Goal: Task Accomplishment & Management: Use online tool/utility

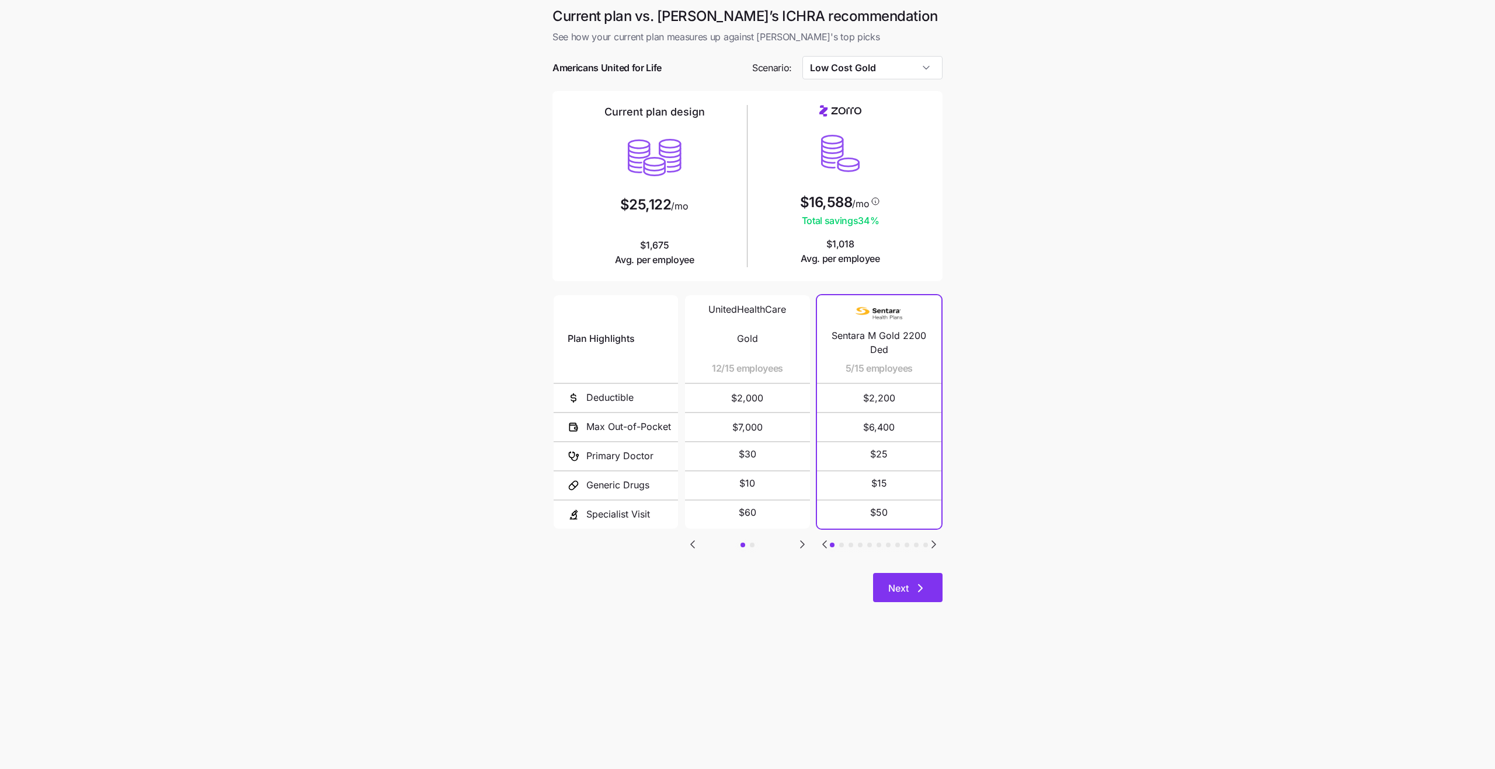
click at [902, 595] on button "Next" at bounding box center [907, 587] width 69 height 29
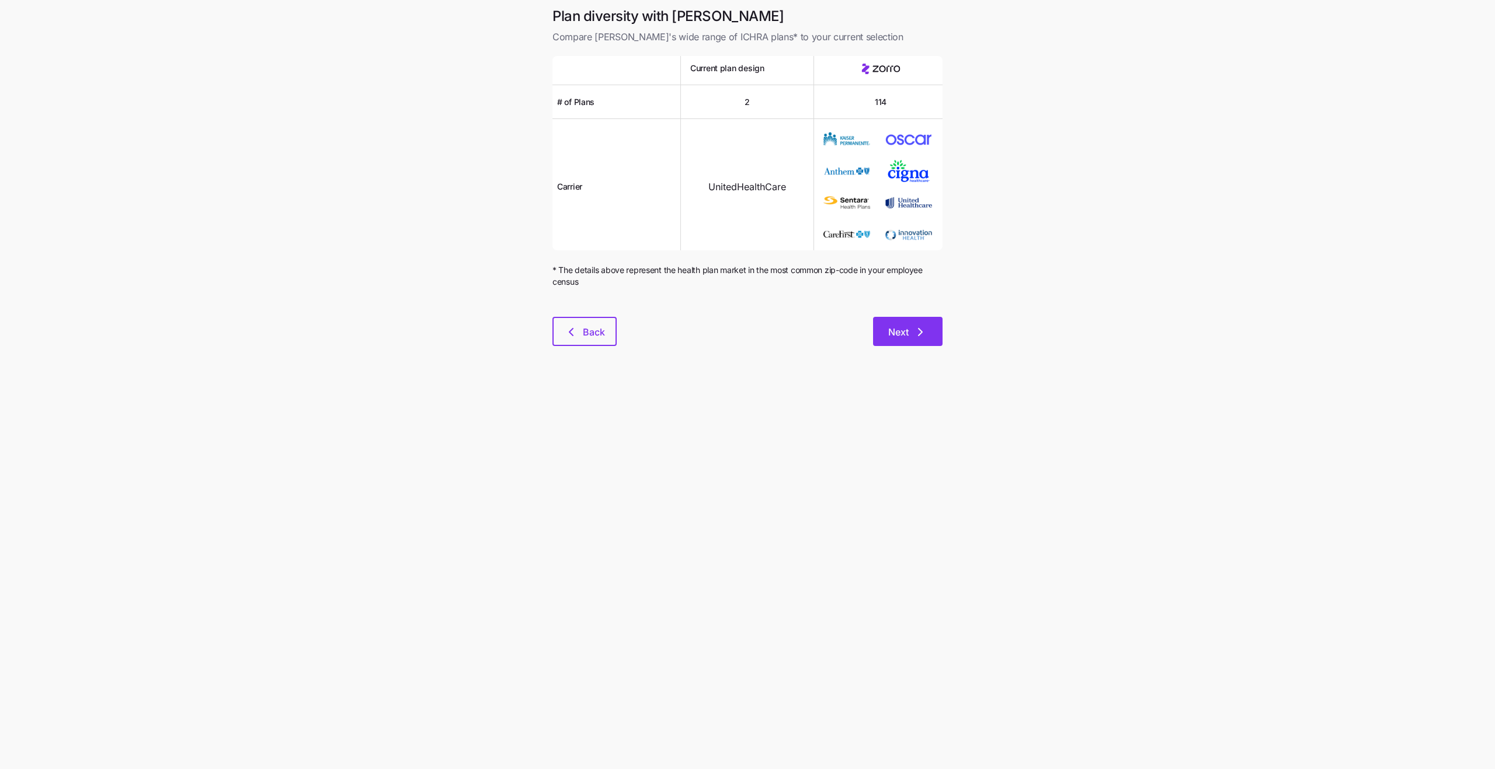
click at [885, 335] on button "Next" at bounding box center [907, 331] width 69 height 29
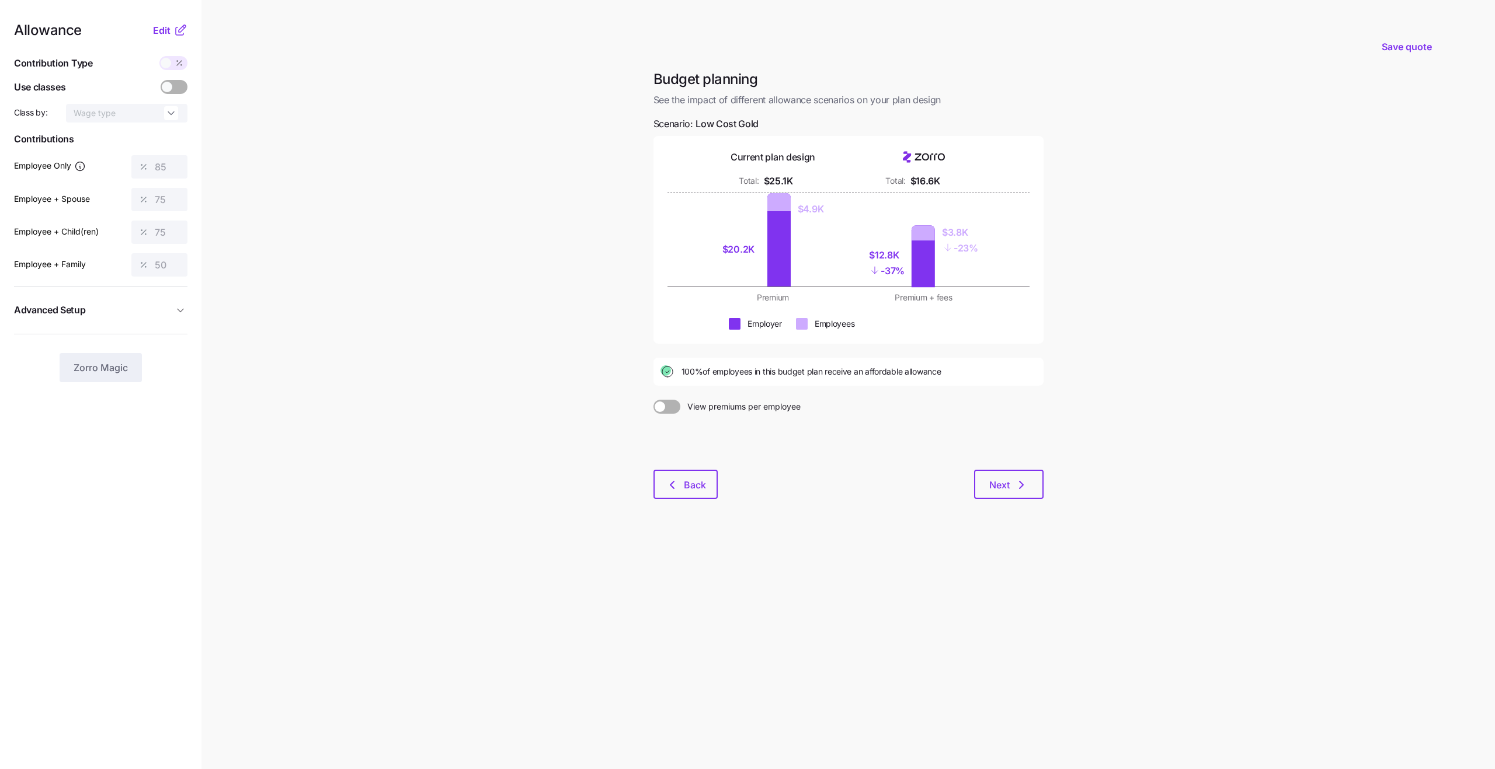
click at [173, 36] on icon at bounding box center [180, 30] width 14 height 14
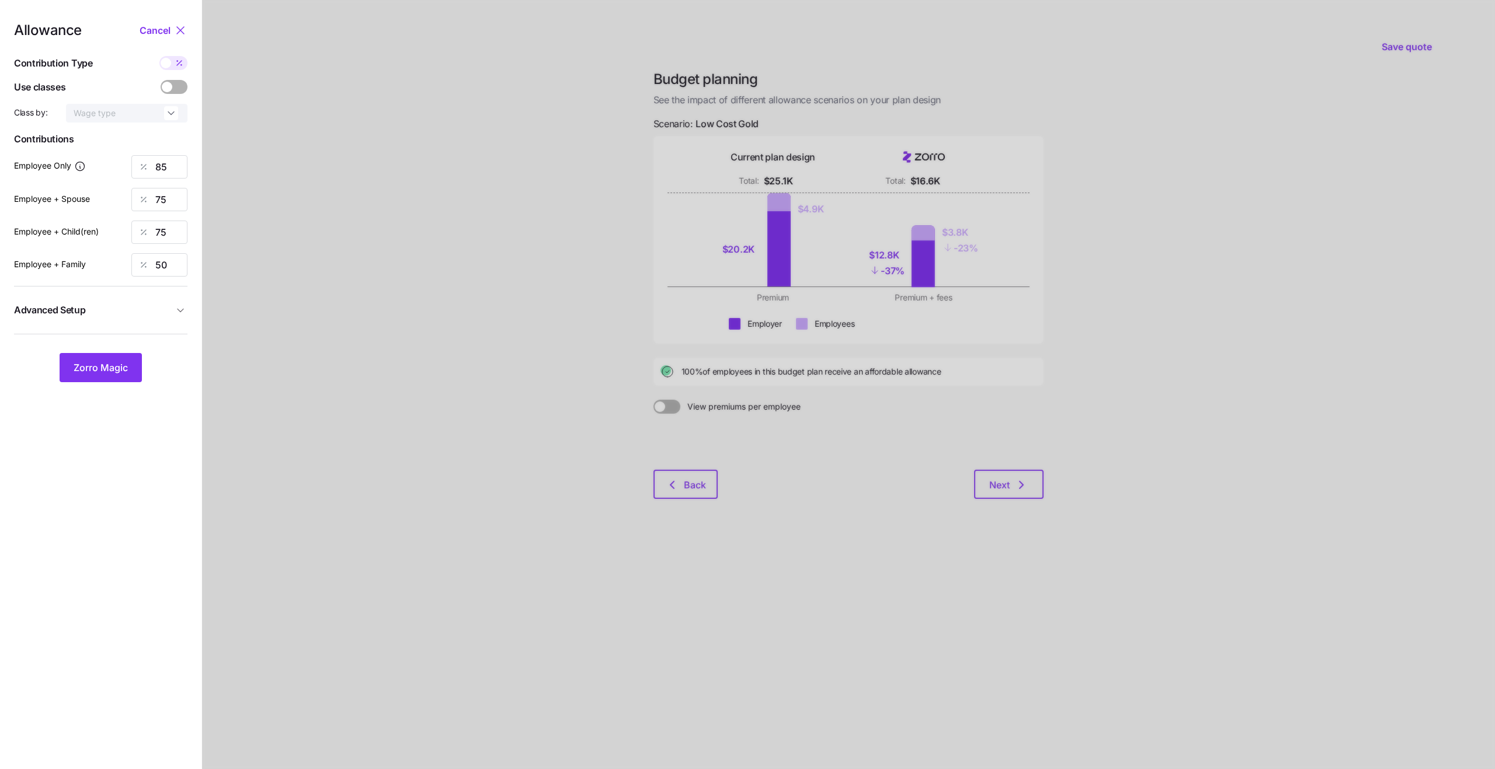
click at [171, 66] on span at bounding box center [179, 63] width 16 height 14
click at [159, 56] on input "checkbox" at bounding box center [159, 56] width 0 height 0
type input "479"
type input "845"
type input "737"
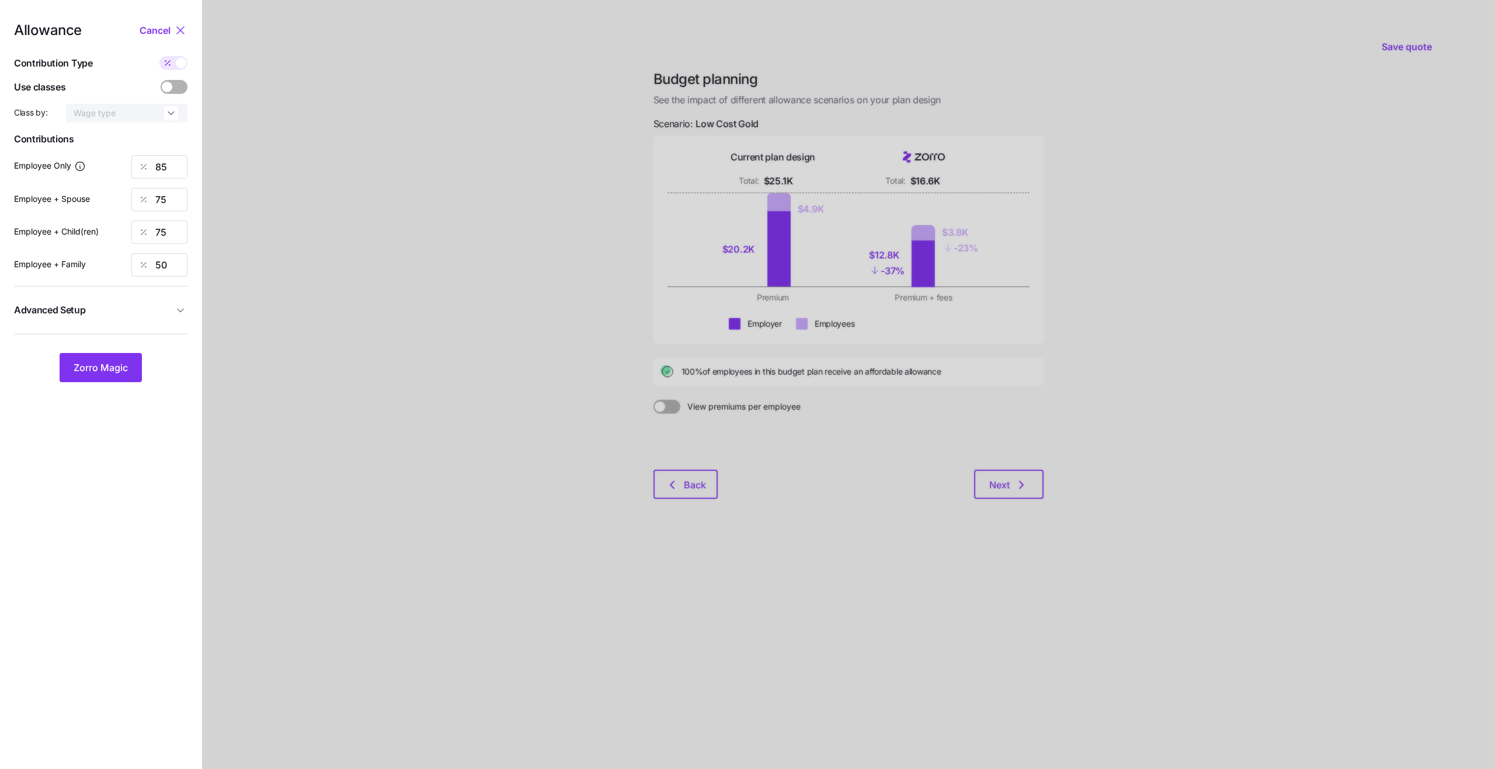
type input "773"
click at [138, 316] on span "Advanced Setup" at bounding box center [93, 310] width 159 height 15
click at [160, 306] on span "Advanced Setup" at bounding box center [93, 310] width 159 height 15
click at [170, 85] on span at bounding box center [167, 87] width 11 height 11
click at [161, 80] on input "checkbox" at bounding box center [161, 80] width 0 height 0
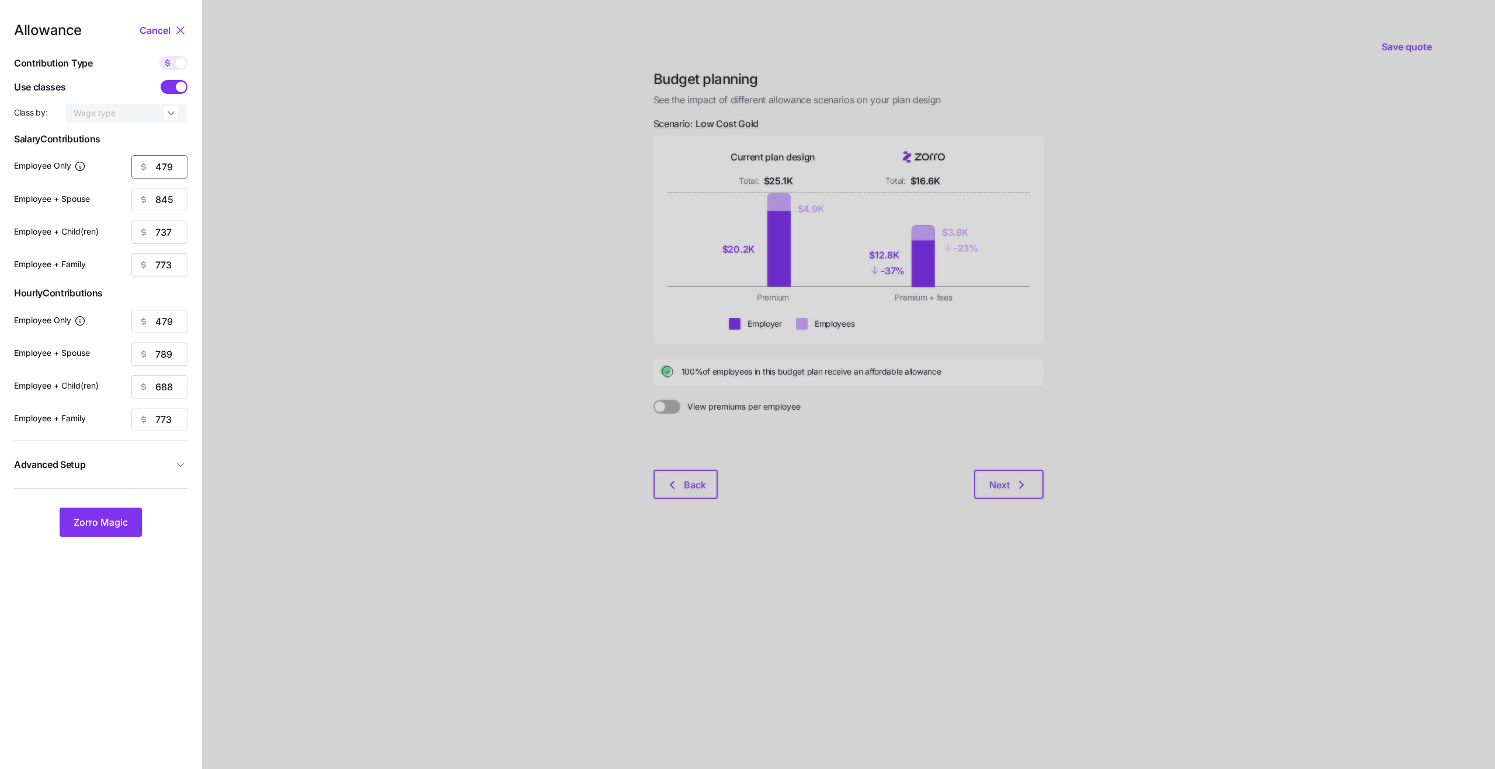
click at [161, 171] on input "479" at bounding box center [159, 166] width 56 height 23
type input "500"
click at [164, 199] on input "845" at bounding box center [159, 199] width 56 height 23
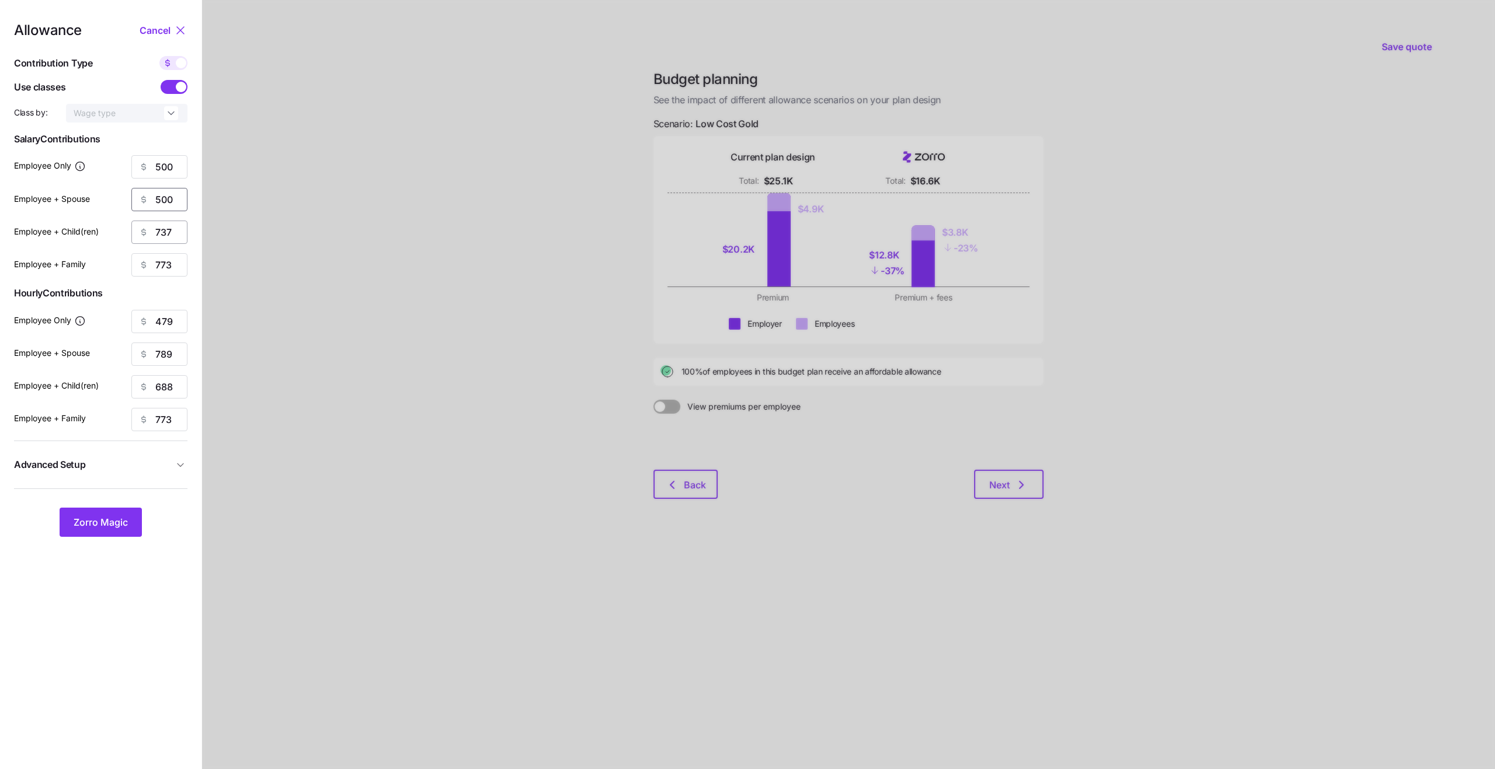
type input "500"
click at [173, 230] on input "737" at bounding box center [159, 232] width 56 height 23
type input "500"
click at [163, 269] on input "773" at bounding box center [159, 264] width 56 height 23
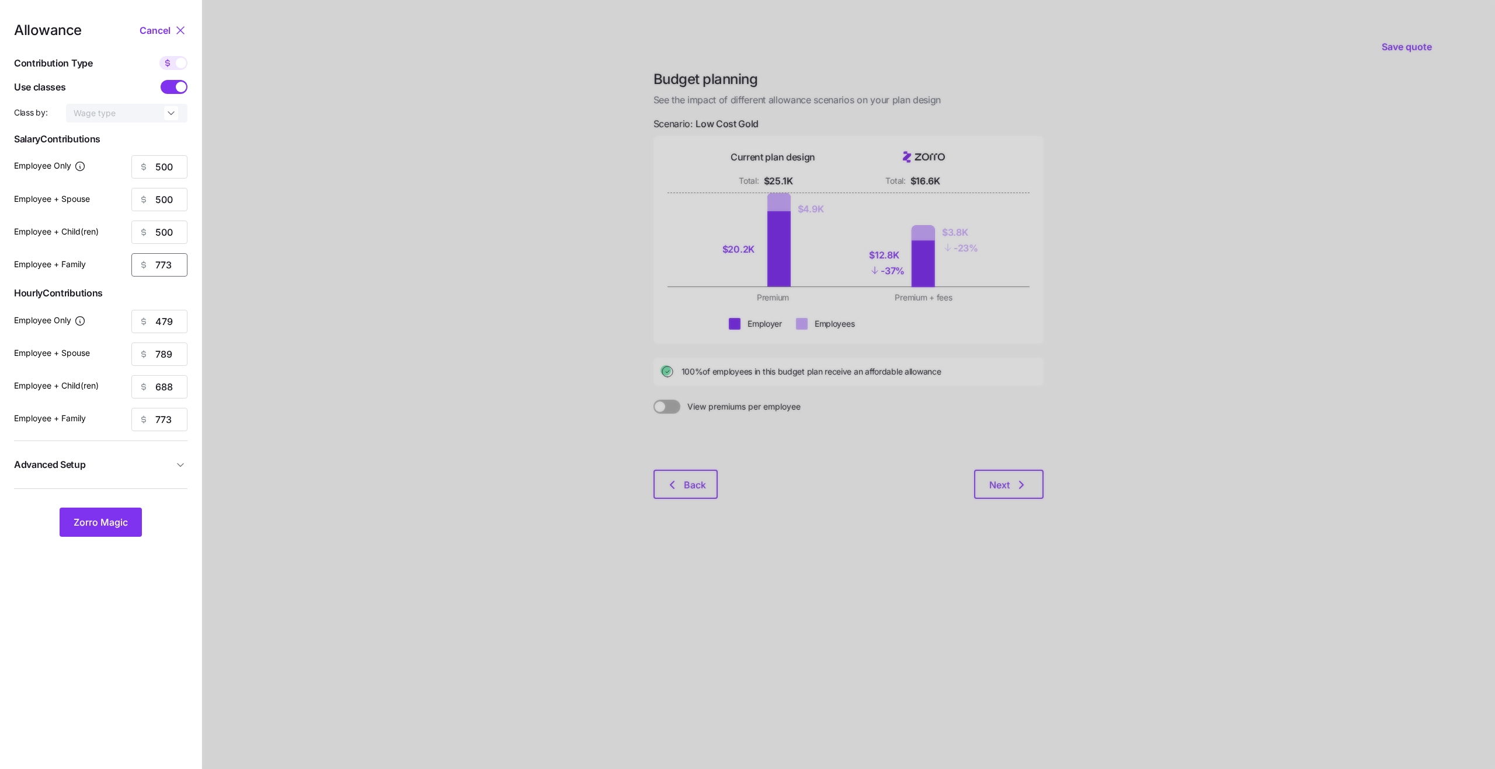
click at [163, 269] on input "773" at bounding box center [159, 264] width 56 height 23
type input "500"
click at [169, 323] on input "479" at bounding box center [159, 321] width 56 height 23
type input "500"
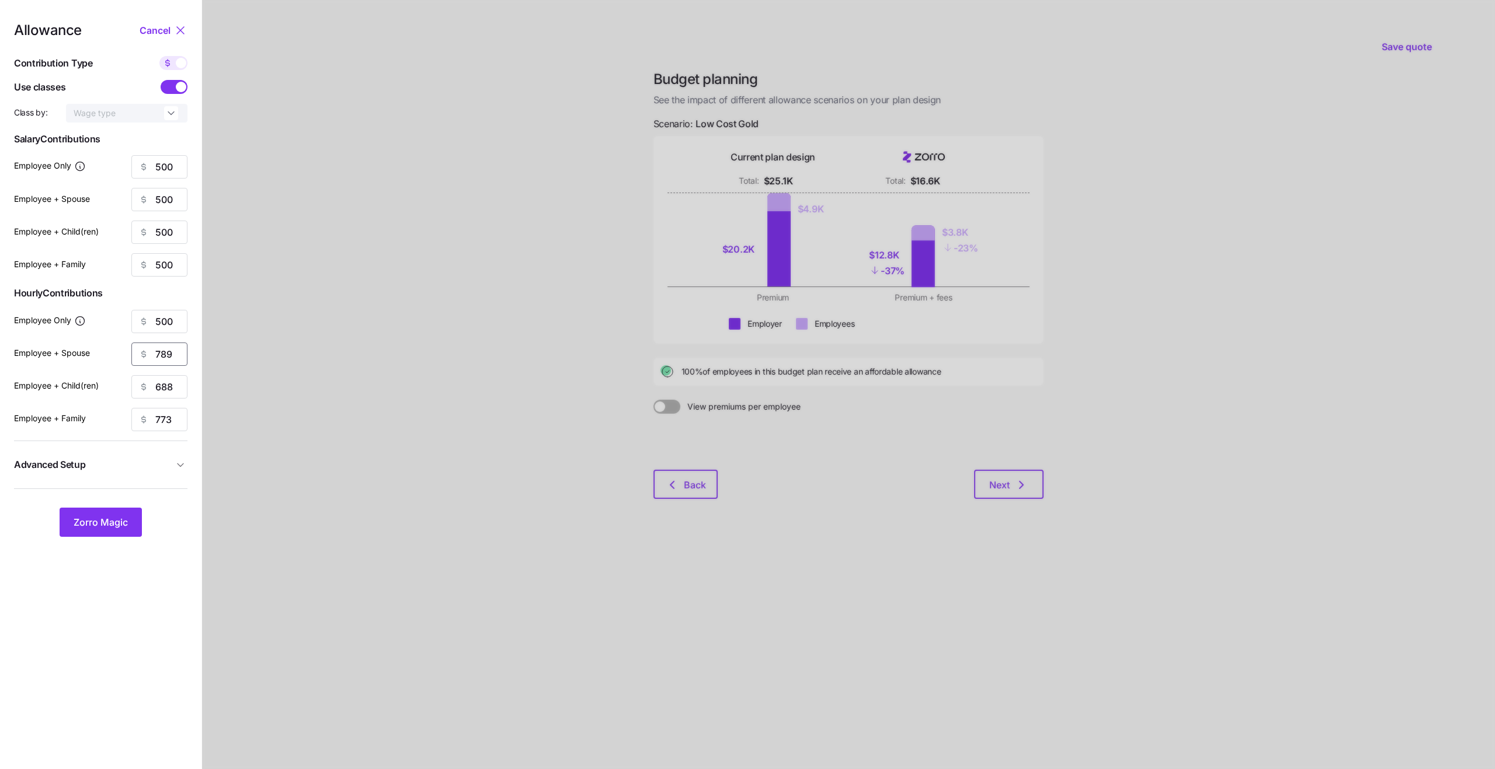
click at [169, 357] on input "789" at bounding box center [159, 354] width 56 height 23
type input "500"
click at [172, 381] on input "688" at bounding box center [159, 386] width 56 height 23
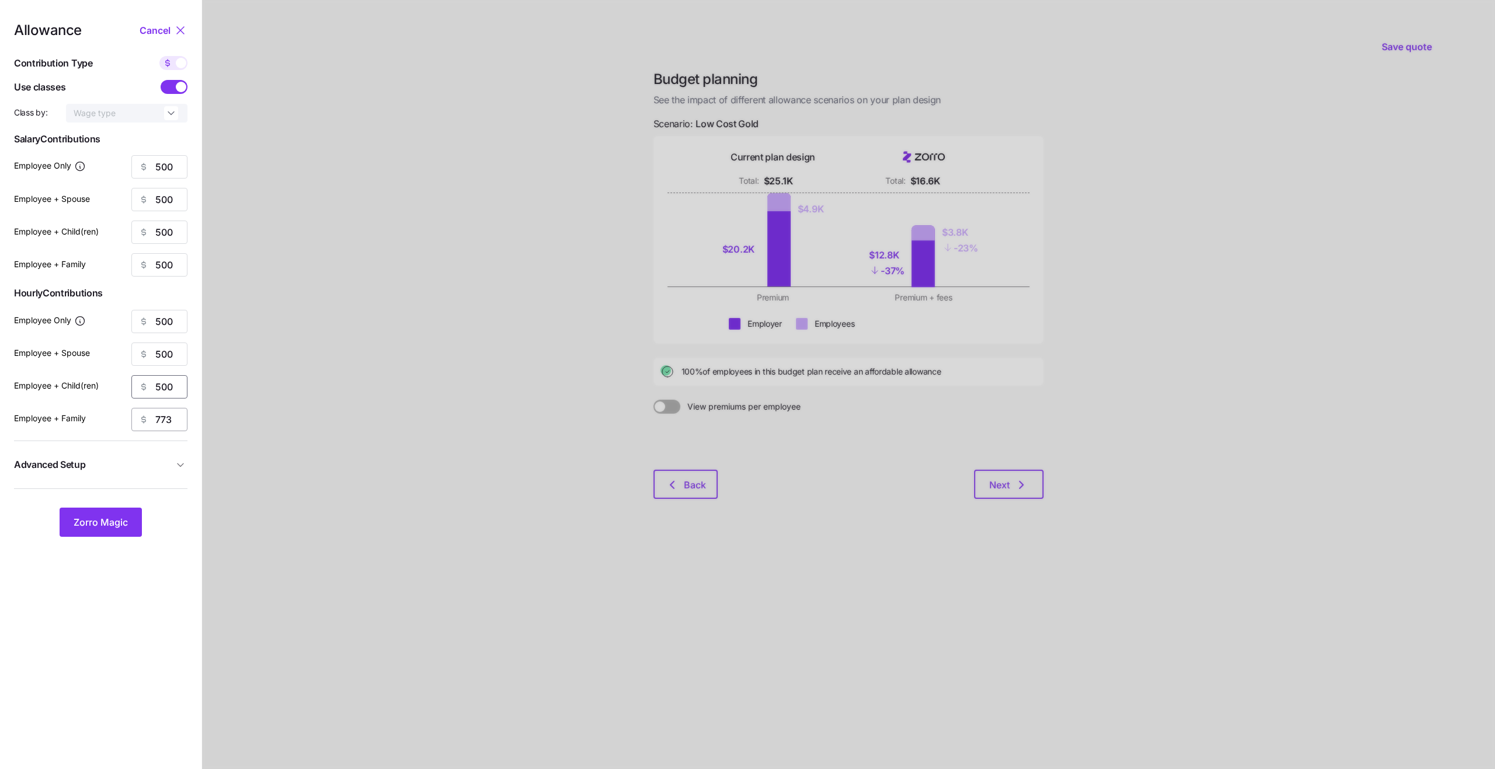
type input "500"
click at [170, 421] on input "773" at bounding box center [159, 419] width 56 height 23
type input "500"
click at [120, 473] on button "Advanced Setup" at bounding box center [100, 465] width 173 height 29
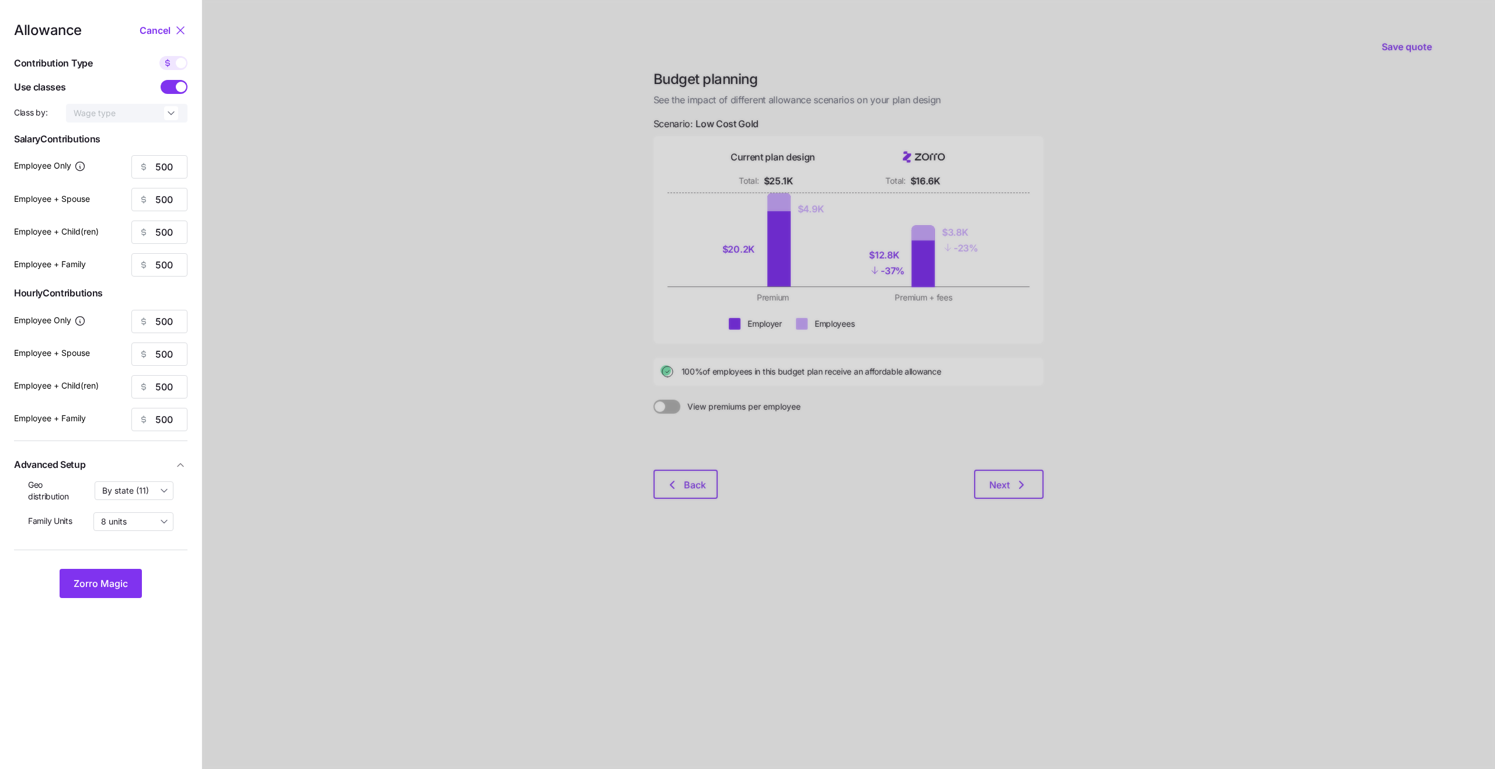
click at [120, 473] on button "Advanced Setup" at bounding box center [100, 465] width 173 height 29
click at [139, 469] on span "Advanced Setup" at bounding box center [93, 465] width 159 height 15
click at [76, 530] on button "Zorro Magic" at bounding box center [101, 522] width 82 height 29
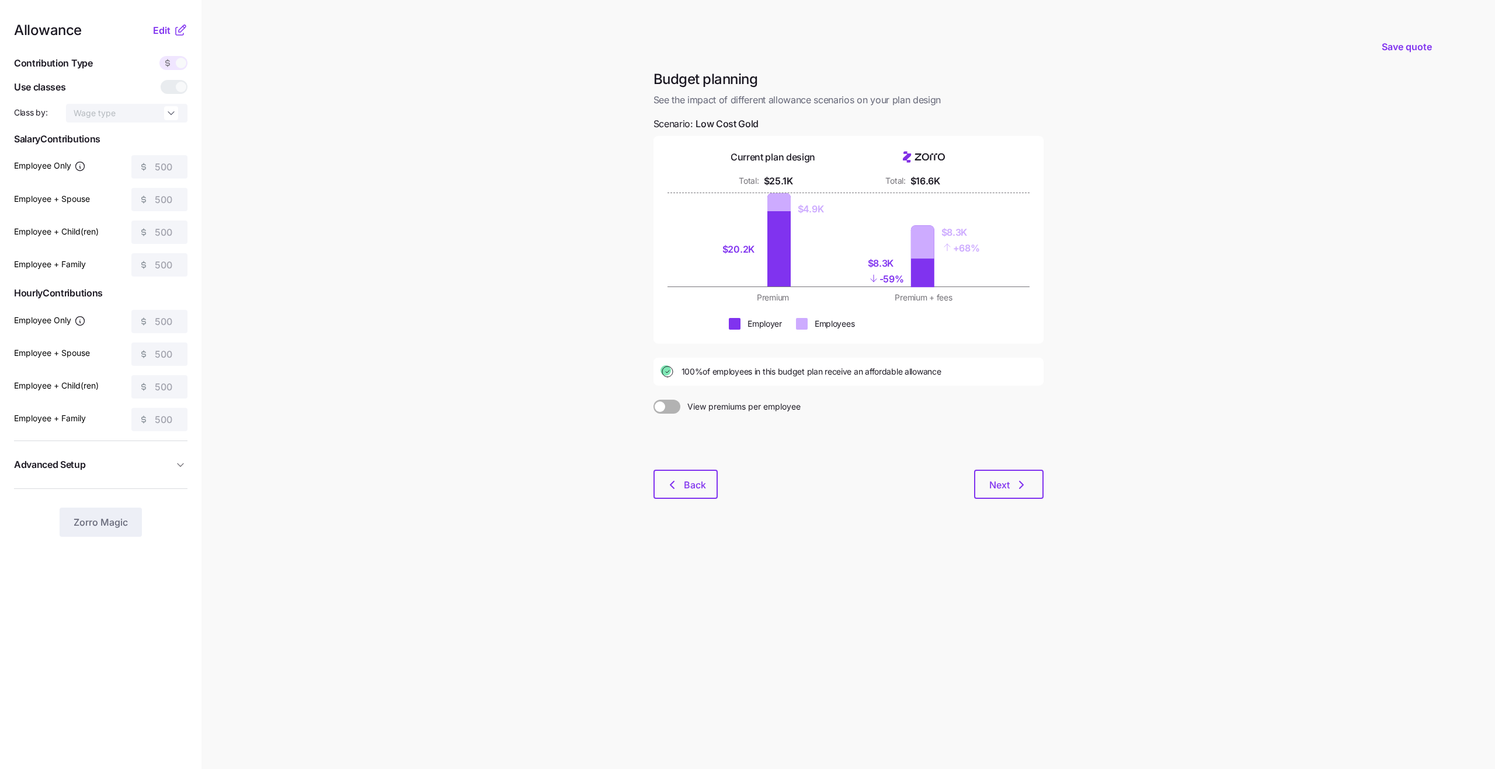
click at [675, 408] on span at bounding box center [673, 407] width 16 height 14
click at [653, 400] on input "View premiums per employee" at bounding box center [653, 400] width 0 height 0
click at [673, 408] on span at bounding box center [673, 407] width 11 height 11
click at [653, 400] on input "View total company premiums" at bounding box center [653, 400] width 0 height 0
click at [673, 408] on span at bounding box center [673, 407] width 16 height 14
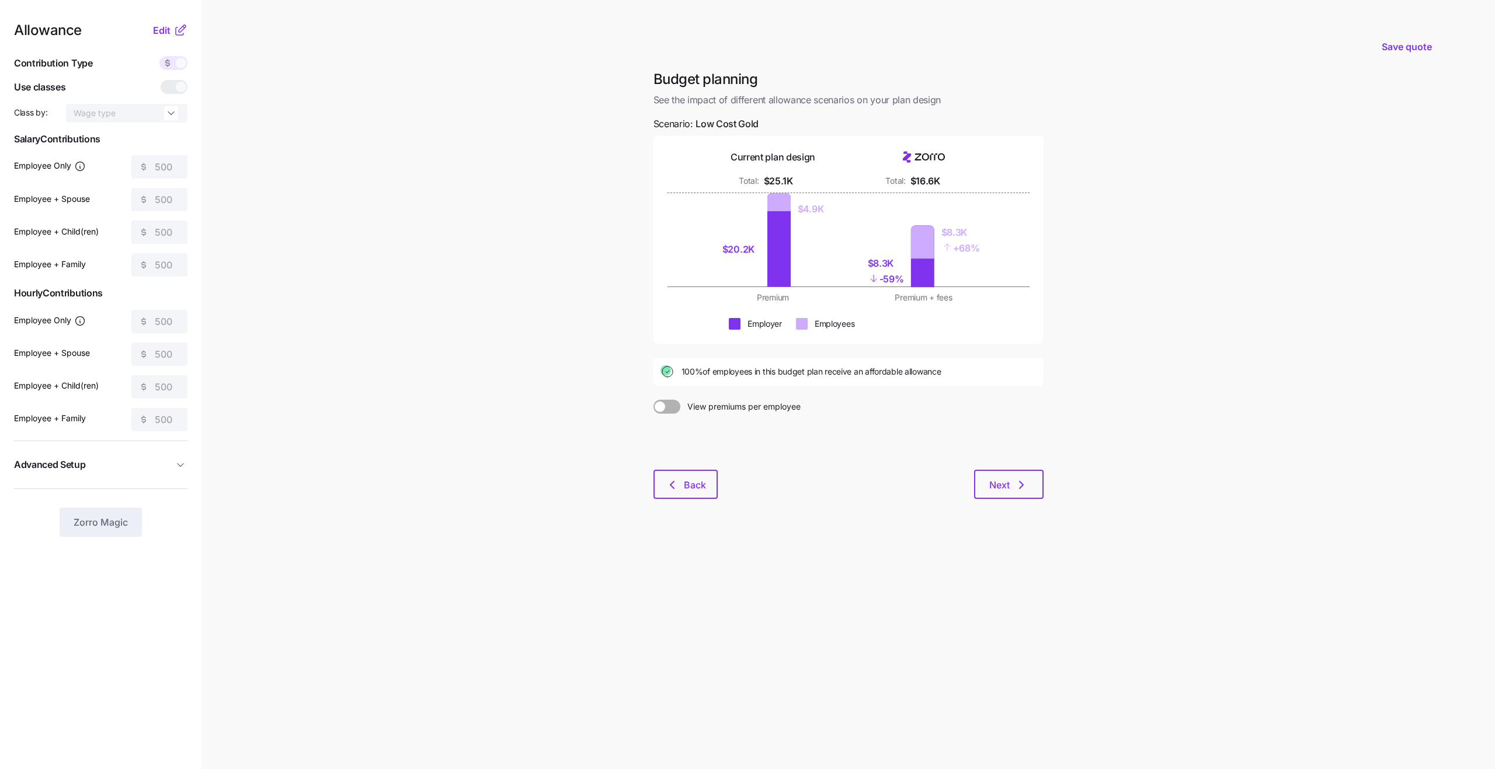
click at [653, 400] on input "View premiums per employee" at bounding box center [653, 400] width 0 height 0
click at [65, 470] on span "Advanced Setup" at bounding box center [50, 465] width 72 height 15
click at [152, 31] on div "Allowance Edit" at bounding box center [100, 30] width 173 height 14
click at [161, 31] on span "Edit" at bounding box center [162, 30] width 18 height 14
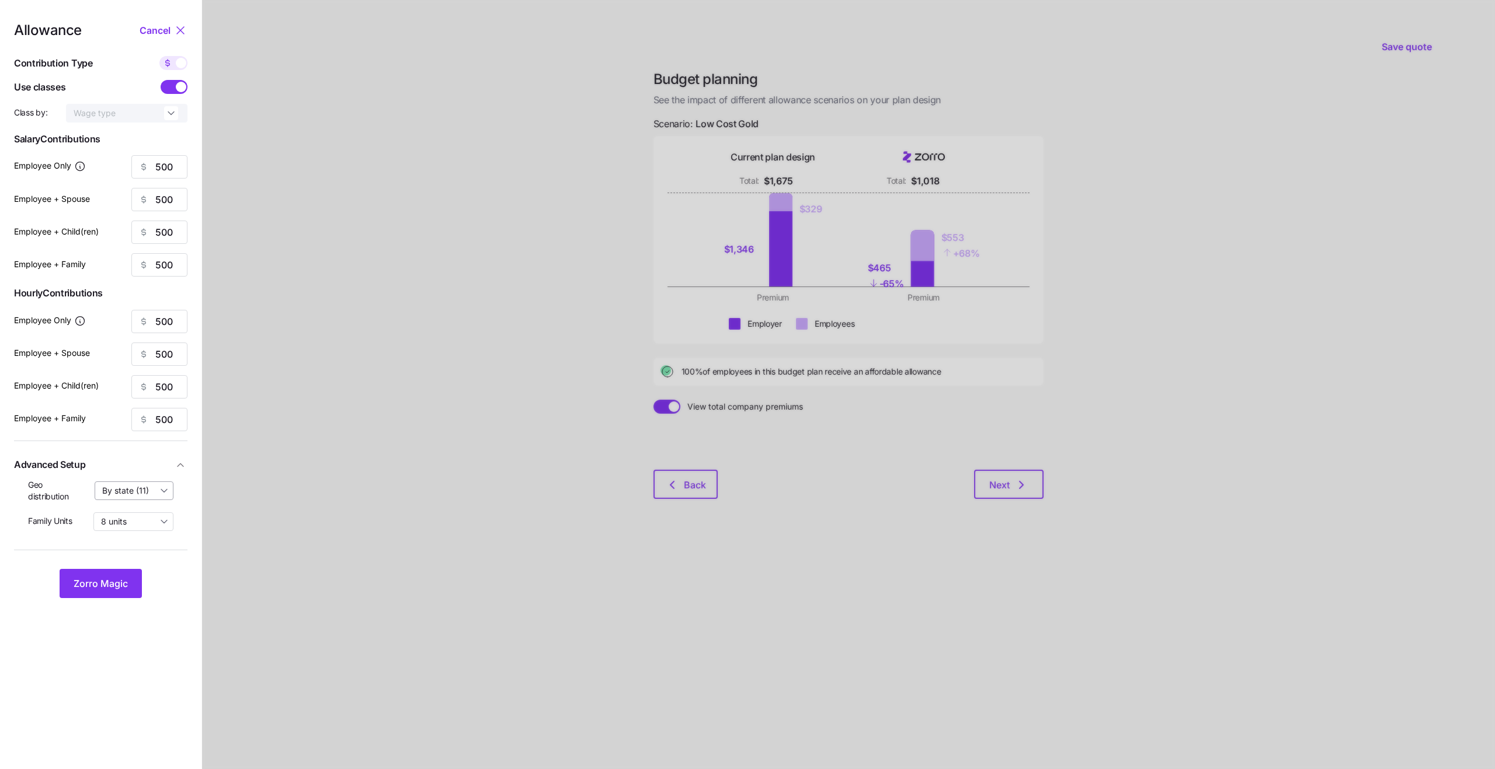
click at [137, 497] on input "By state (11)" at bounding box center [134, 491] width 79 height 19
click at [152, 541] on div "By area (13)" at bounding box center [134, 540] width 69 height 20
click at [117, 582] on span "Zorro Magic" at bounding box center [101, 584] width 54 height 14
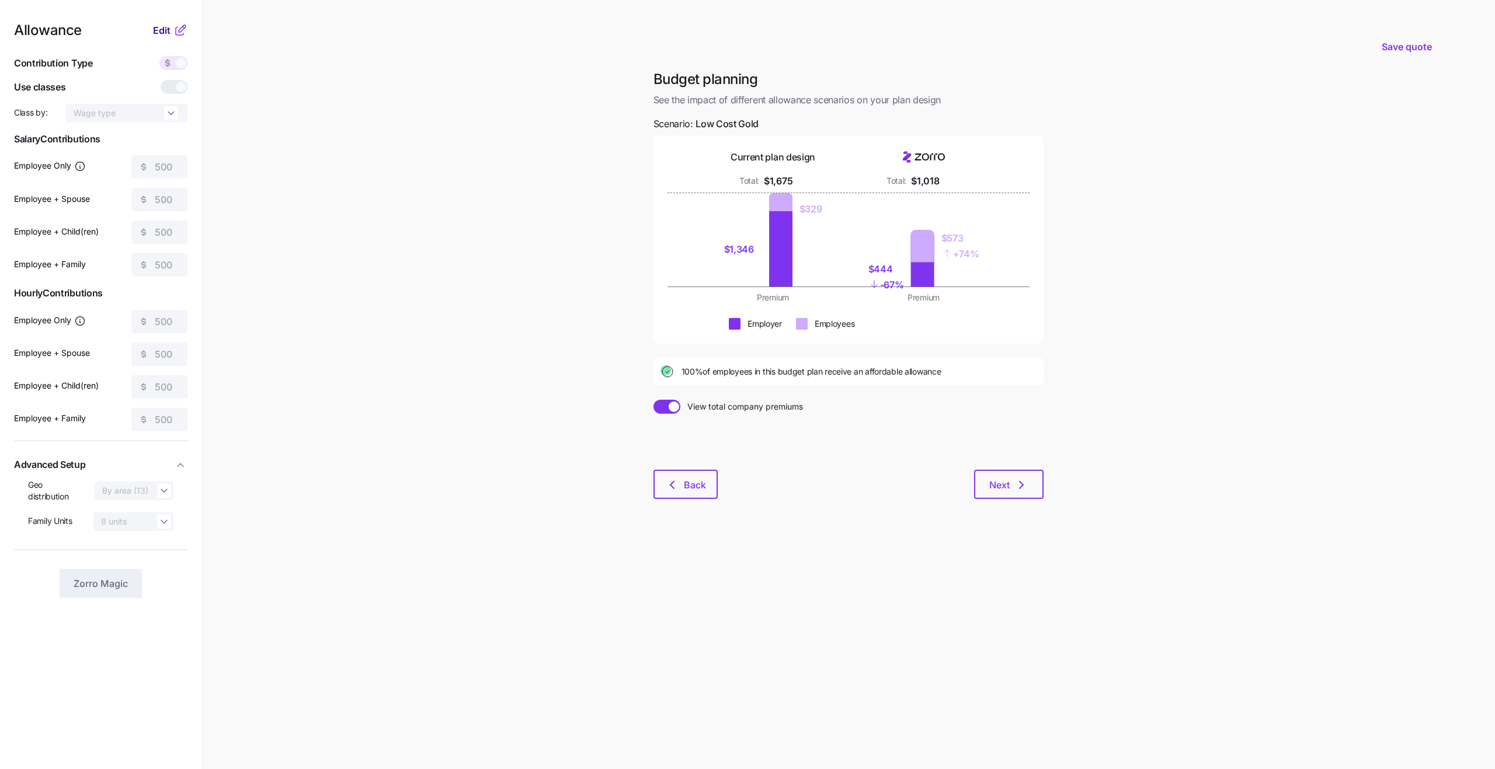
click at [162, 30] on span "Edit" at bounding box center [162, 30] width 18 height 14
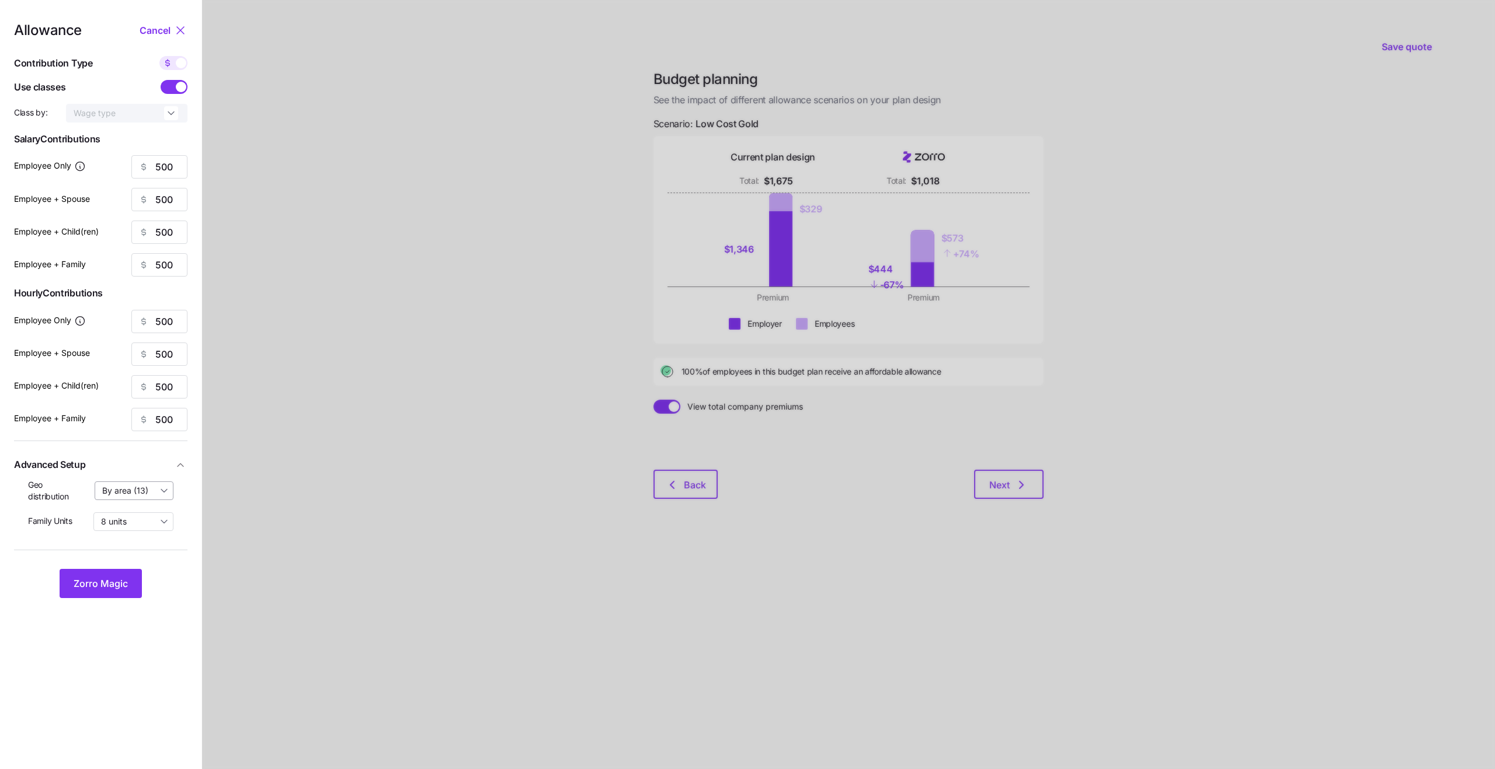
click at [160, 497] on input "By area (13)" at bounding box center [134, 491] width 79 height 19
click at [151, 517] on div "off" at bounding box center [134, 520] width 69 height 20
click at [120, 583] on span "Zorro Magic" at bounding box center [101, 584] width 54 height 14
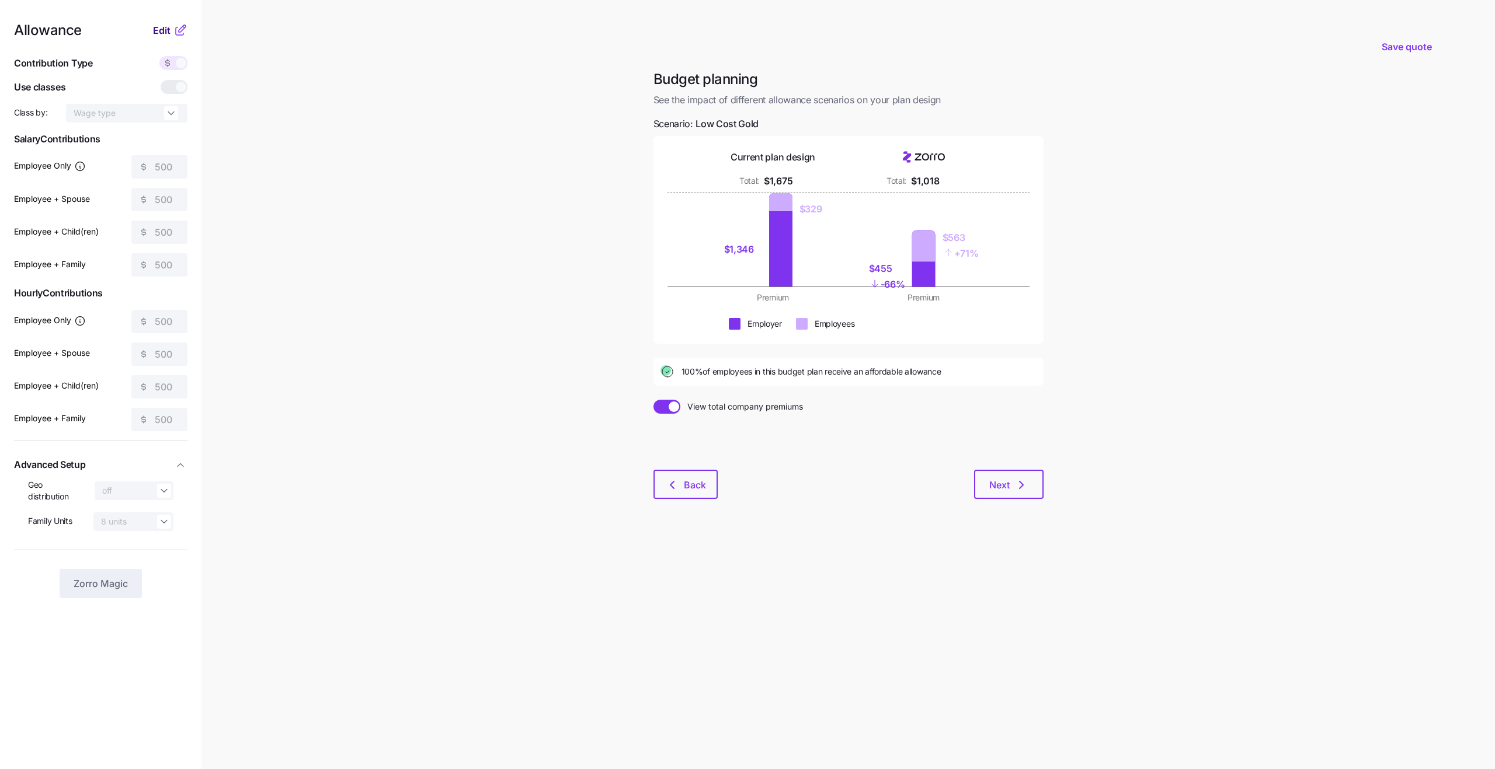
click at [163, 31] on span "Edit" at bounding box center [162, 30] width 18 height 14
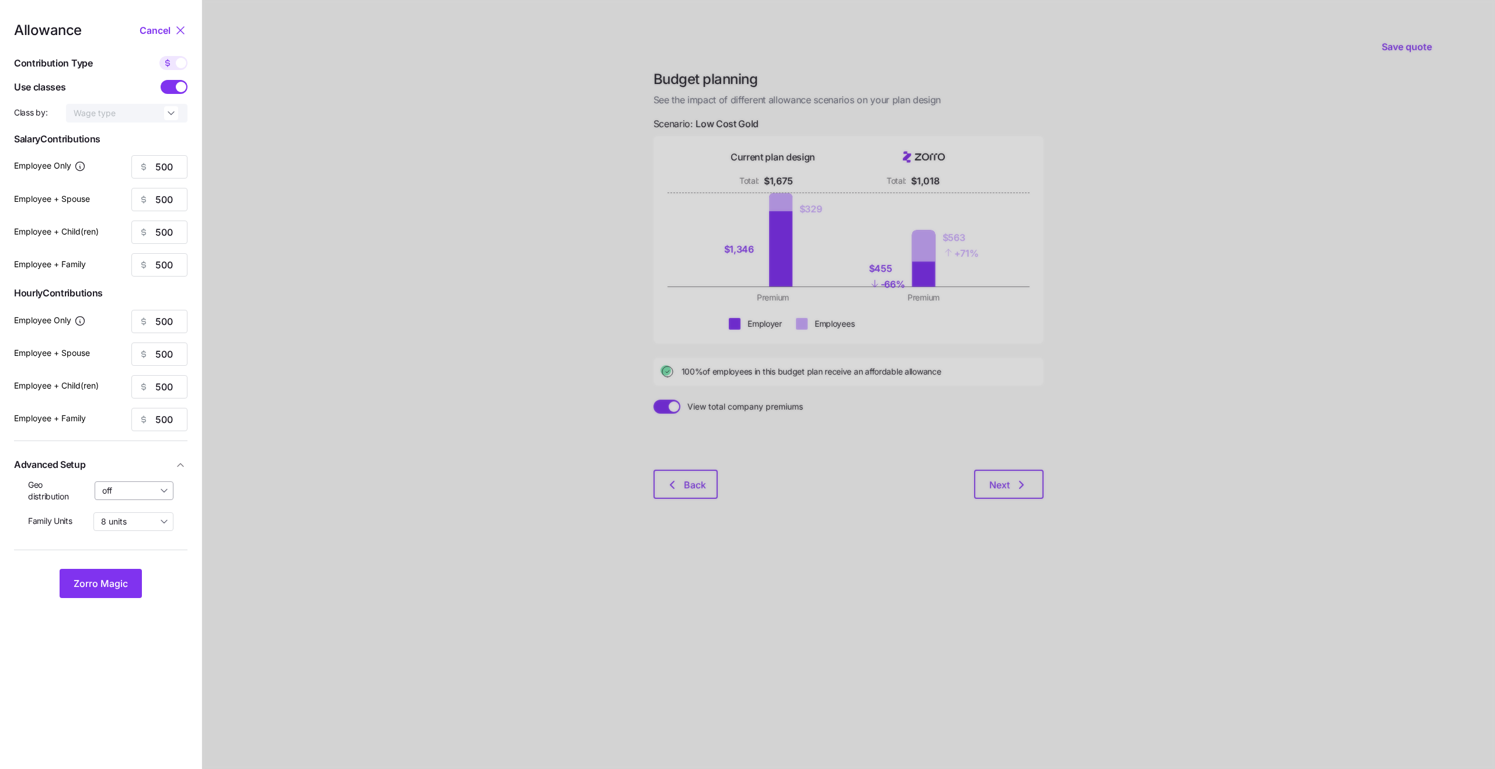
click at [139, 492] on input "off" at bounding box center [134, 491] width 79 height 19
click at [147, 545] on div "By area (13)" at bounding box center [134, 540] width 69 height 20
type input "By area (13)"
click at [114, 584] on span "Zorro Magic" at bounding box center [101, 584] width 54 height 14
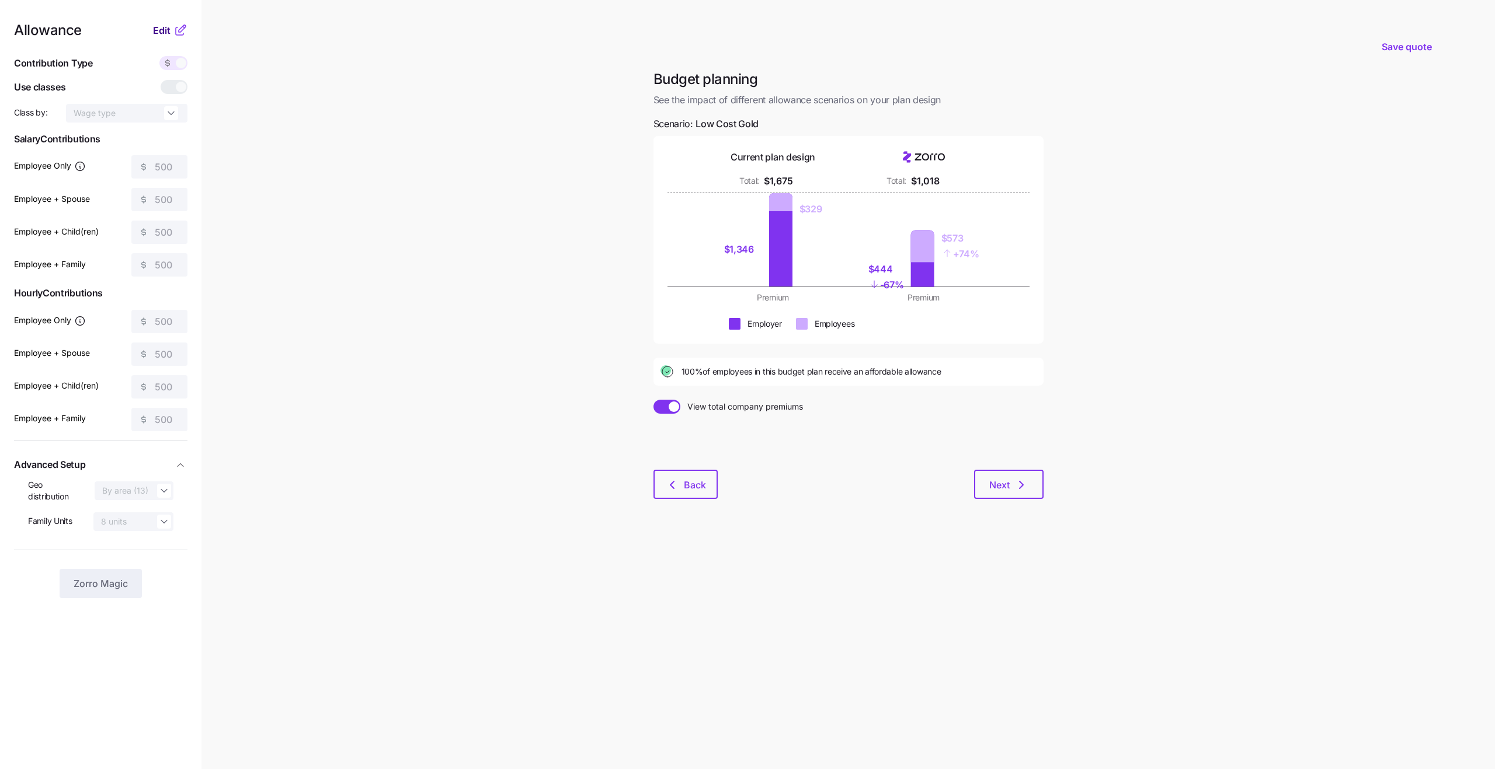
click at [159, 33] on span "Edit" at bounding box center [162, 30] width 18 height 14
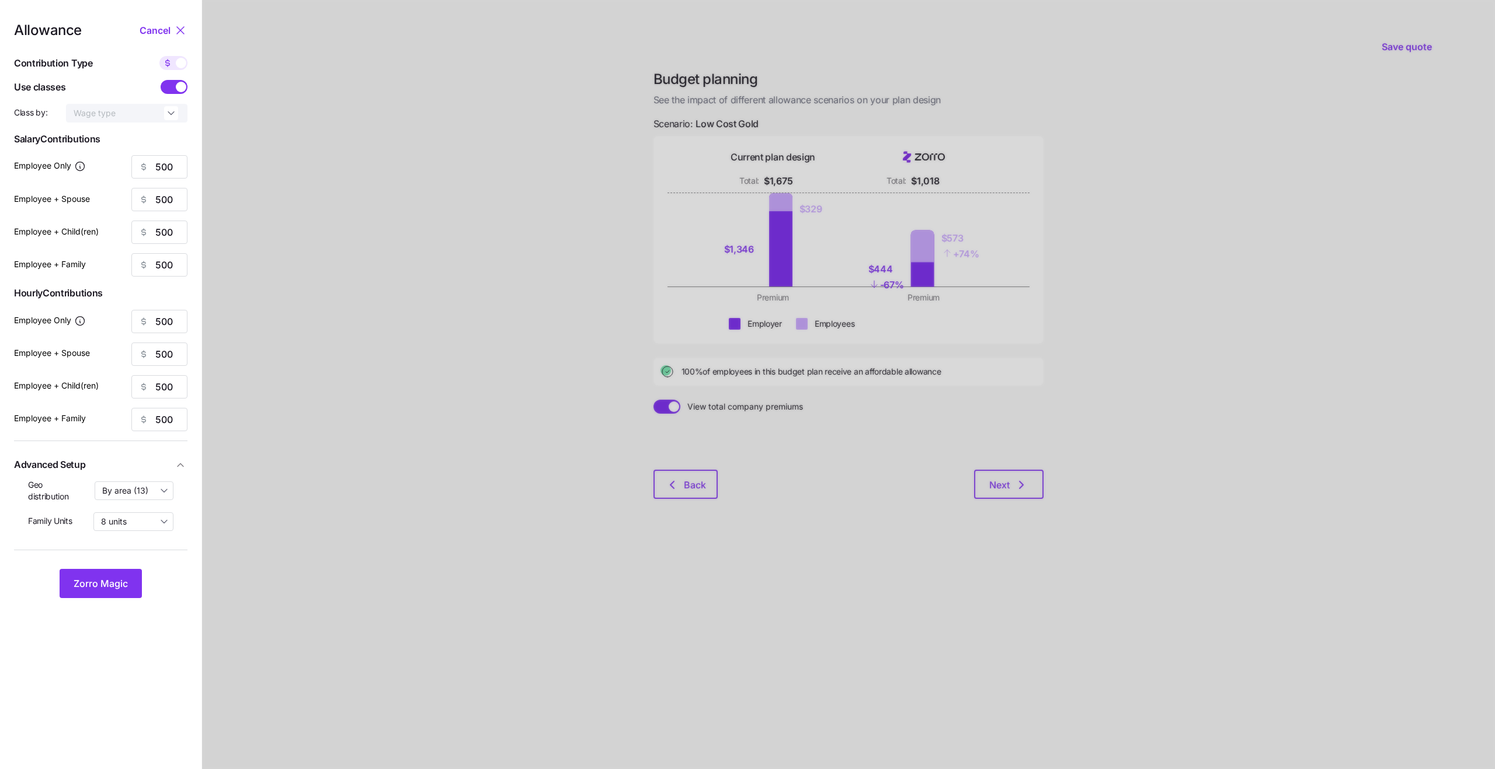
click at [172, 66] on icon at bounding box center [167, 62] width 9 height 9
click at [159, 56] on input "checkbox" at bounding box center [159, 56] width 0 height 0
type input "89"
type input "45"
type input "51"
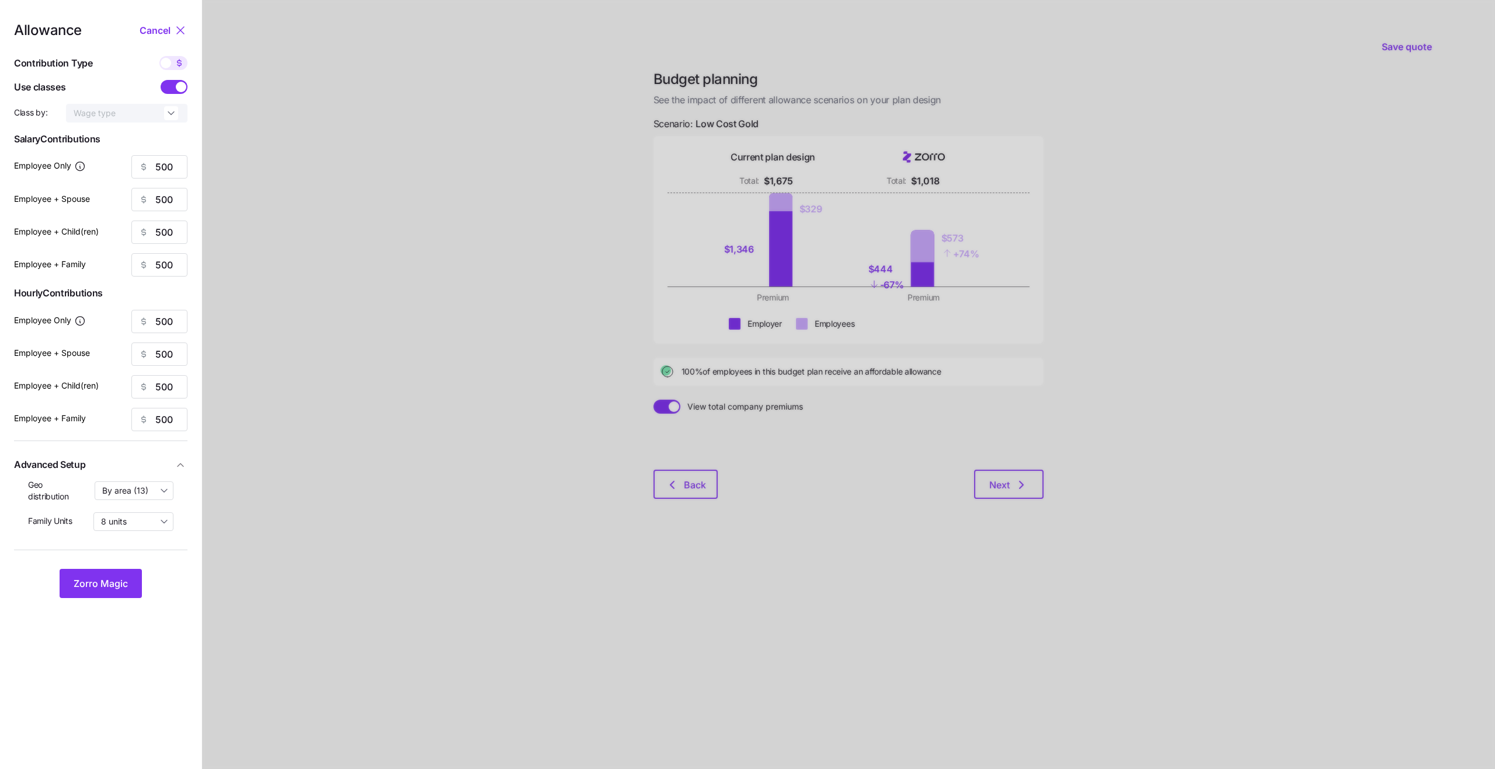
type input "32"
type input "89"
type input "45"
type input "51"
type input "32"
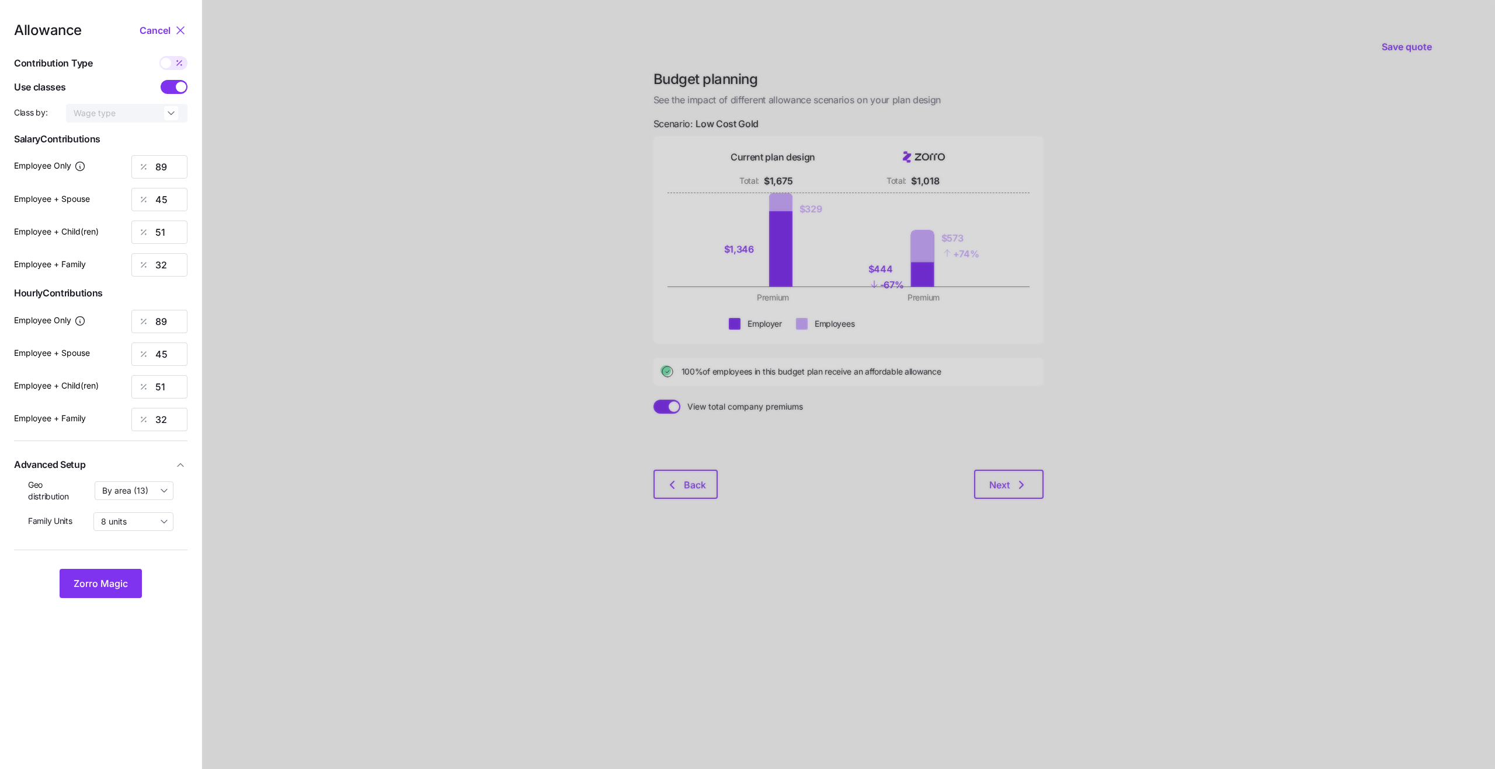
click at [167, 90] on span at bounding box center [169, 87] width 16 height 14
click at [161, 80] on input "checkbox" at bounding box center [161, 80] width 0 height 0
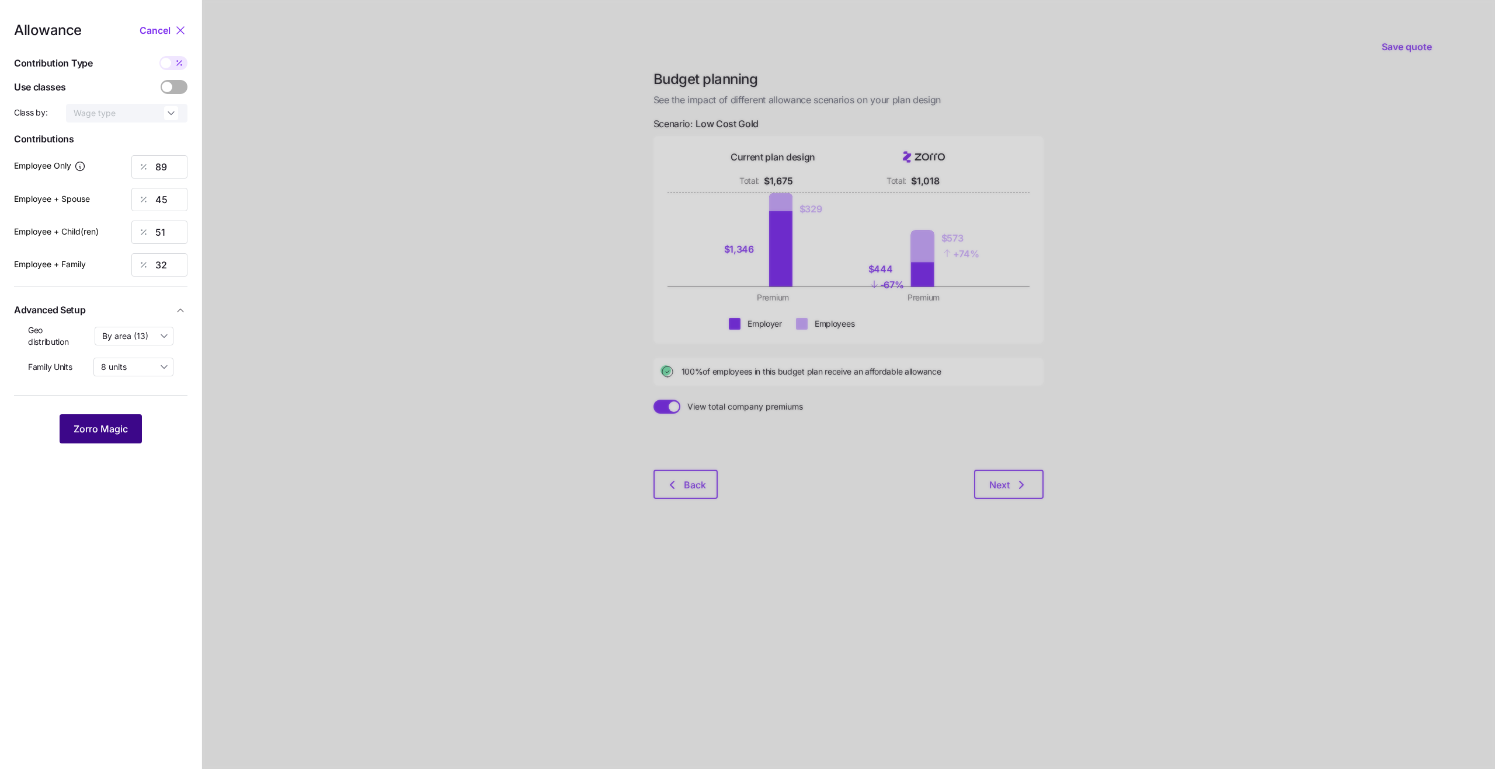
click at [114, 436] on button "Zorro Magic" at bounding box center [101, 428] width 82 height 29
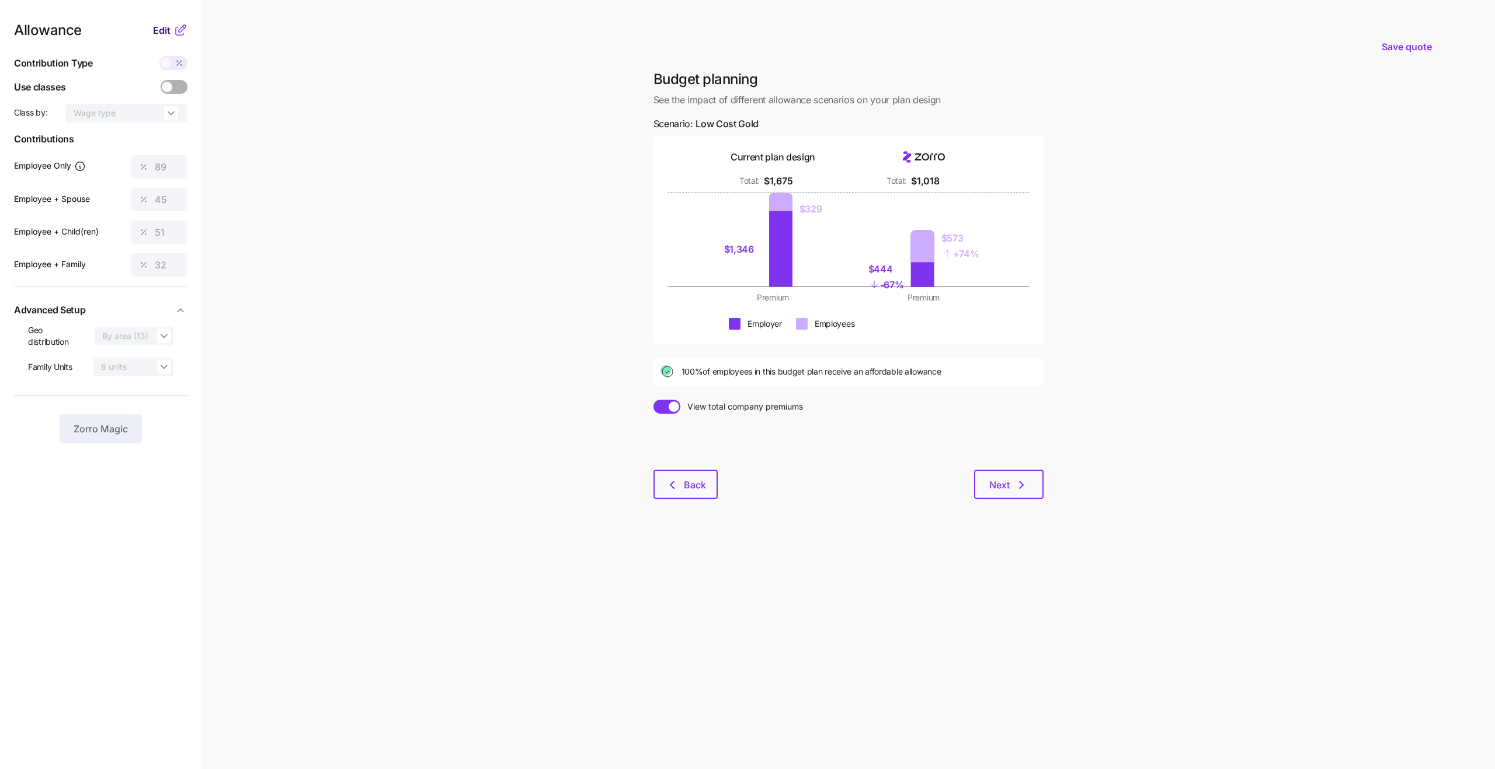
click at [166, 23] on div "Edit" at bounding box center [170, 30] width 34 height 14
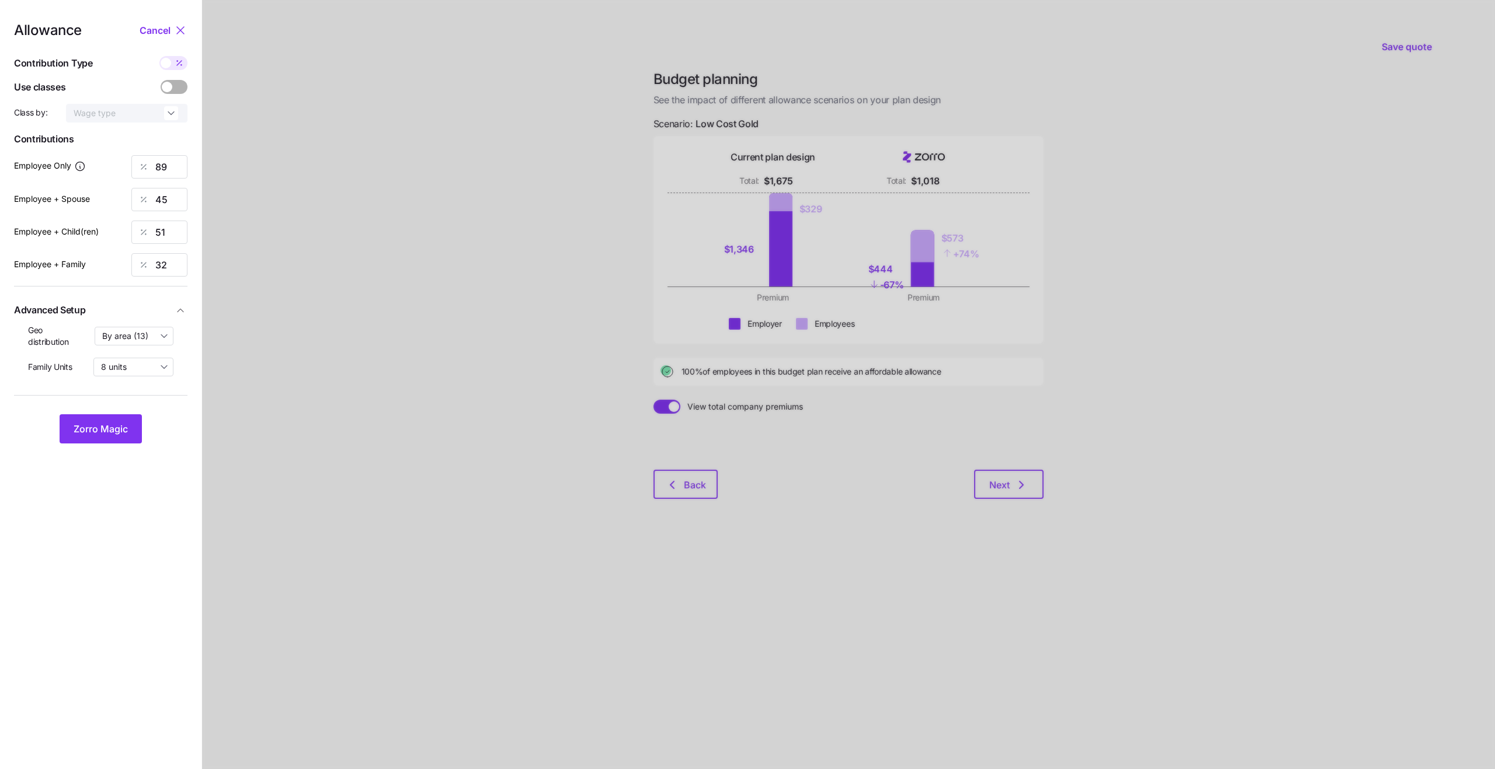
click at [166, 63] on span at bounding box center [166, 63] width 11 height 11
click at [159, 56] on input "checkbox" at bounding box center [159, 56] width 0 height 0
type input "500"
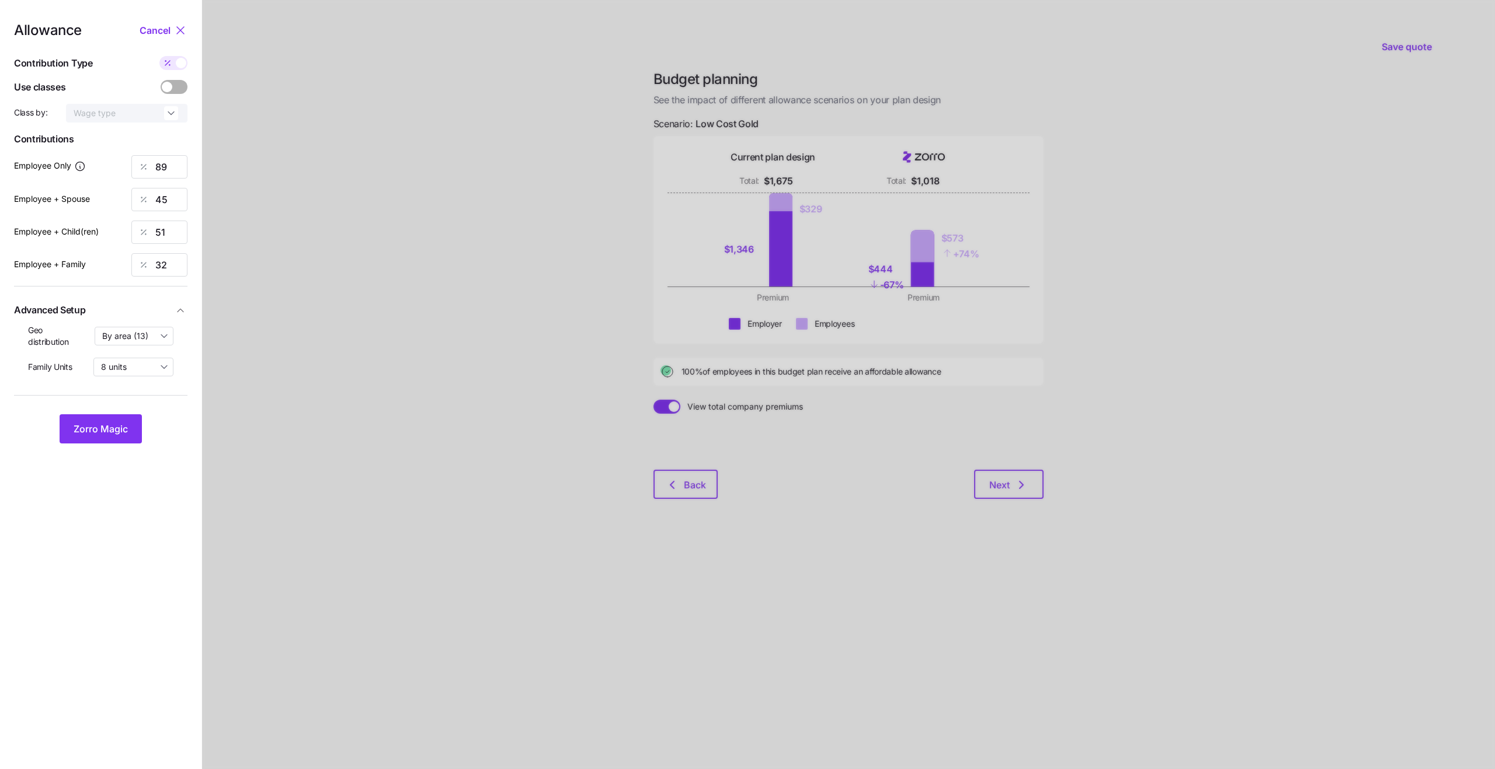
type input "500"
click at [114, 440] on button "Zorro Magic" at bounding box center [101, 428] width 82 height 29
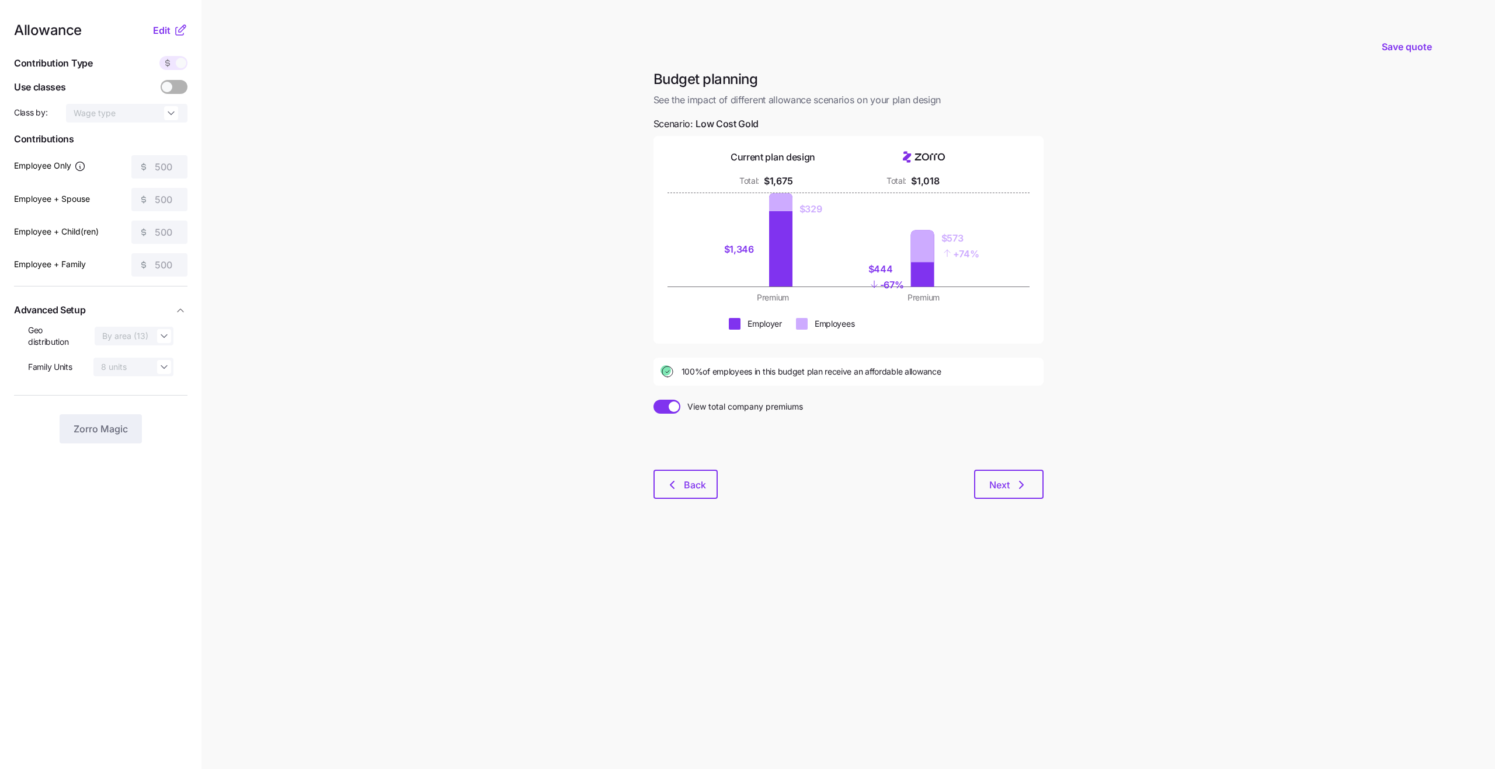
click at [176, 31] on icon at bounding box center [180, 31] width 8 height 8
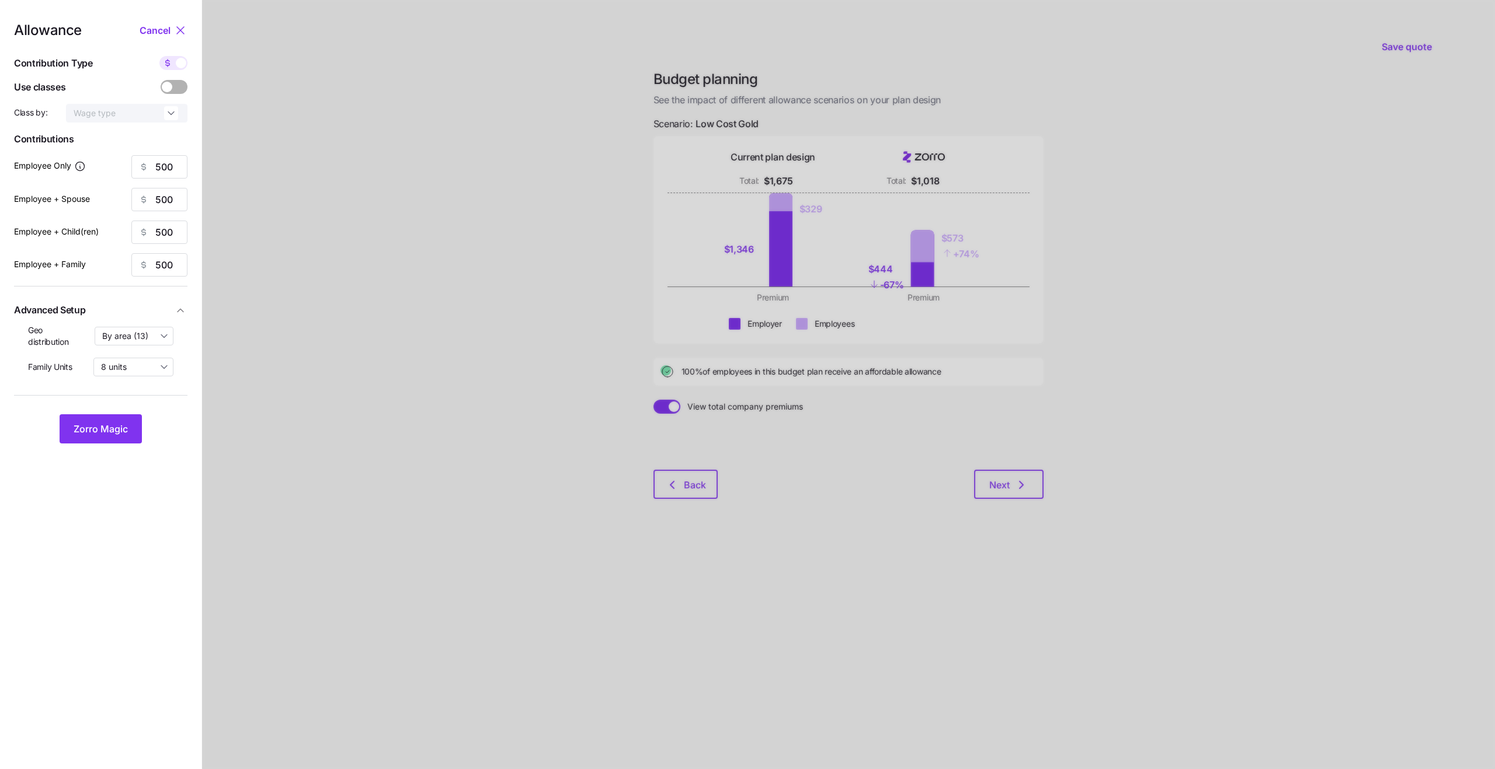
click at [176, 31] on icon at bounding box center [180, 30] width 14 height 14
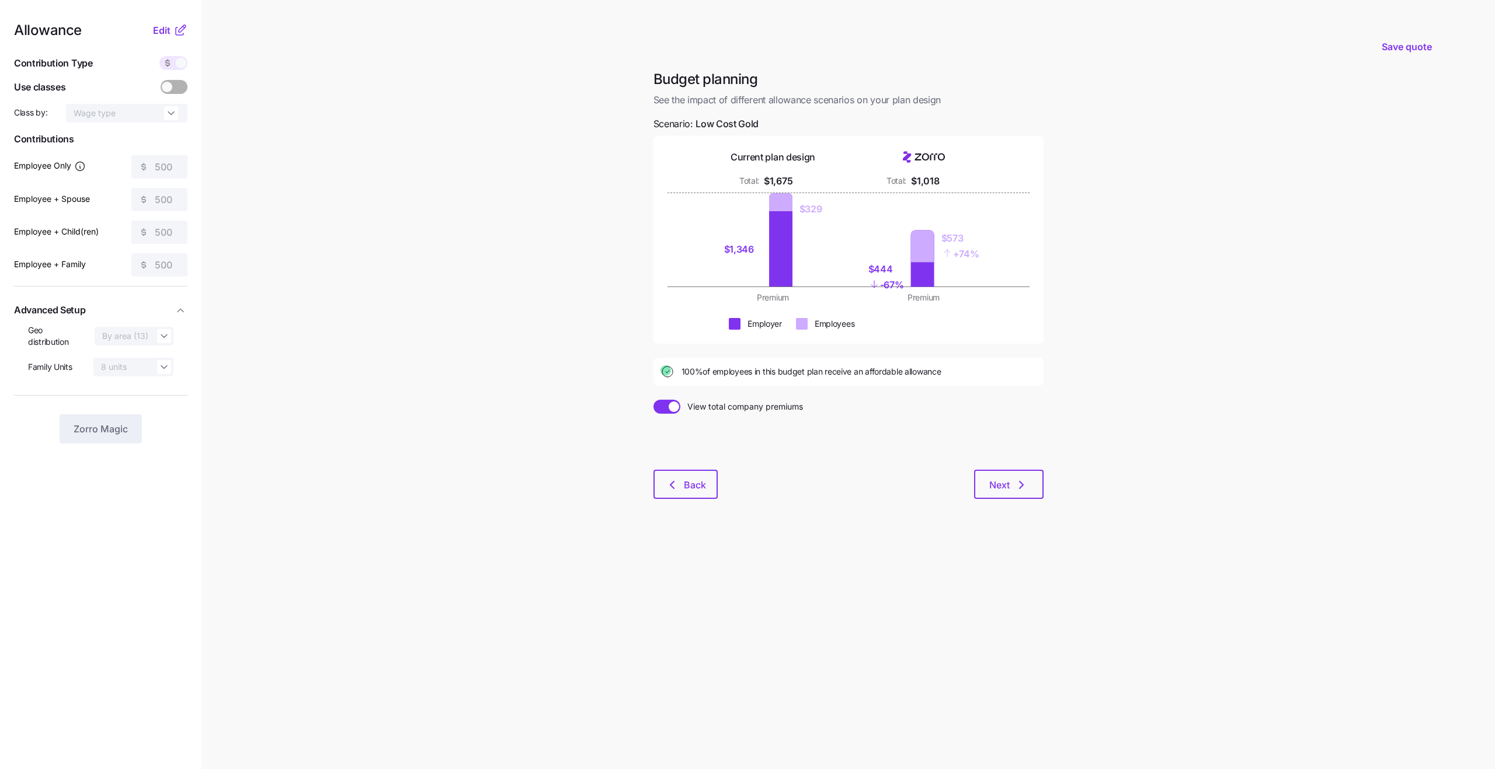
click at [176, 31] on icon at bounding box center [180, 31] width 8 height 8
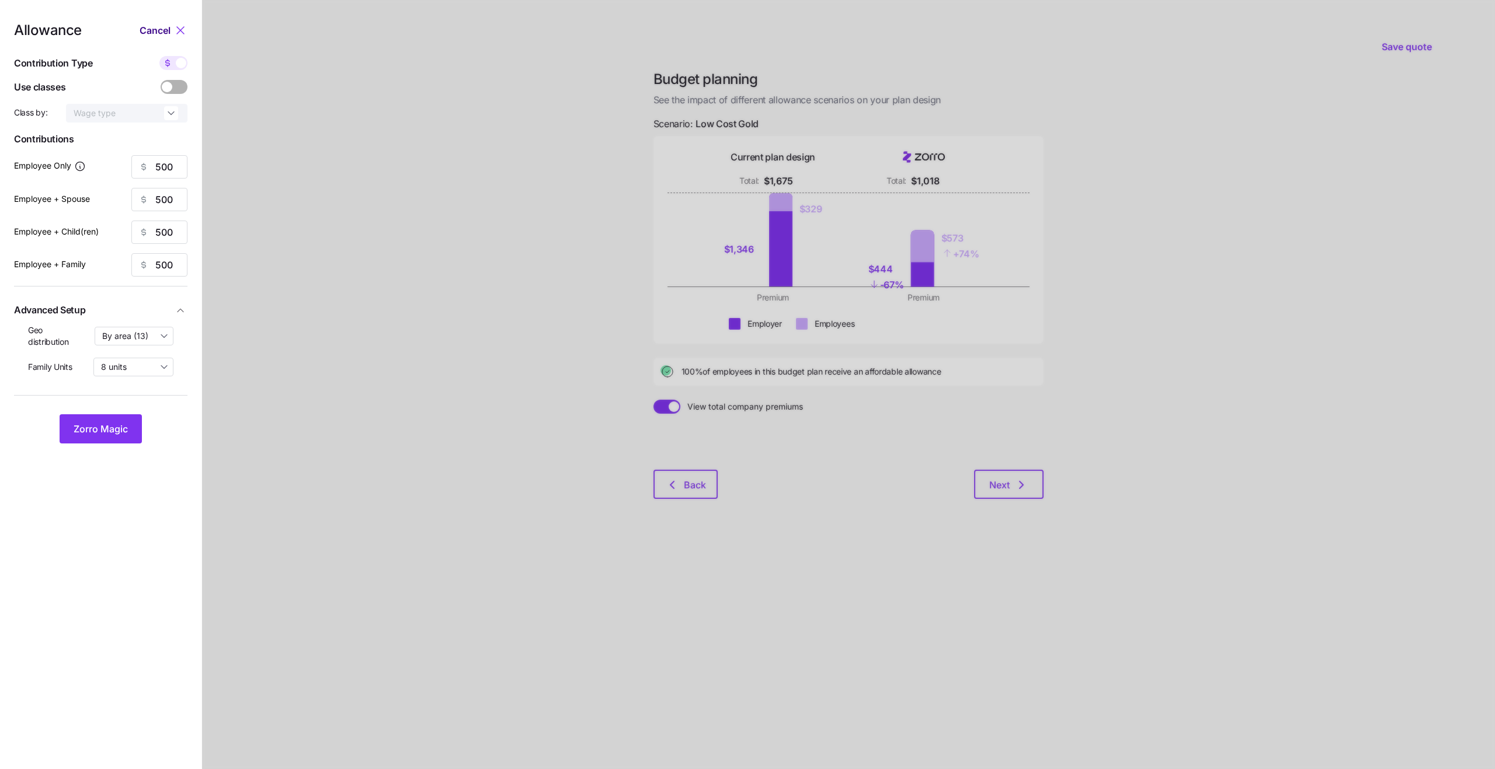
click at [151, 31] on span "Cancel" at bounding box center [155, 30] width 31 height 14
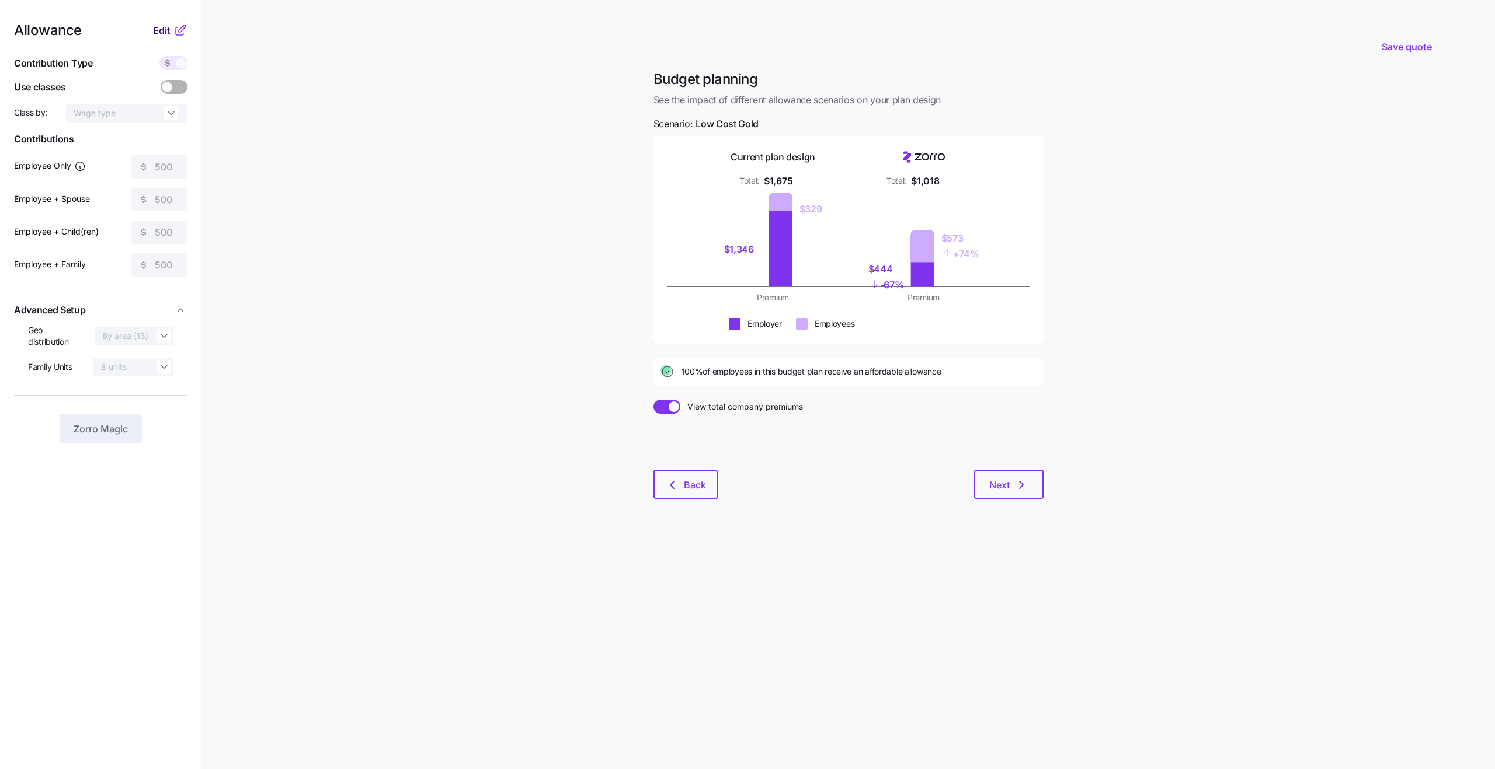
click at [151, 31] on div "Allowance Edit" at bounding box center [100, 30] width 173 height 14
click at [173, 29] on icon at bounding box center [180, 30] width 14 height 14
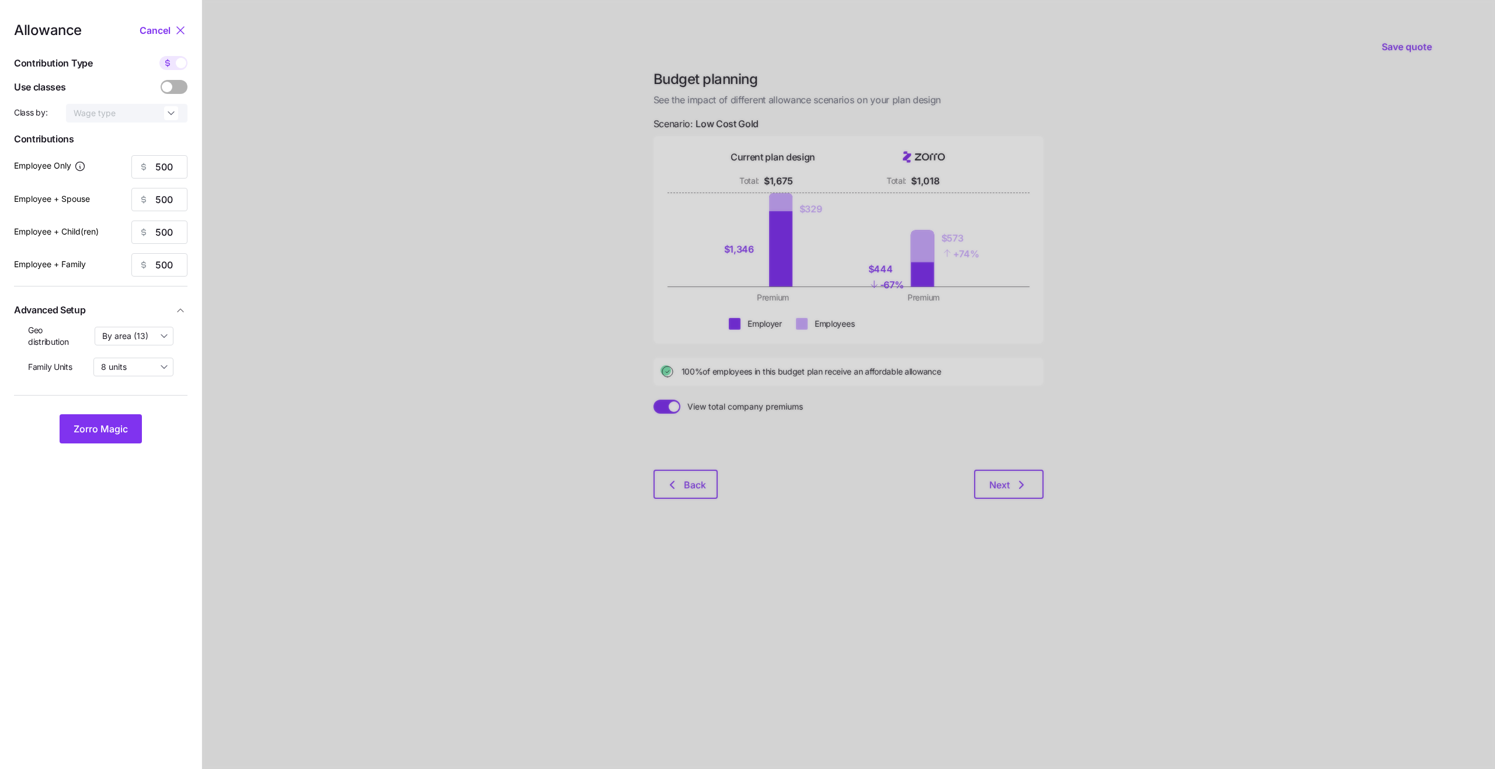
click at [170, 62] on icon at bounding box center [167, 62] width 9 height 9
click at [159, 56] on input "checkbox" at bounding box center [159, 56] width 0 height 0
type input "89"
type input "45"
type input "51"
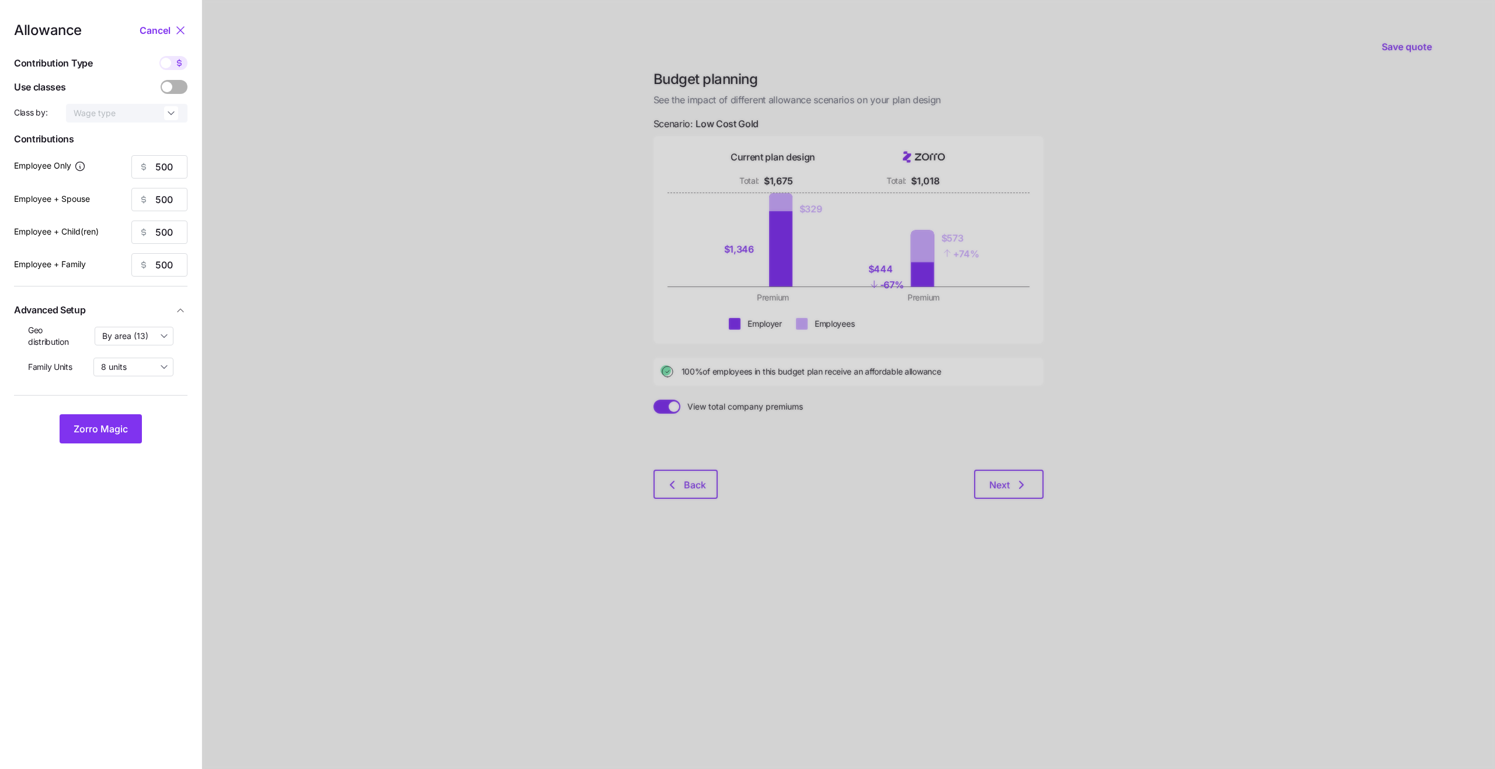
type input "32"
click at [123, 429] on span "Zorro Magic" at bounding box center [101, 429] width 54 height 14
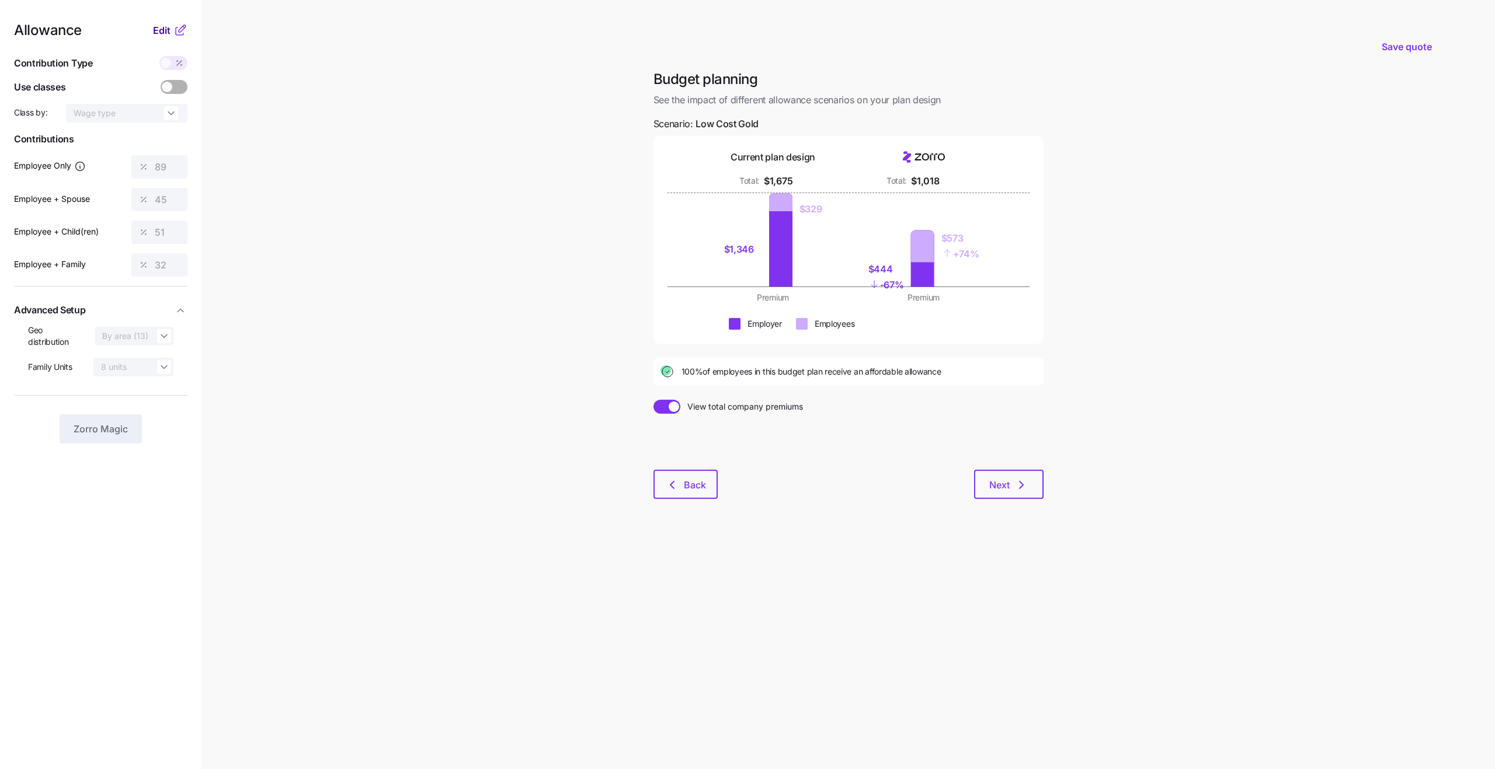
click at [170, 25] on span "Edit" at bounding box center [162, 30] width 18 height 14
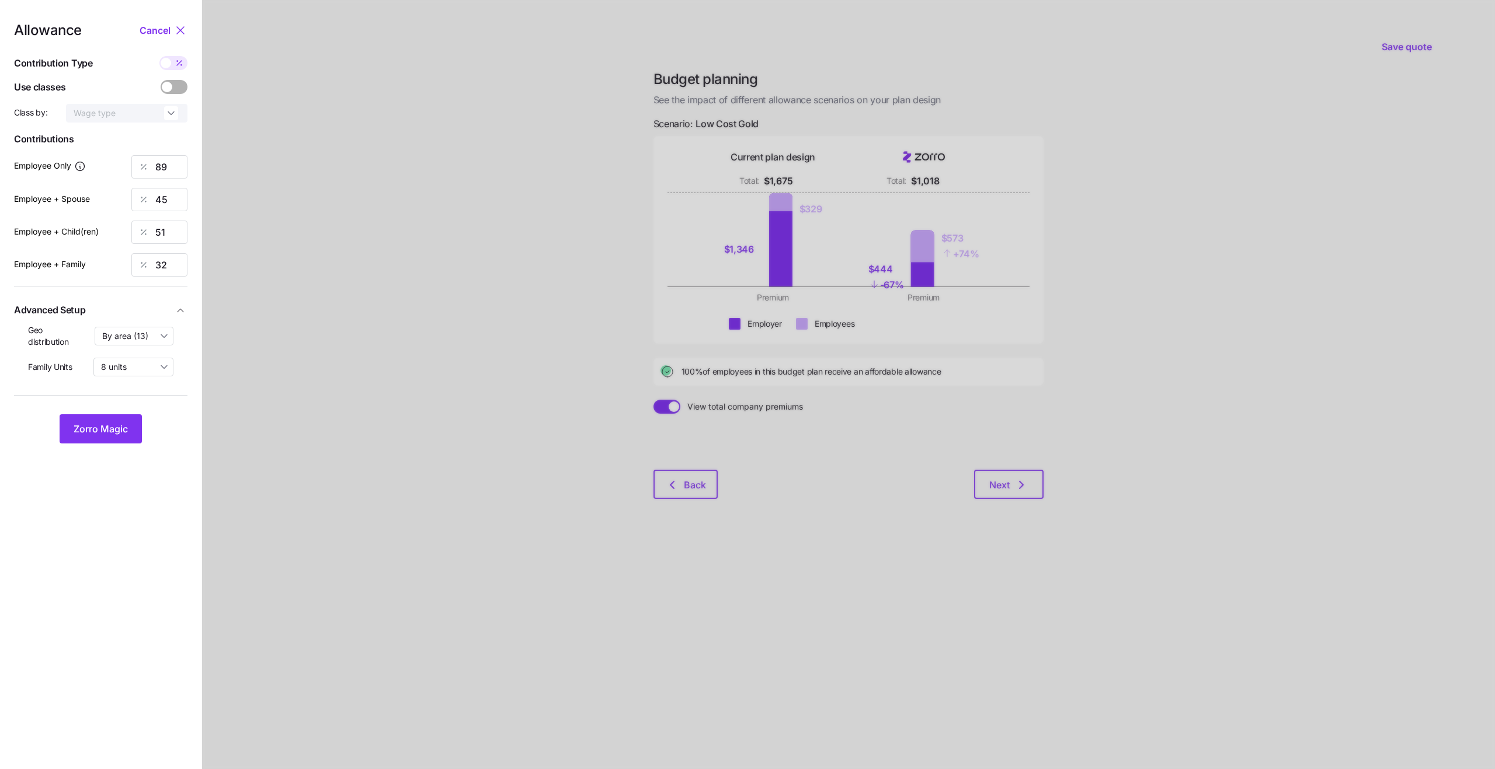
click at [170, 62] on span at bounding box center [166, 63] width 11 height 11
click at [159, 56] on input "checkbox" at bounding box center [159, 56] width 0 height 0
type input "500"
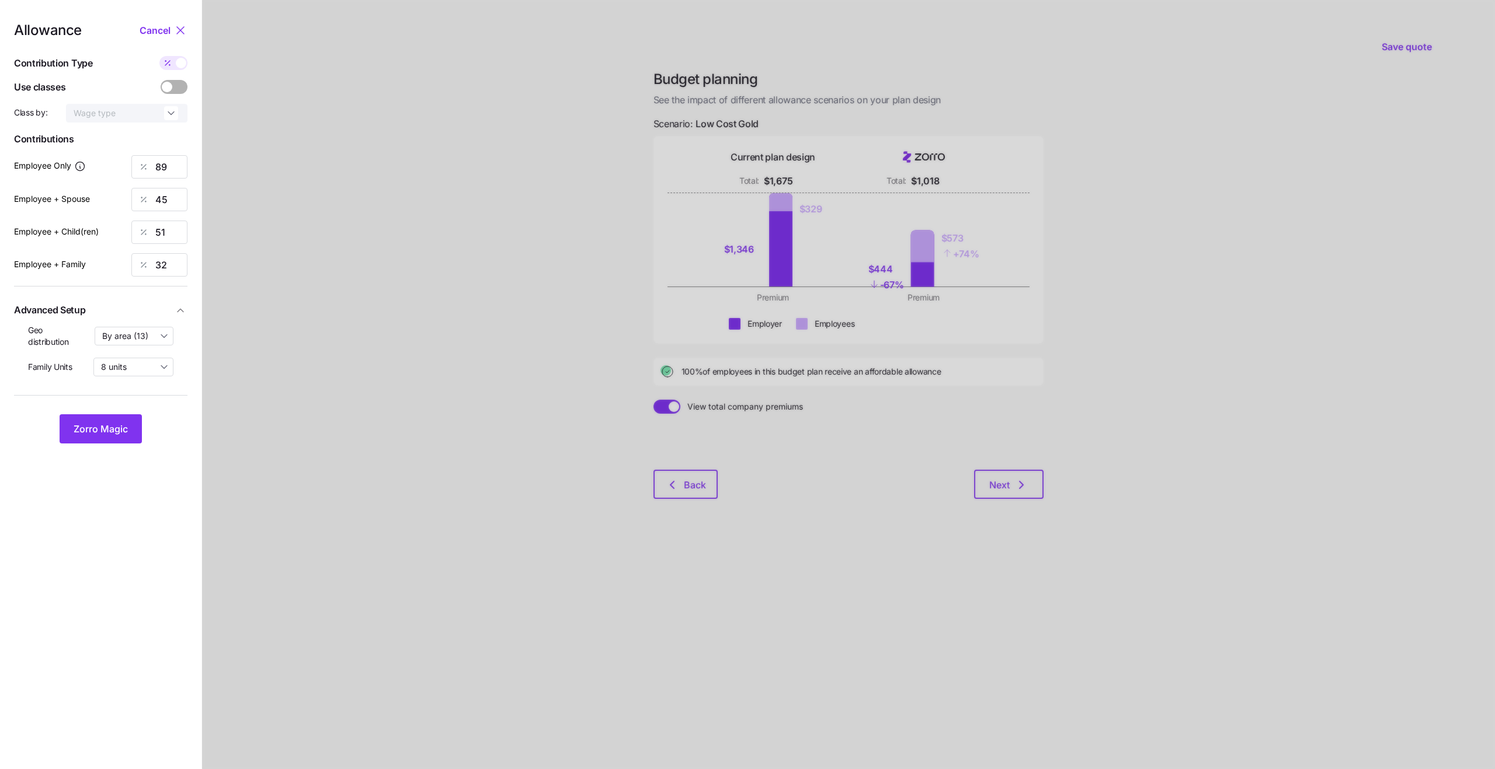
type input "500"
click at [113, 426] on span "Zorro Magic" at bounding box center [101, 429] width 54 height 14
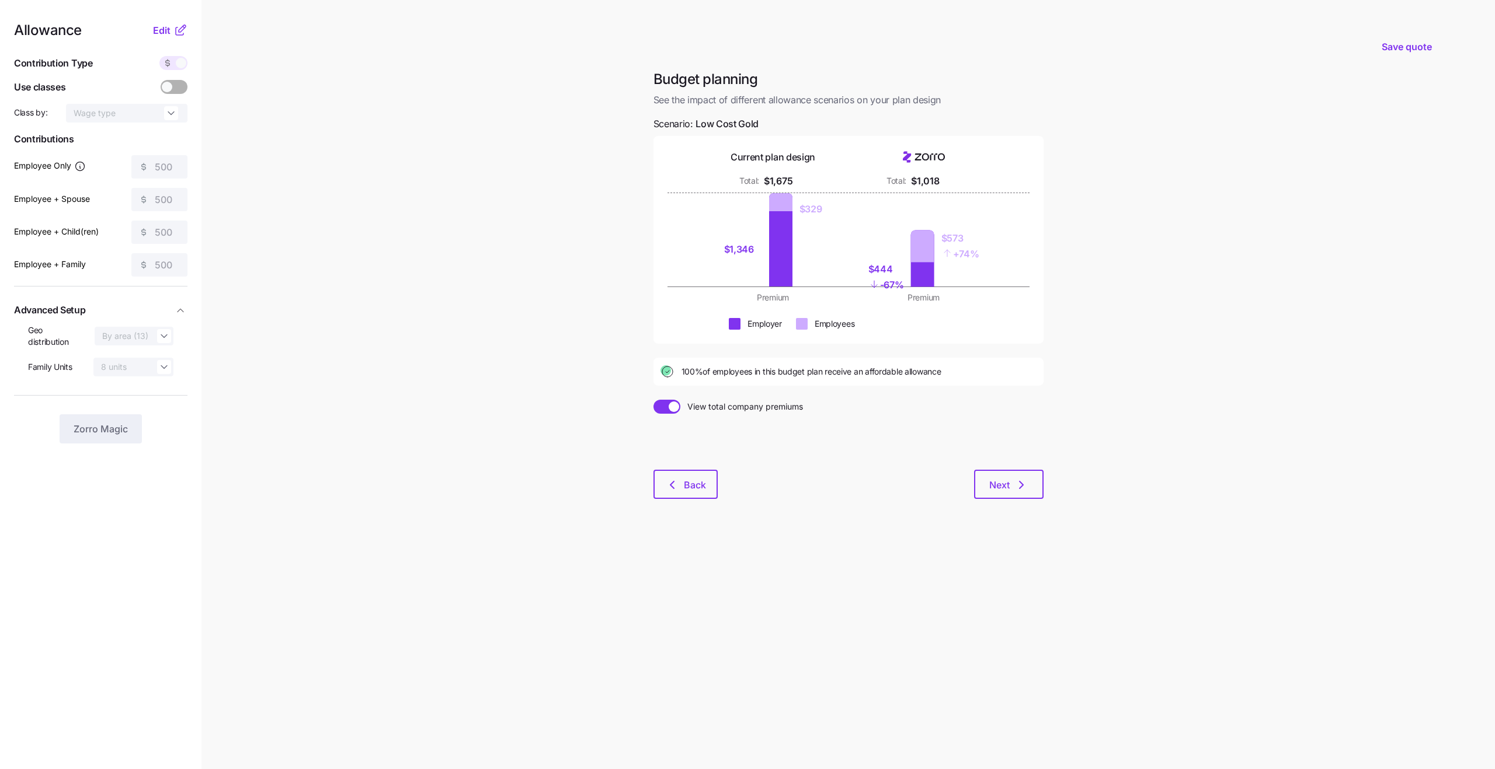
click at [664, 406] on span at bounding box center [661, 407] width 16 height 14
click at [653, 400] on input "View total company premiums" at bounding box center [653, 400] width 0 height 0
click at [664, 406] on span at bounding box center [659, 407] width 11 height 11
click at [653, 400] on input "View premiums per employee" at bounding box center [653, 400] width 0 height 0
click at [664, 406] on span at bounding box center [661, 407] width 16 height 14
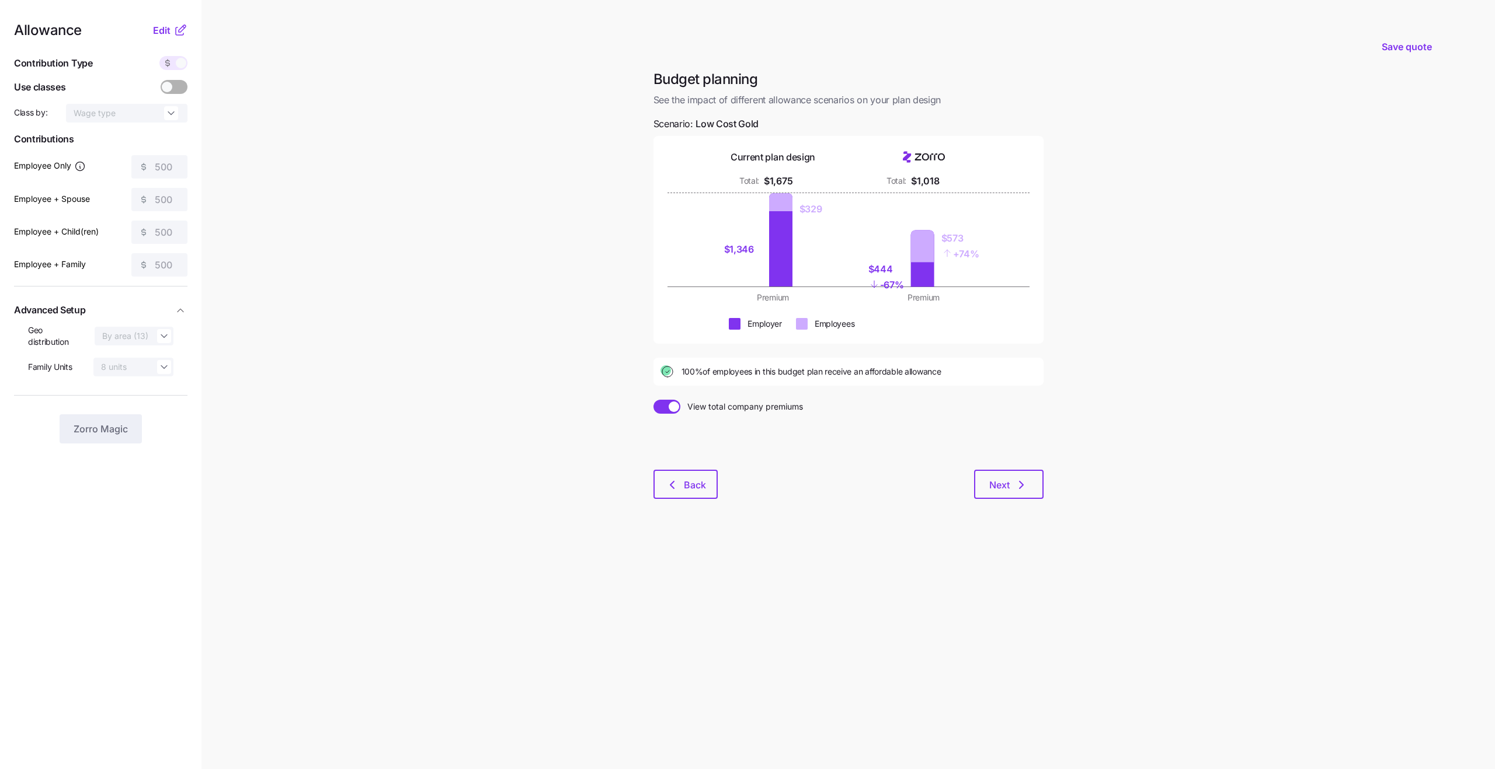
click at [653, 400] on input "View total company premiums" at bounding box center [653, 400] width 0 height 0
click at [664, 406] on span at bounding box center [659, 407] width 11 height 11
click at [653, 400] on input "View premiums per employee" at bounding box center [653, 400] width 0 height 0
click at [664, 406] on span at bounding box center [661, 407] width 16 height 14
click at [653, 400] on input "View total company premiums" at bounding box center [653, 400] width 0 height 0
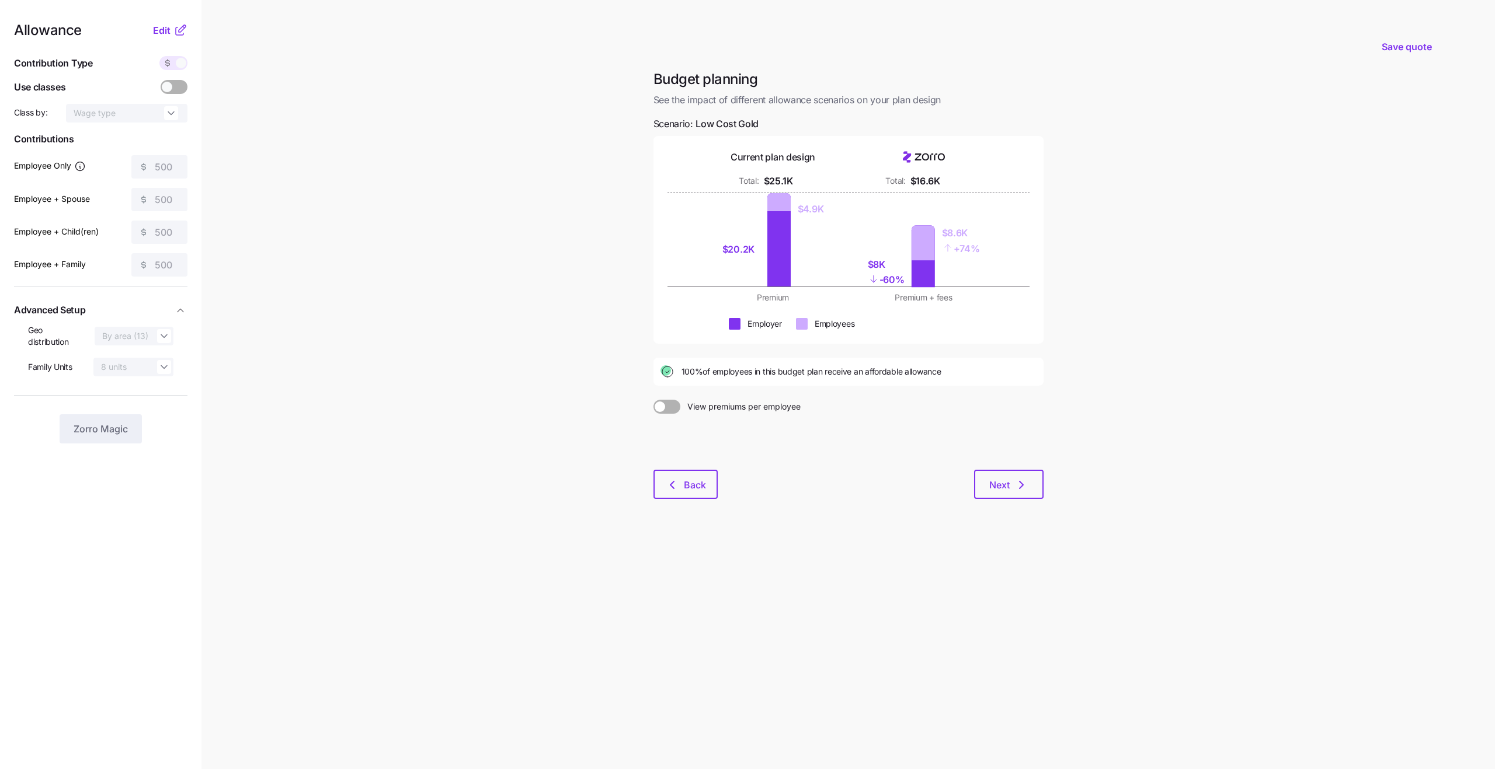
click at [664, 406] on span at bounding box center [659, 407] width 11 height 11
click at [653, 400] on input "View premiums per employee" at bounding box center [653, 400] width 0 height 0
click at [987, 488] on button "Next" at bounding box center [1008, 484] width 69 height 29
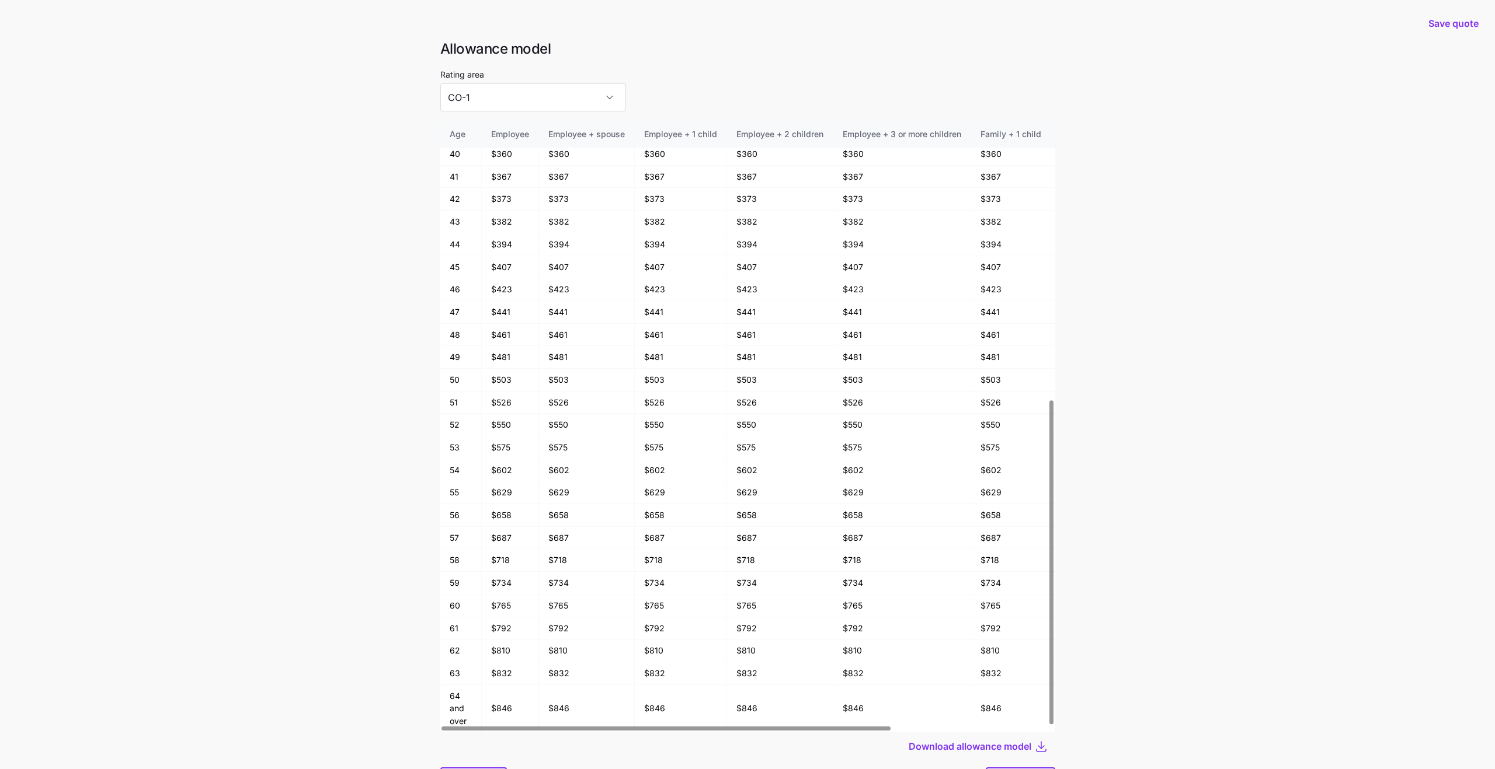
scroll to position [62, 0]
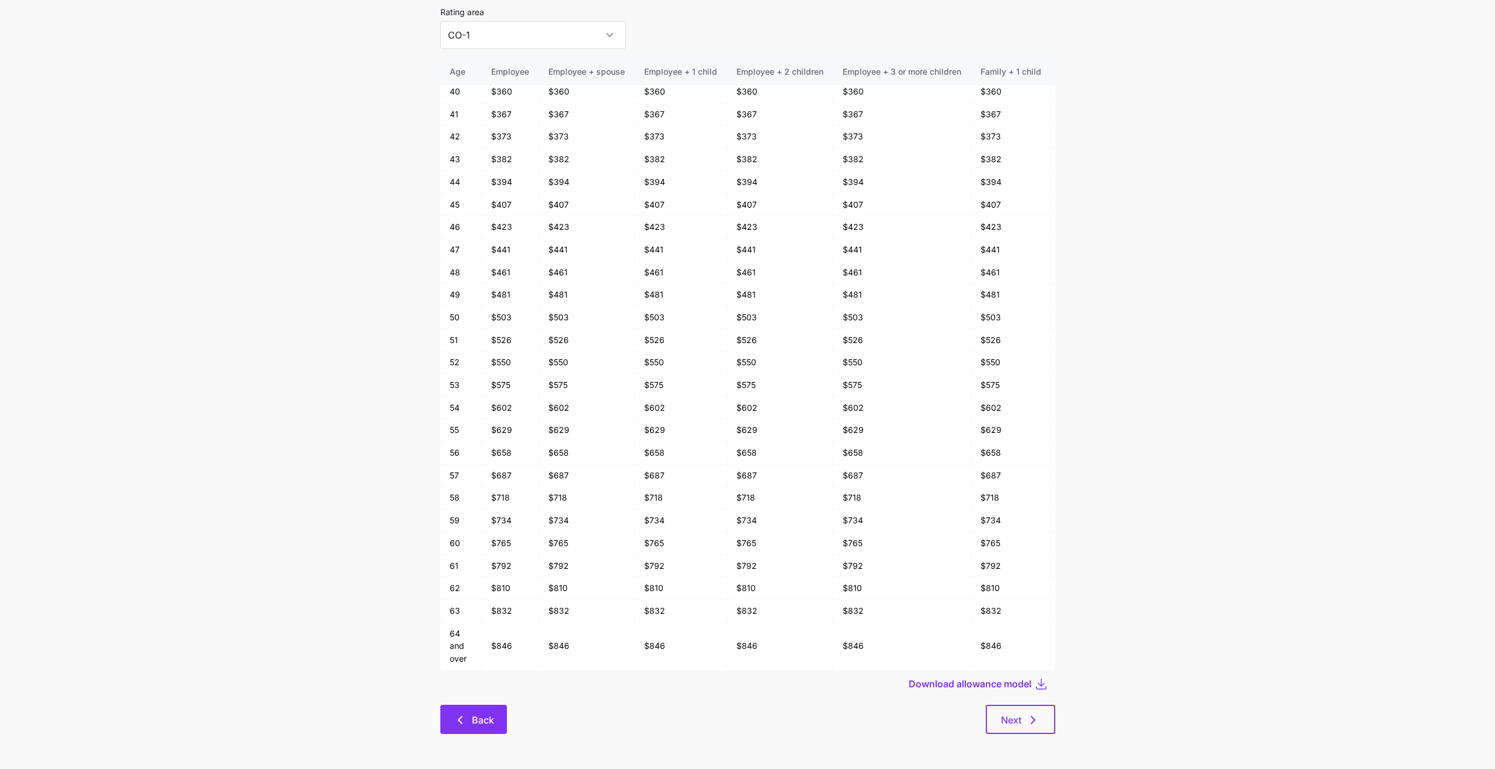
click at [496, 712] on button "Back" at bounding box center [473, 719] width 67 height 29
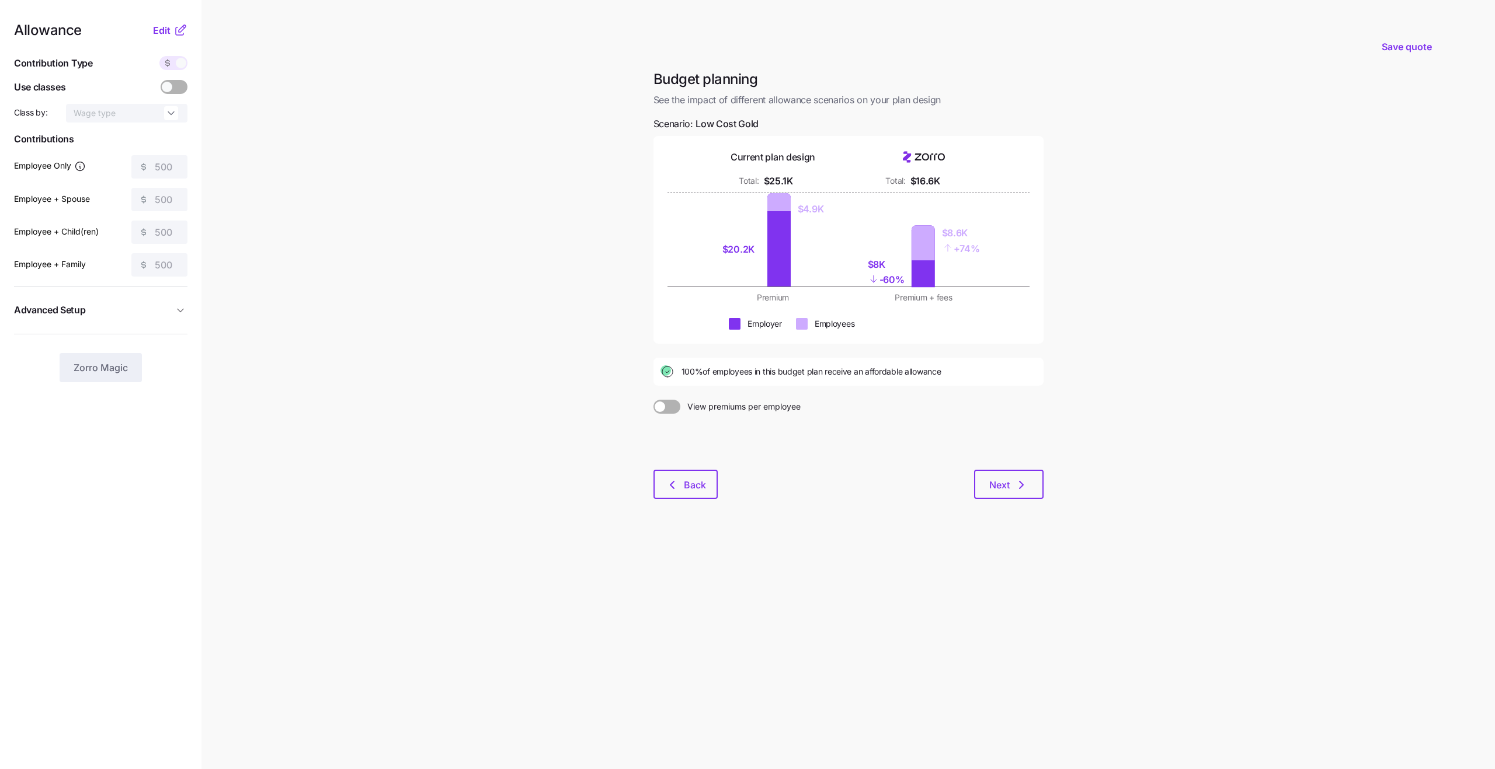
click at [671, 409] on span at bounding box center [673, 407] width 16 height 14
click at [653, 400] on input "View premiums per employee" at bounding box center [653, 400] width 0 height 0
click at [167, 31] on span "Edit" at bounding box center [162, 30] width 18 height 14
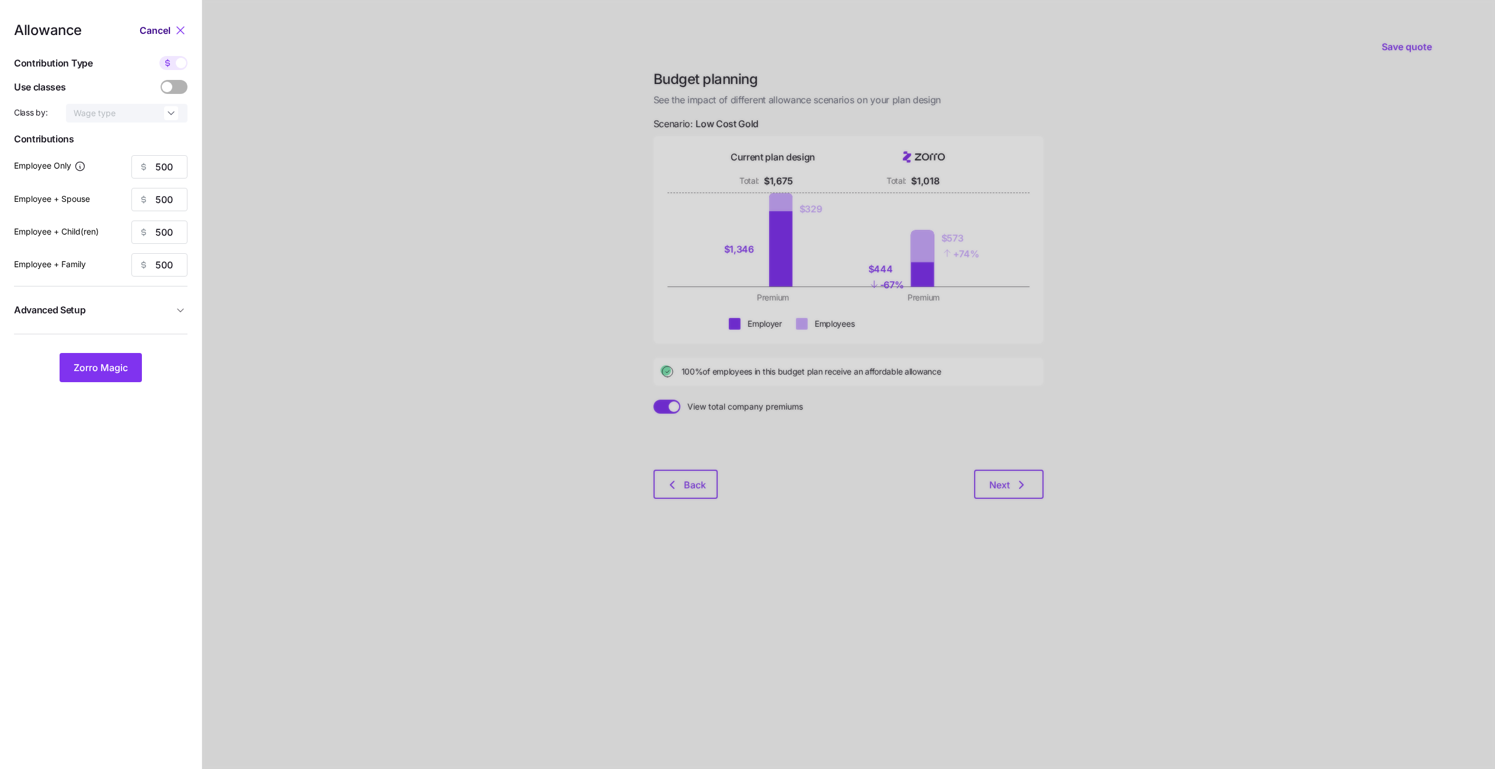
click at [167, 31] on span "Cancel" at bounding box center [155, 30] width 31 height 14
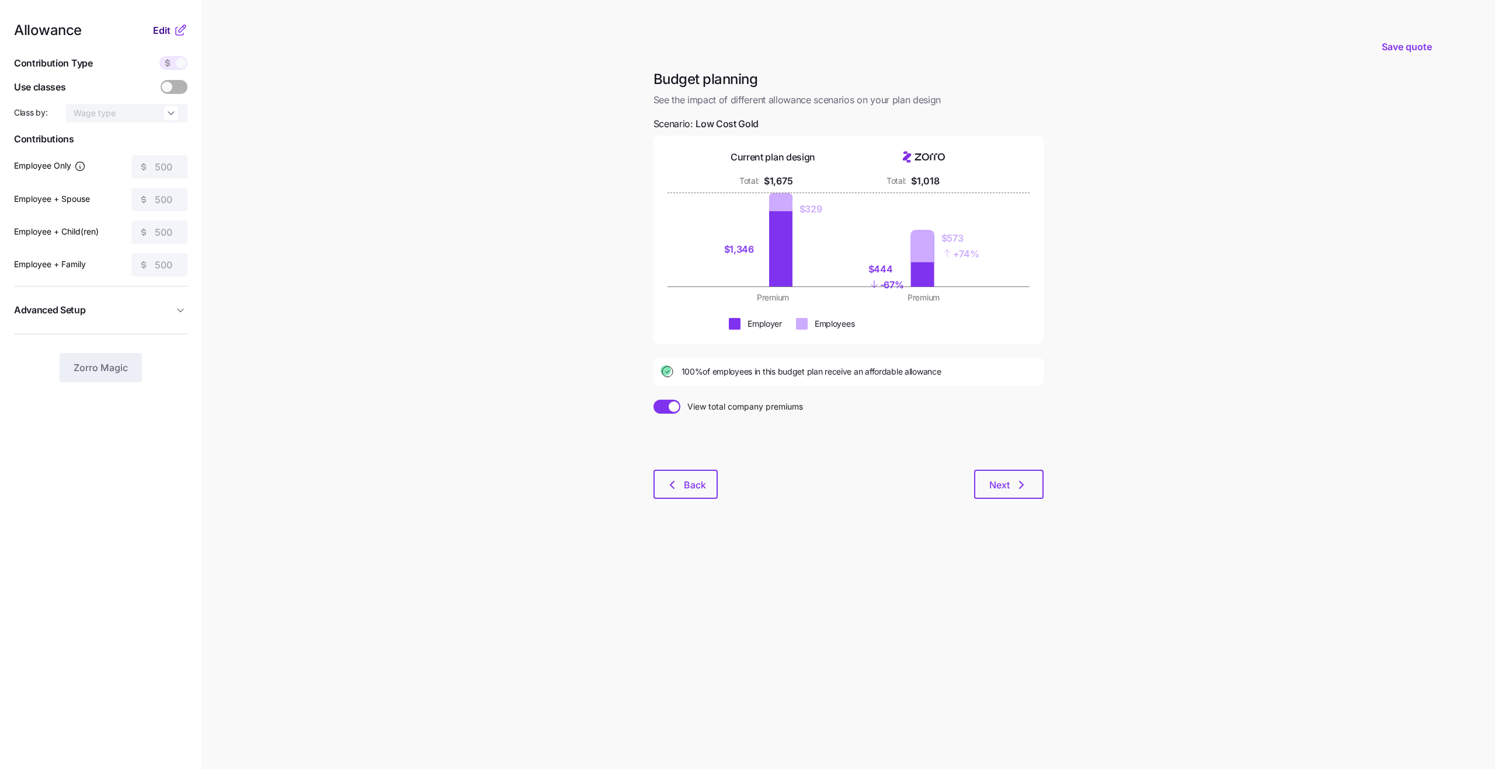
click at [167, 31] on span "Edit" at bounding box center [162, 30] width 18 height 14
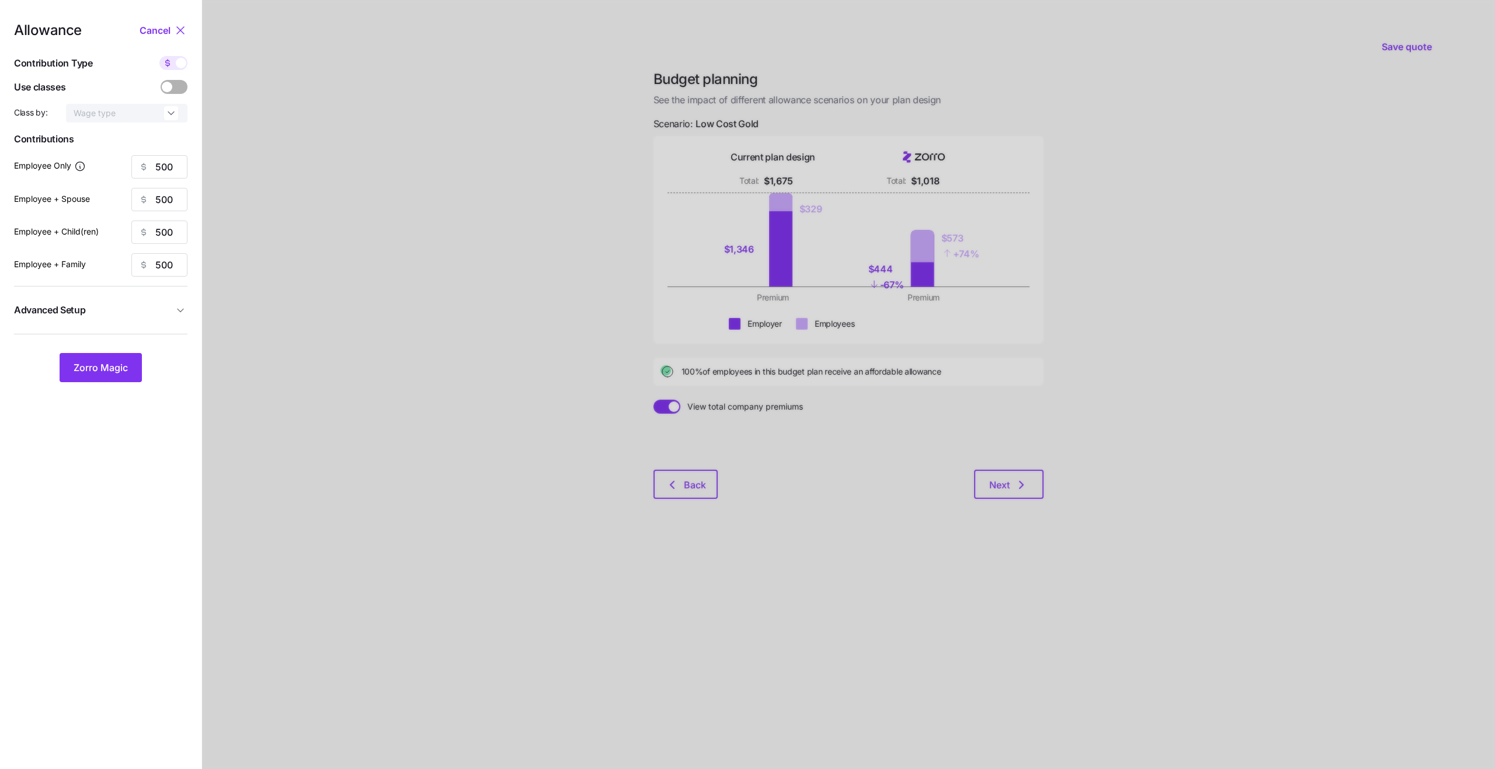
click at [172, 64] on icon at bounding box center [167, 62] width 9 height 9
click at [159, 56] on input "checkbox" at bounding box center [159, 56] width 0 height 0
type input "89"
type input "45"
type input "51"
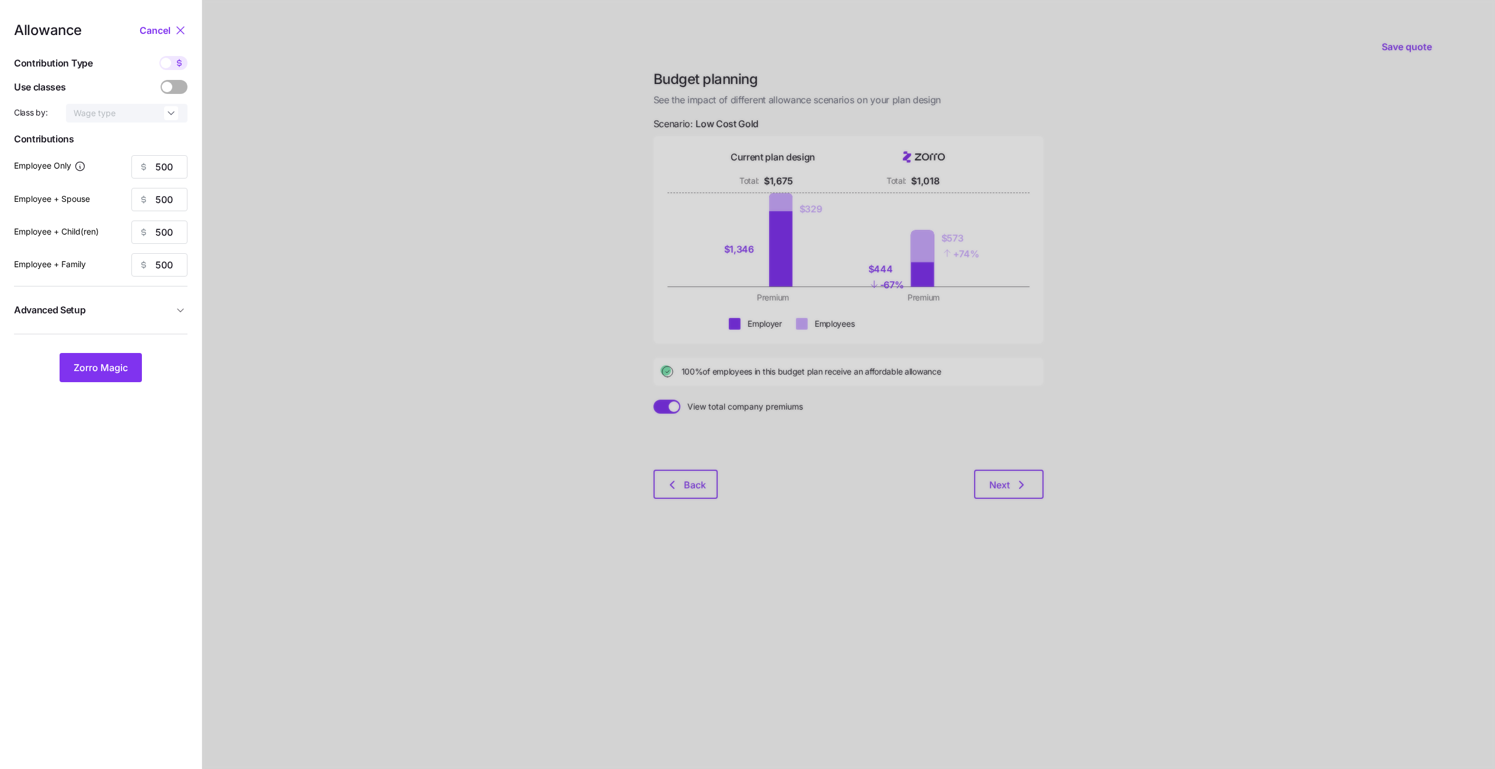
type input "32"
click at [124, 373] on span "Zorro Magic" at bounding box center [101, 368] width 54 height 14
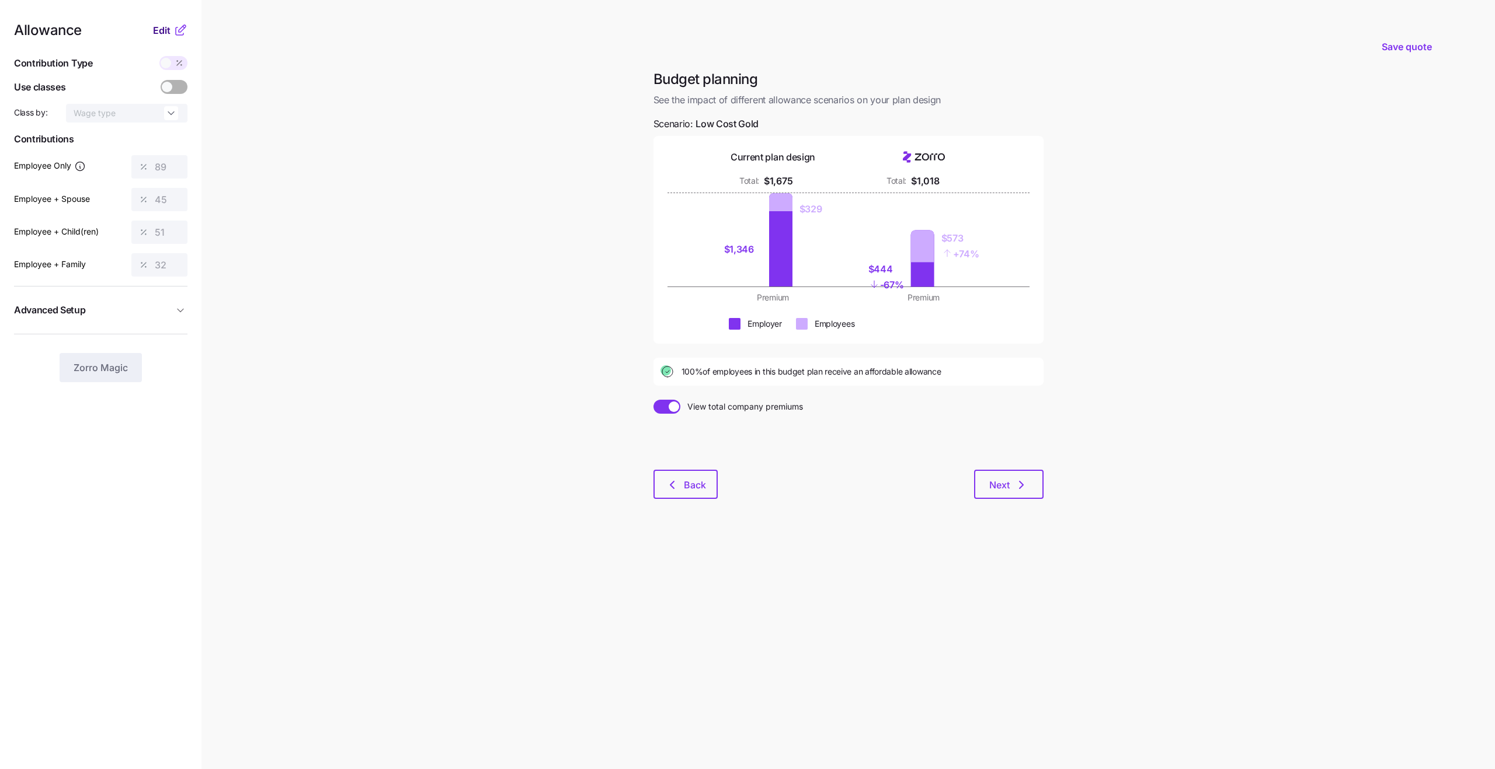
click at [170, 27] on span "Edit" at bounding box center [162, 30] width 18 height 14
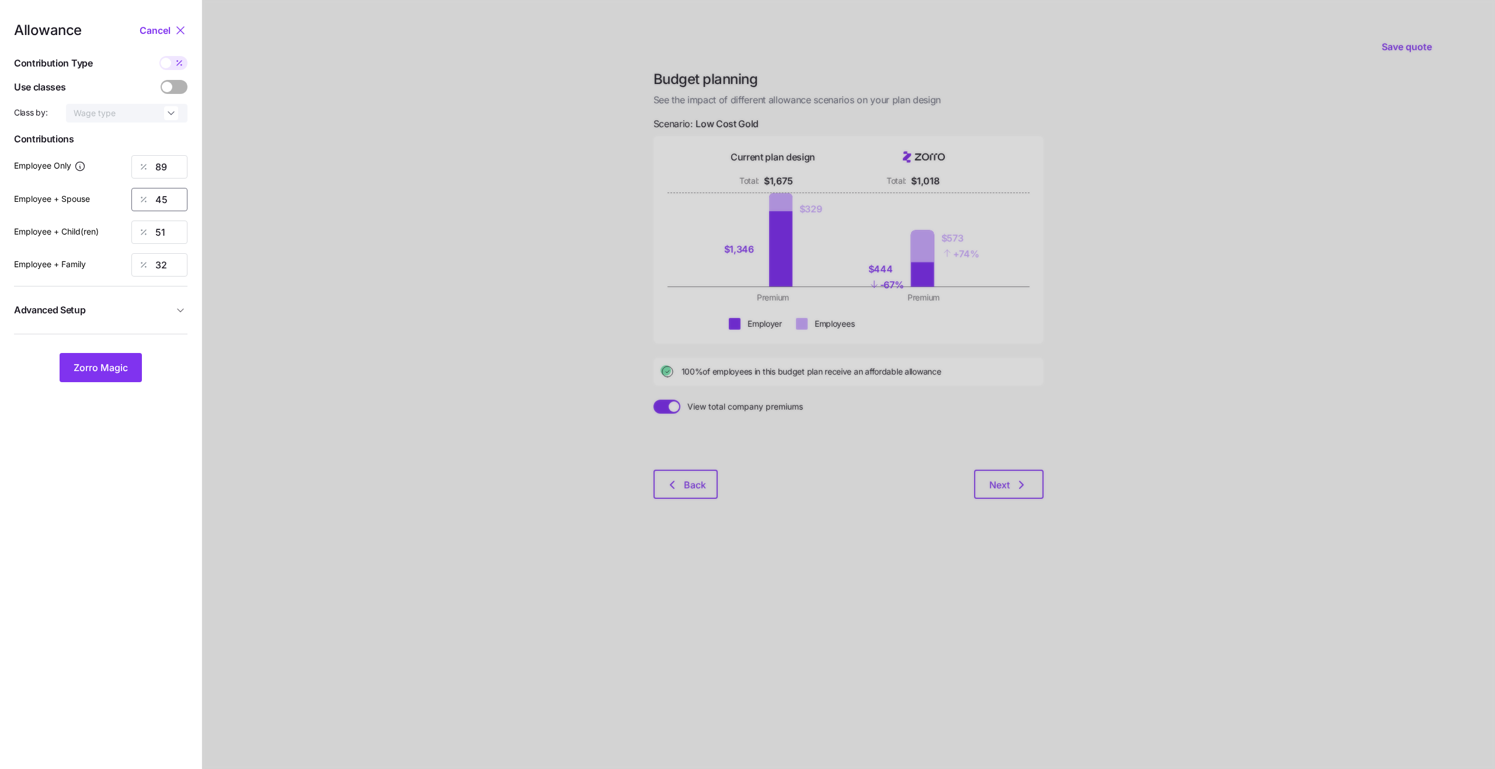
click at [170, 201] on input "45" at bounding box center [159, 199] width 56 height 23
type input "89"
click at [263, 171] on div at bounding box center [848, 384] width 1293 height 769
click at [168, 241] on input "51" at bounding box center [159, 232] width 56 height 23
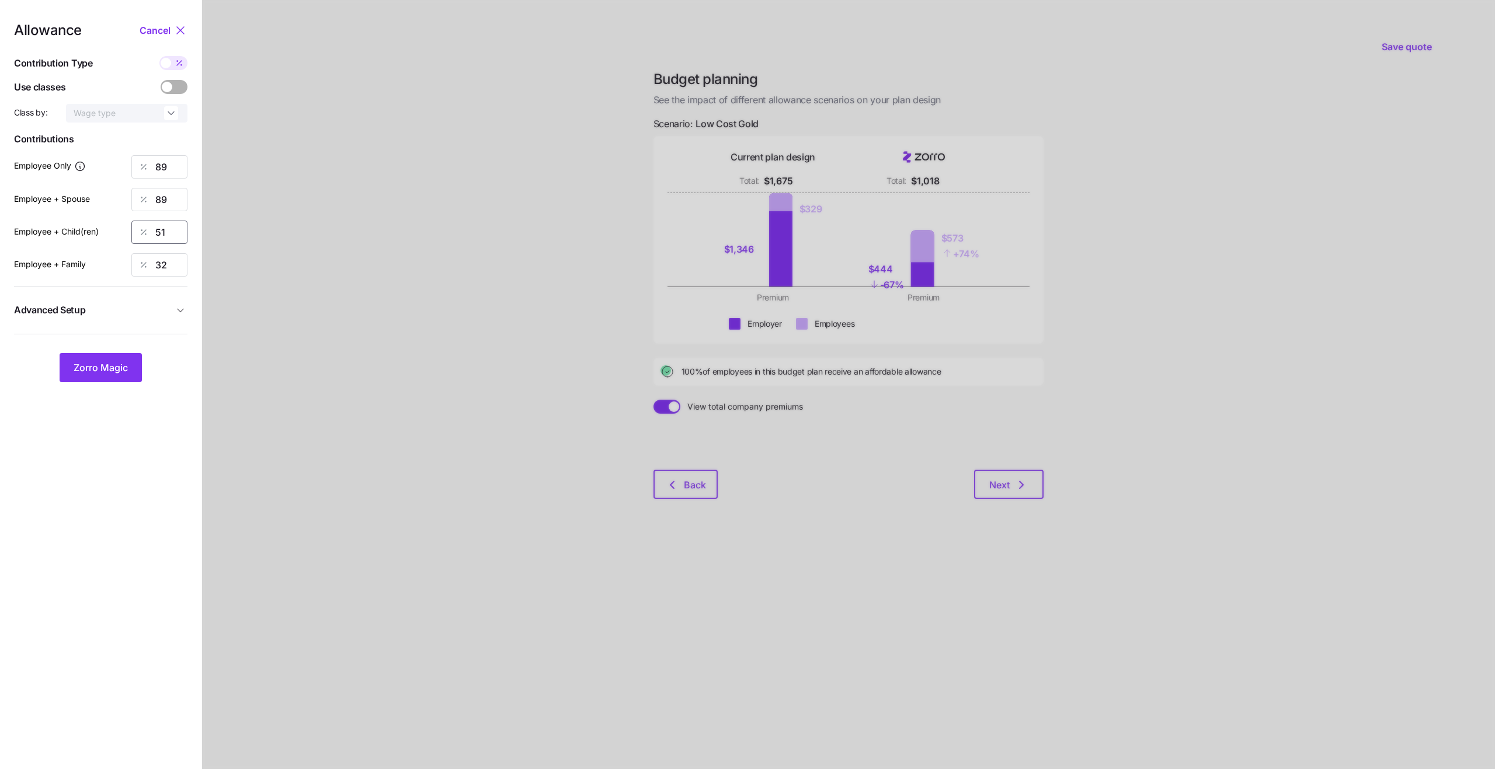
click at [168, 241] on input "51" at bounding box center [159, 232] width 56 height 23
type input "89"
click at [267, 200] on div at bounding box center [848, 384] width 1293 height 769
click at [165, 270] on input "32" at bounding box center [159, 264] width 56 height 23
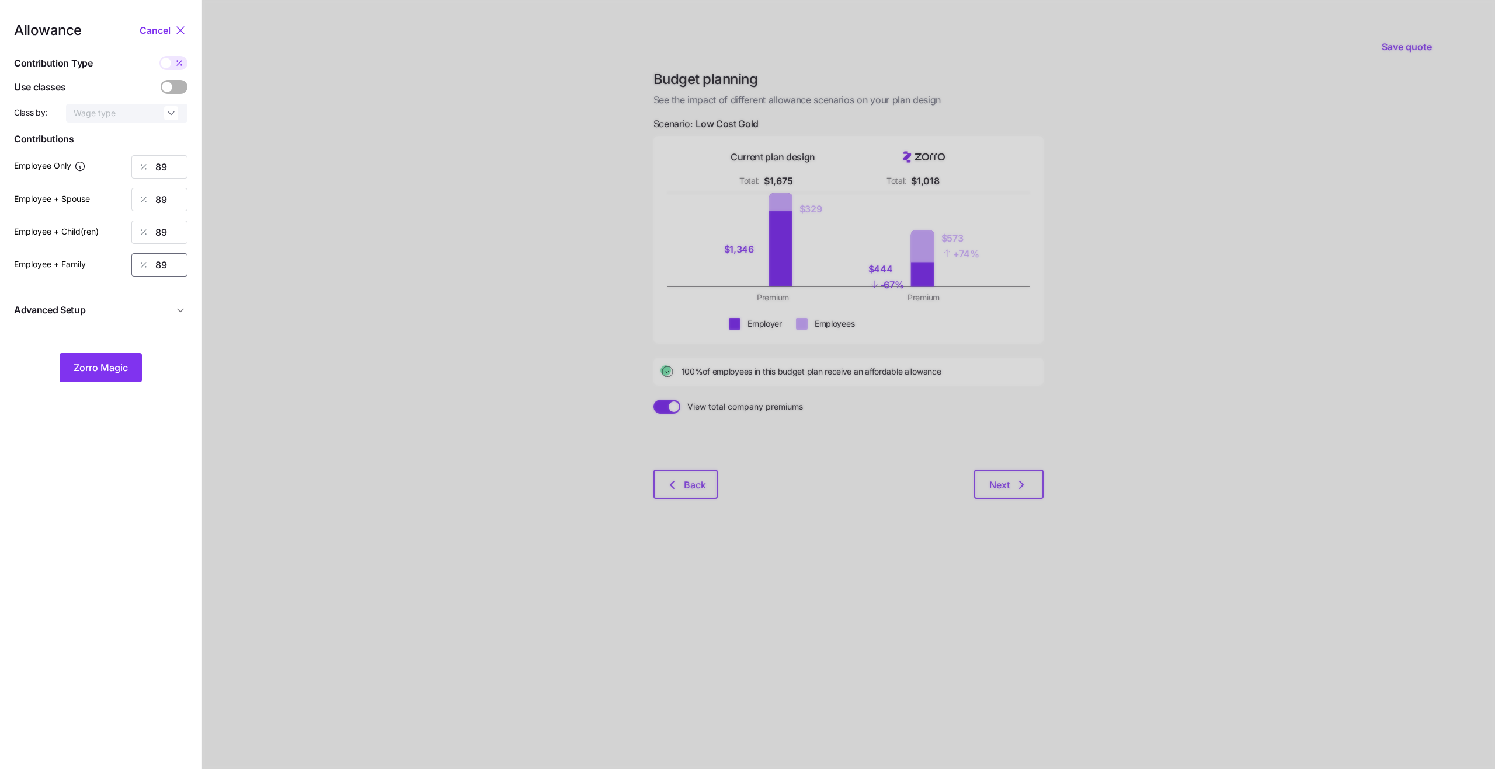
type input "89"
click at [295, 259] on div at bounding box center [848, 384] width 1293 height 769
click at [117, 374] on span "Zorro Magic" at bounding box center [101, 368] width 54 height 14
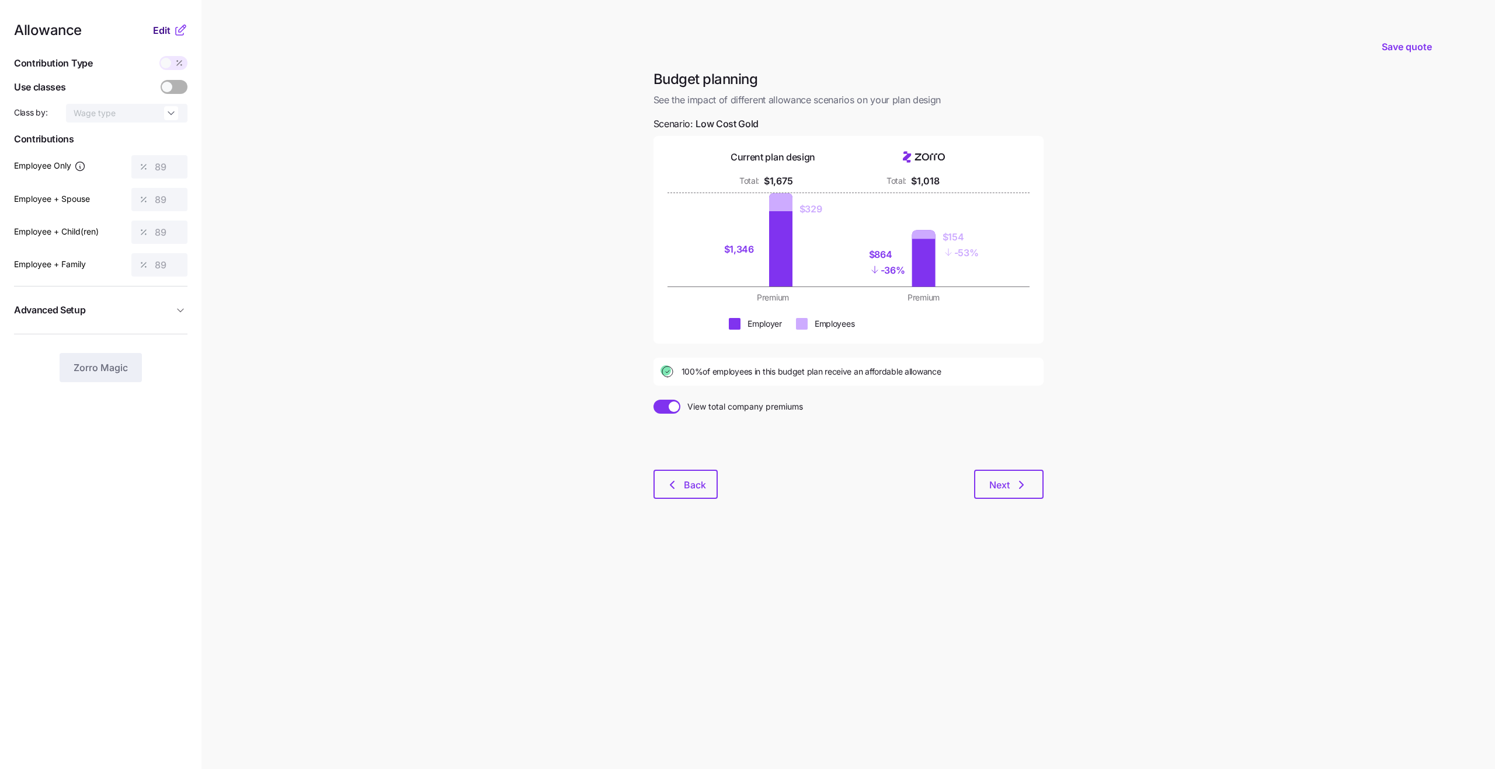
click at [165, 23] on span "Edit" at bounding box center [162, 30] width 18 height 14
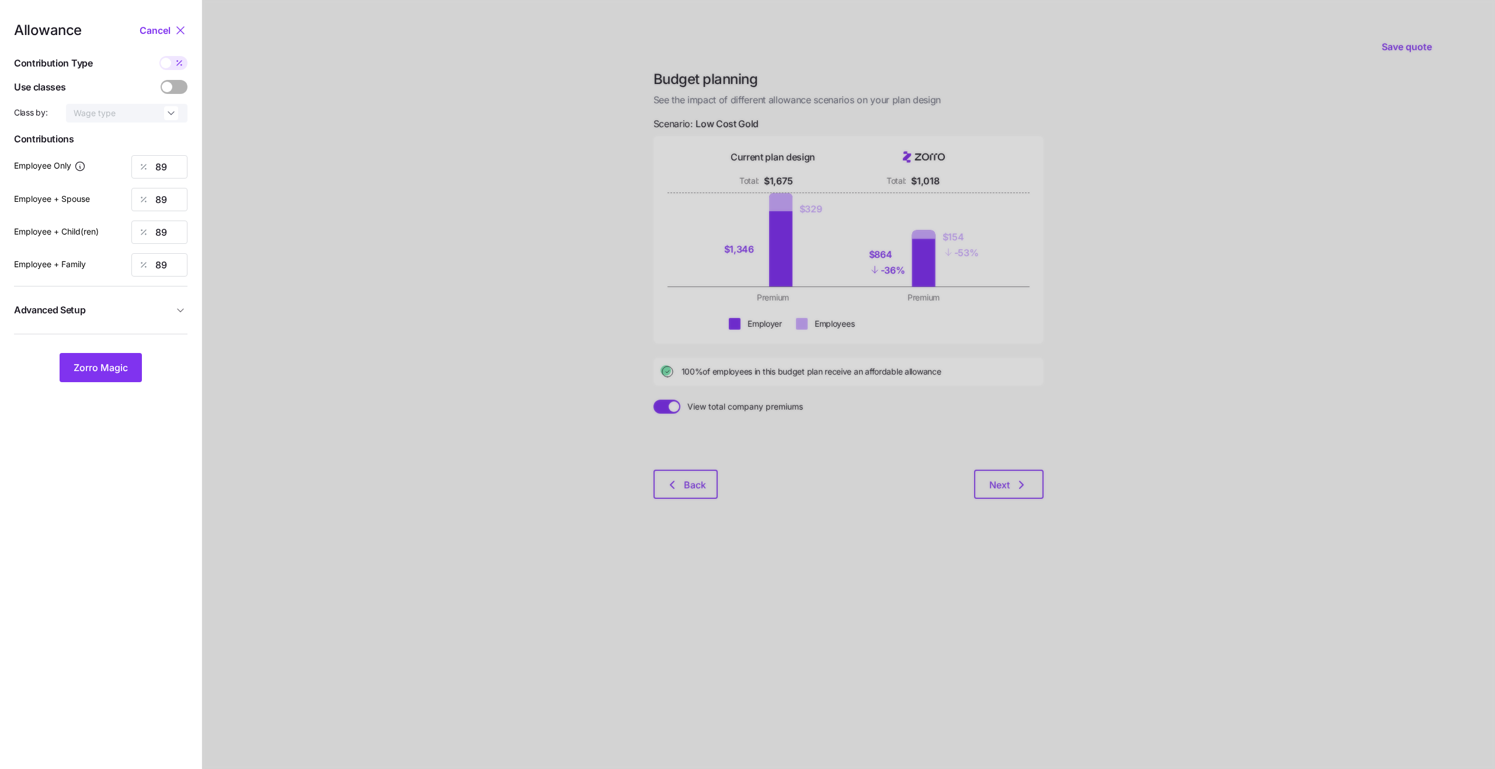
click at [168, 304] on span "Advanced Setup" at bounding box center [93, 310] width 159 height 15
click at [136, 337] on input "By area (13)" at bounding box center [134, 336] width 79 height 19
click at [137, 381] on span "By area (13)" at bounding box center [129, 384] width 46 height 13
click at [121, 426] on span "Zorro Magic" at bounding box center [101, 429] width 54 height 14
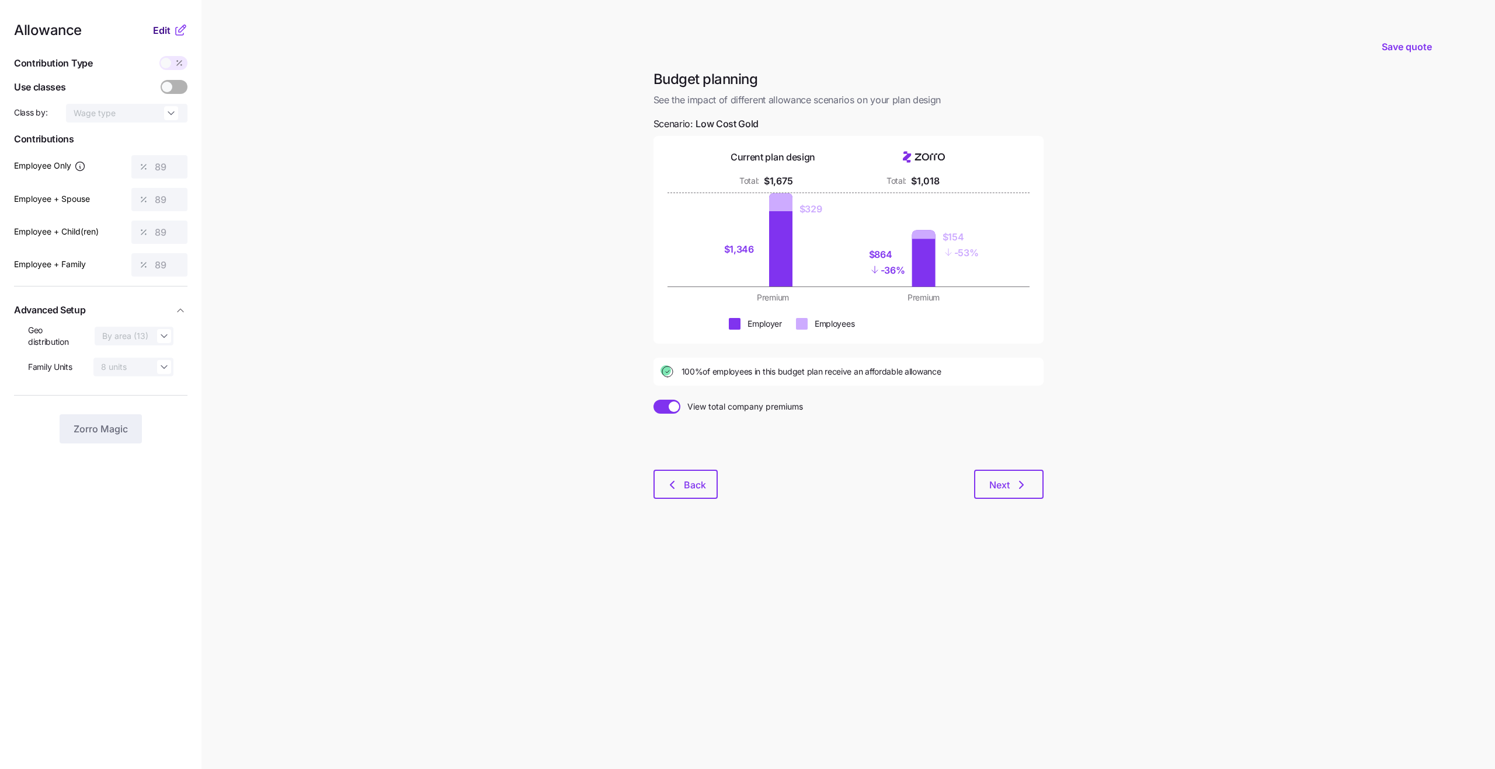
click at [168, 25] on span "Edit" at bounding box center [162, 30] width 18 height 14
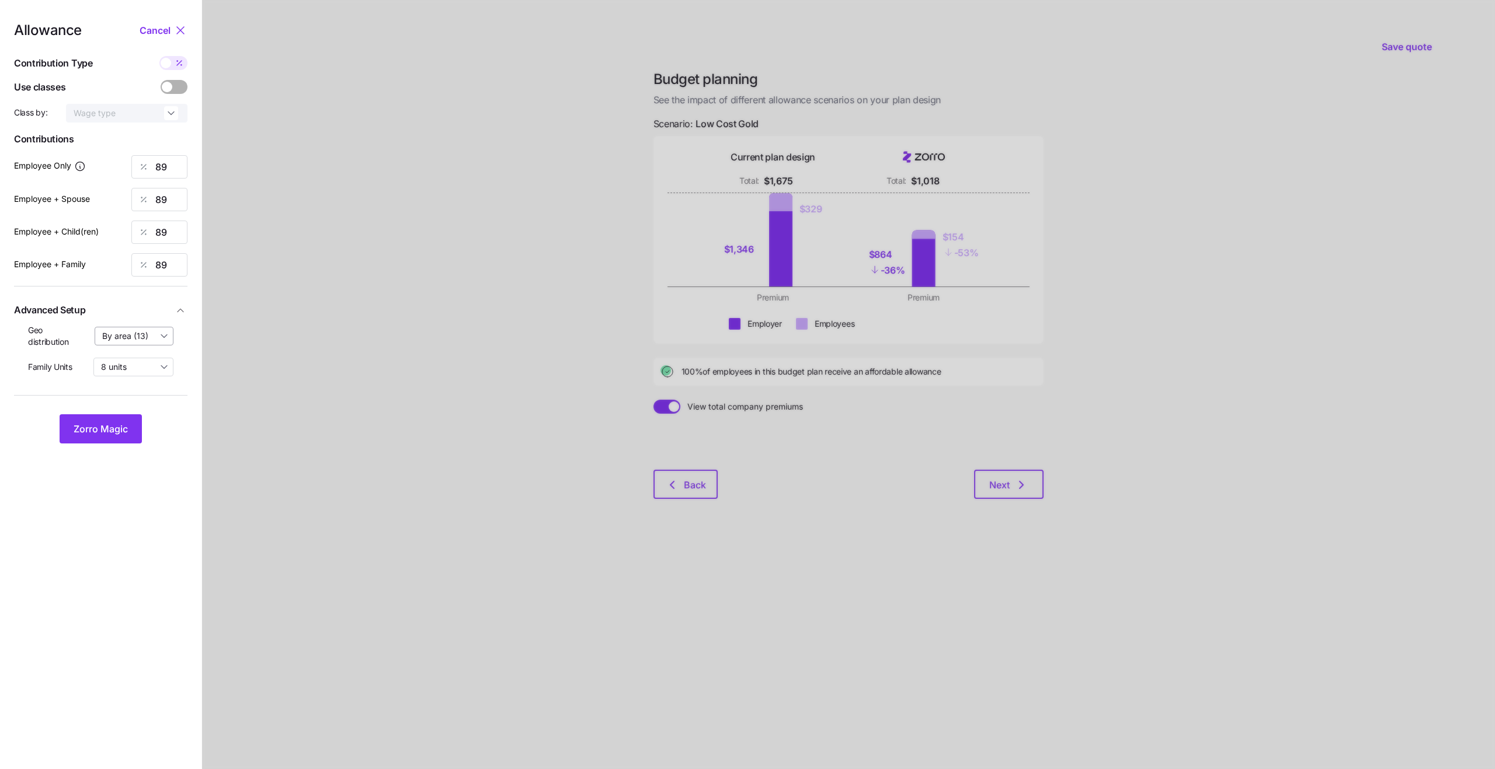
click at [140, 341] on input "By area (13)" at bounding box center [134, 336] width 79 height 19
click at [132, 403] on span "By state (11)" at bounding box center [129, 404] width 47 height 13
click at [120, 430] on span "Zorro Magic" at bounding box center [101, 429] width 54 height 14
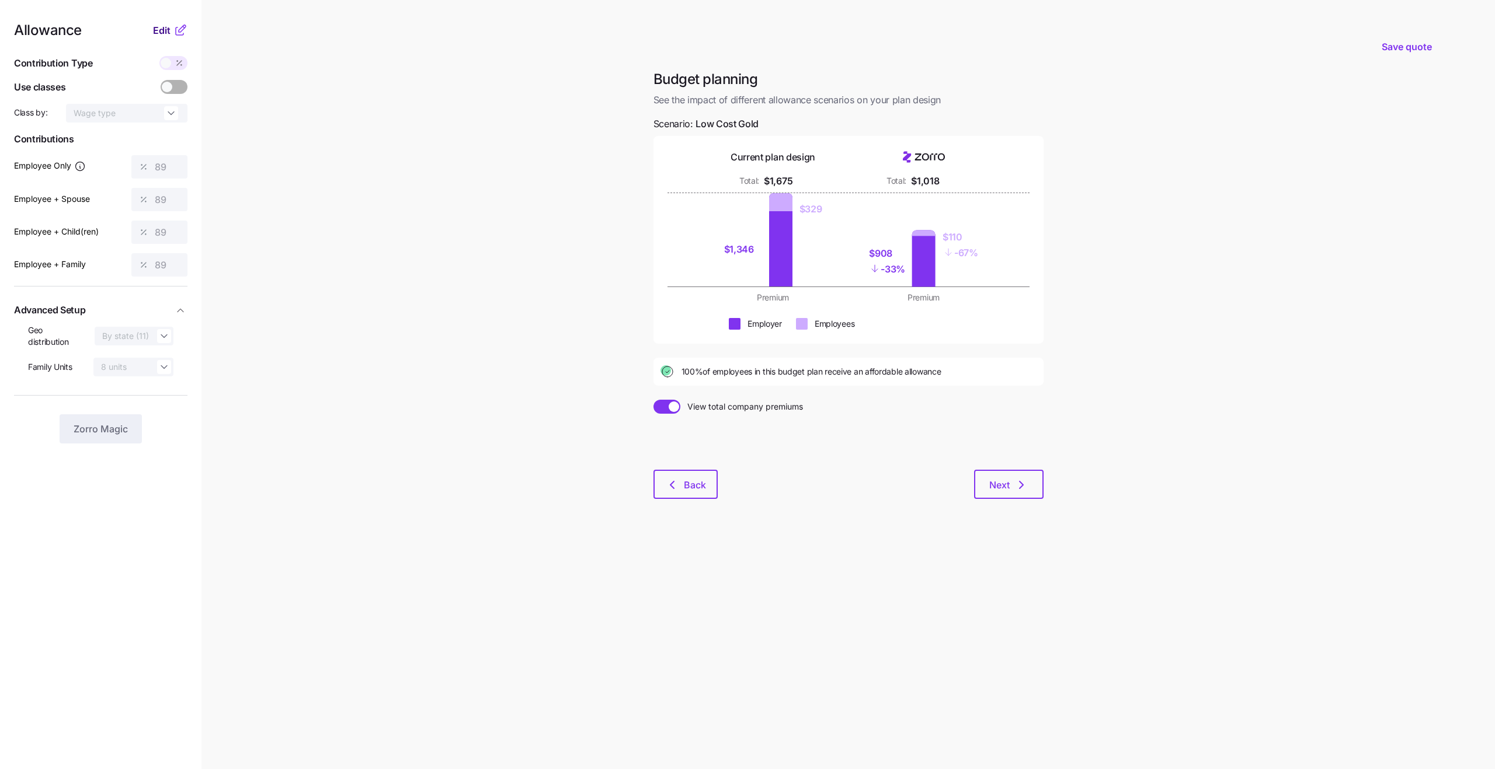
click at [166, 28] on span "Edit" at bounding box center [162, 30] width 18 height 14
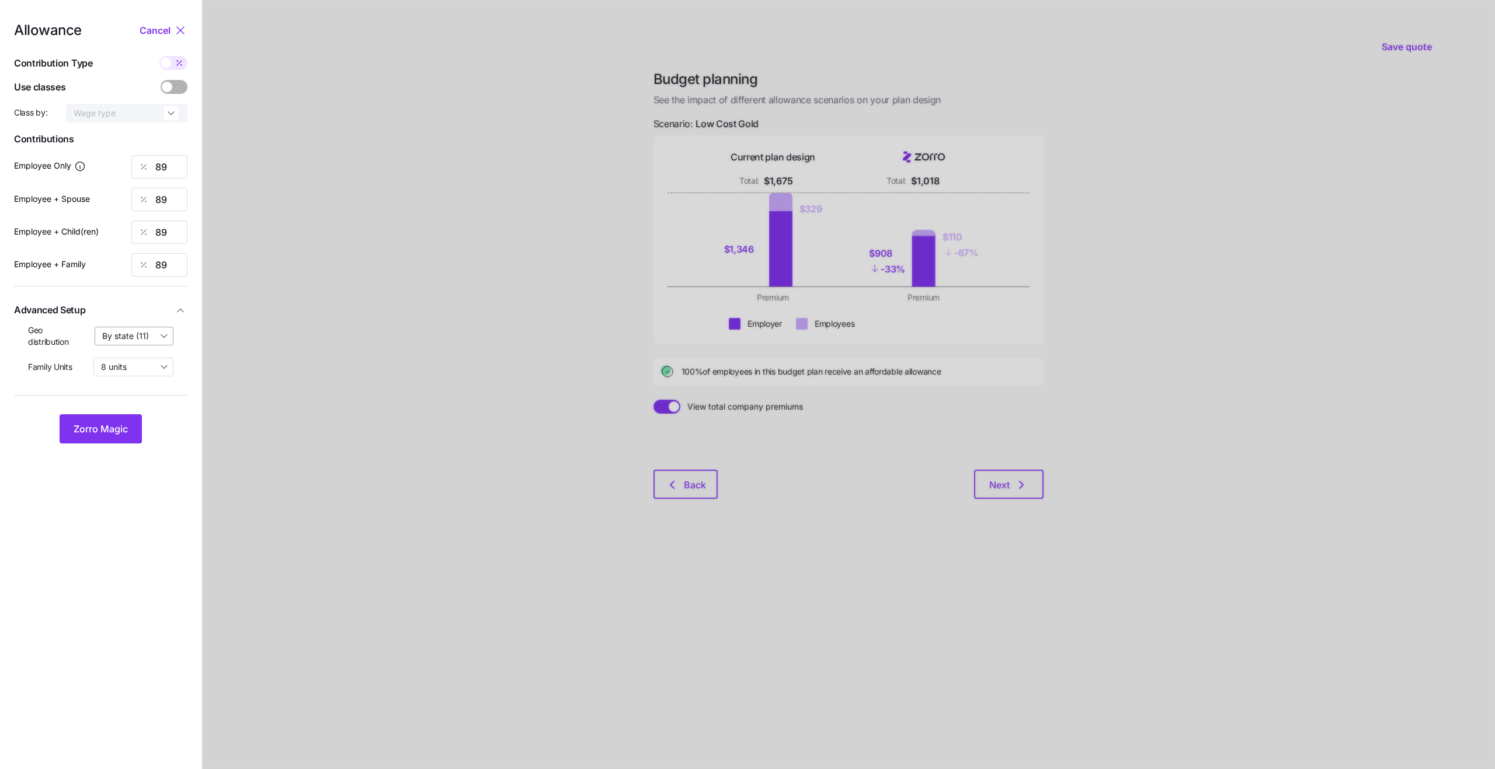
click at [143, 344] on input "By state (11)" at bounding box center [134, 336] width 79 height 19
click at [145, 391] on span "By area (13)" at bounding box center [129, 384] width 46 height 13
click at [120, 425] on span "Zorro Magic" at bounding box center [101, 429] width 54 height 14
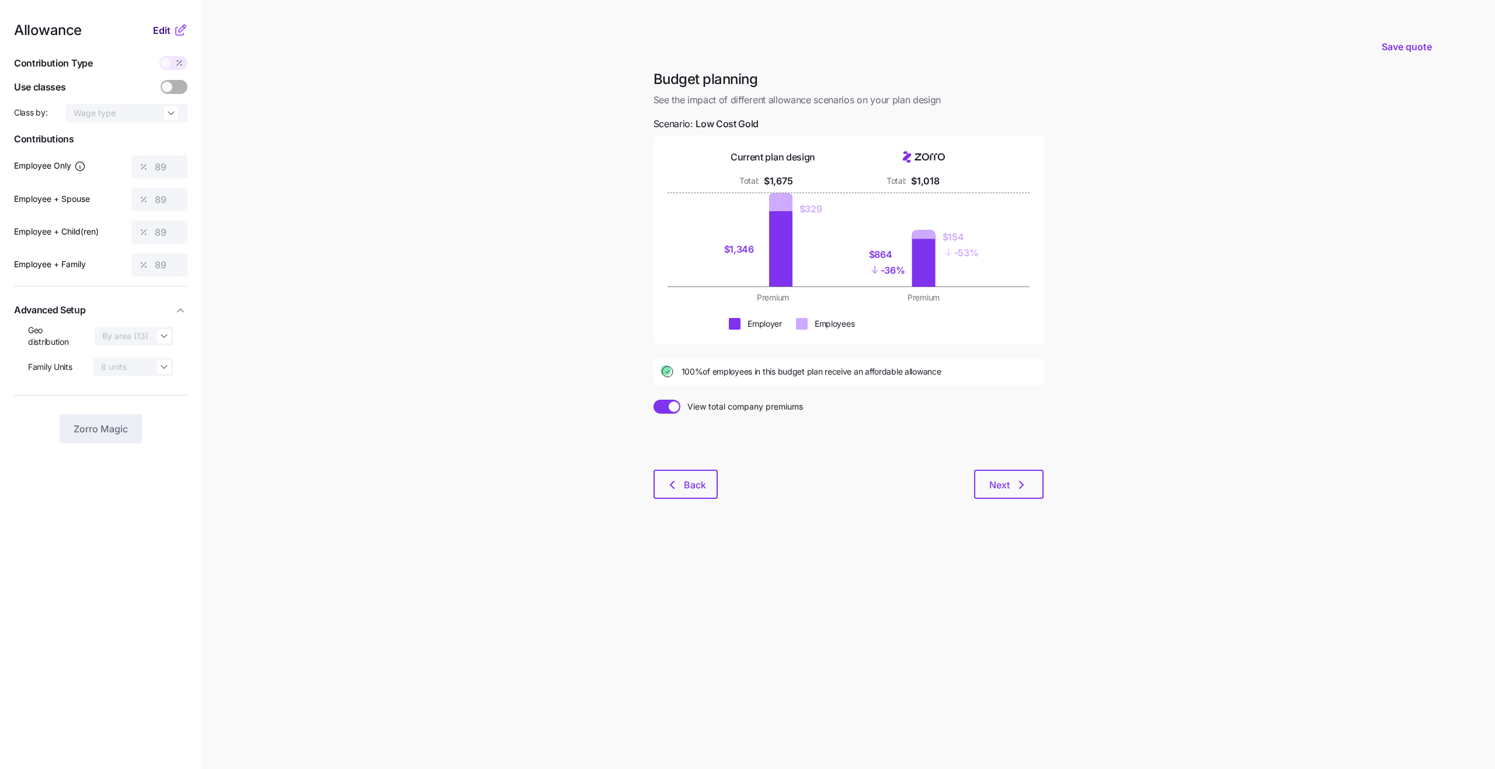
click at [165, 27] on span "Edit" at bounding box center [162, 30] width 18 height 14
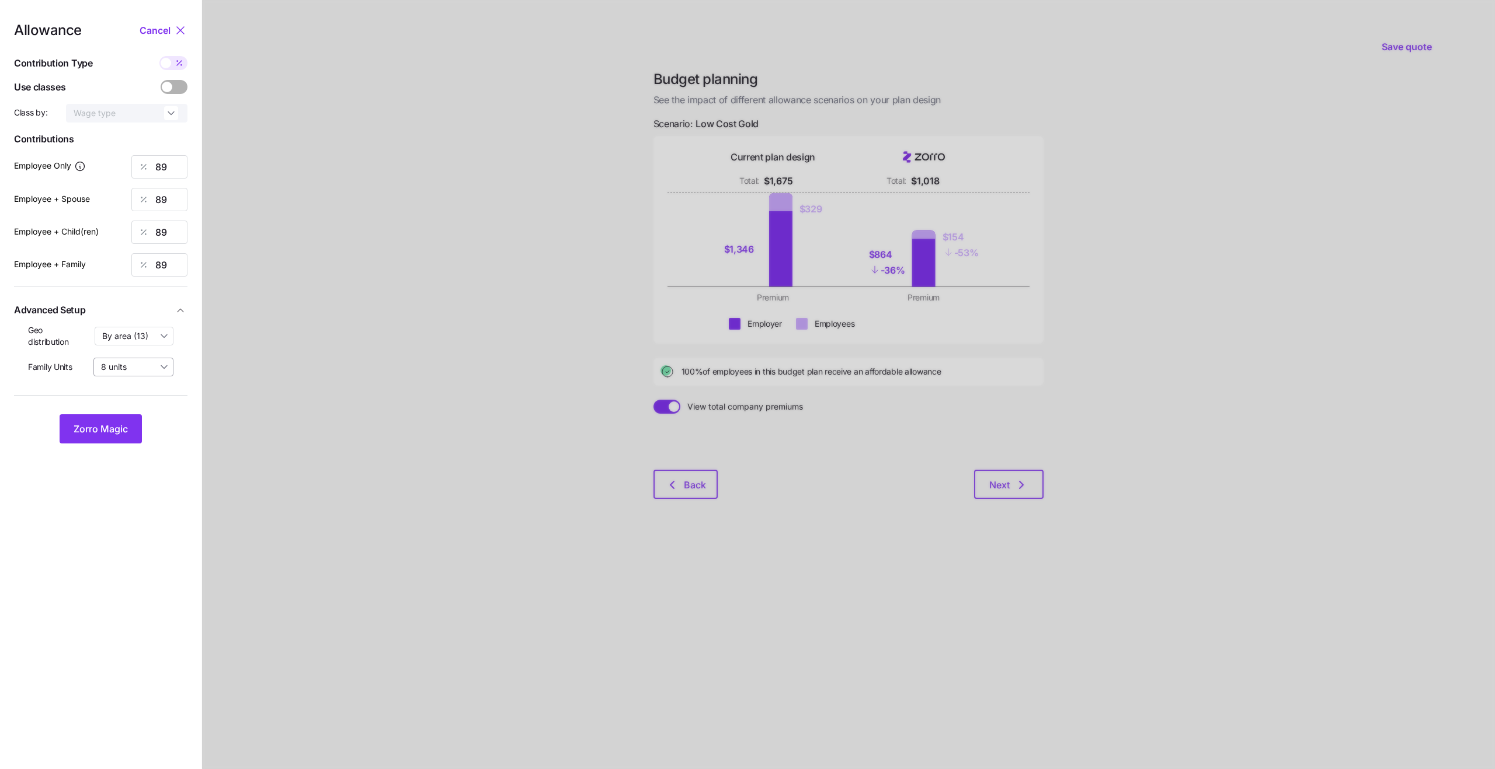
click at [151, 365] on input "8 units" at bounding box center [133, 367] width 80 height 19
click at [154, 367] on input "8 units" at bounding box center [133, 367] width 80 height 19
click at [150, 334] on input "By area (13)" at bounding box center [134, 336] width 79 height 19
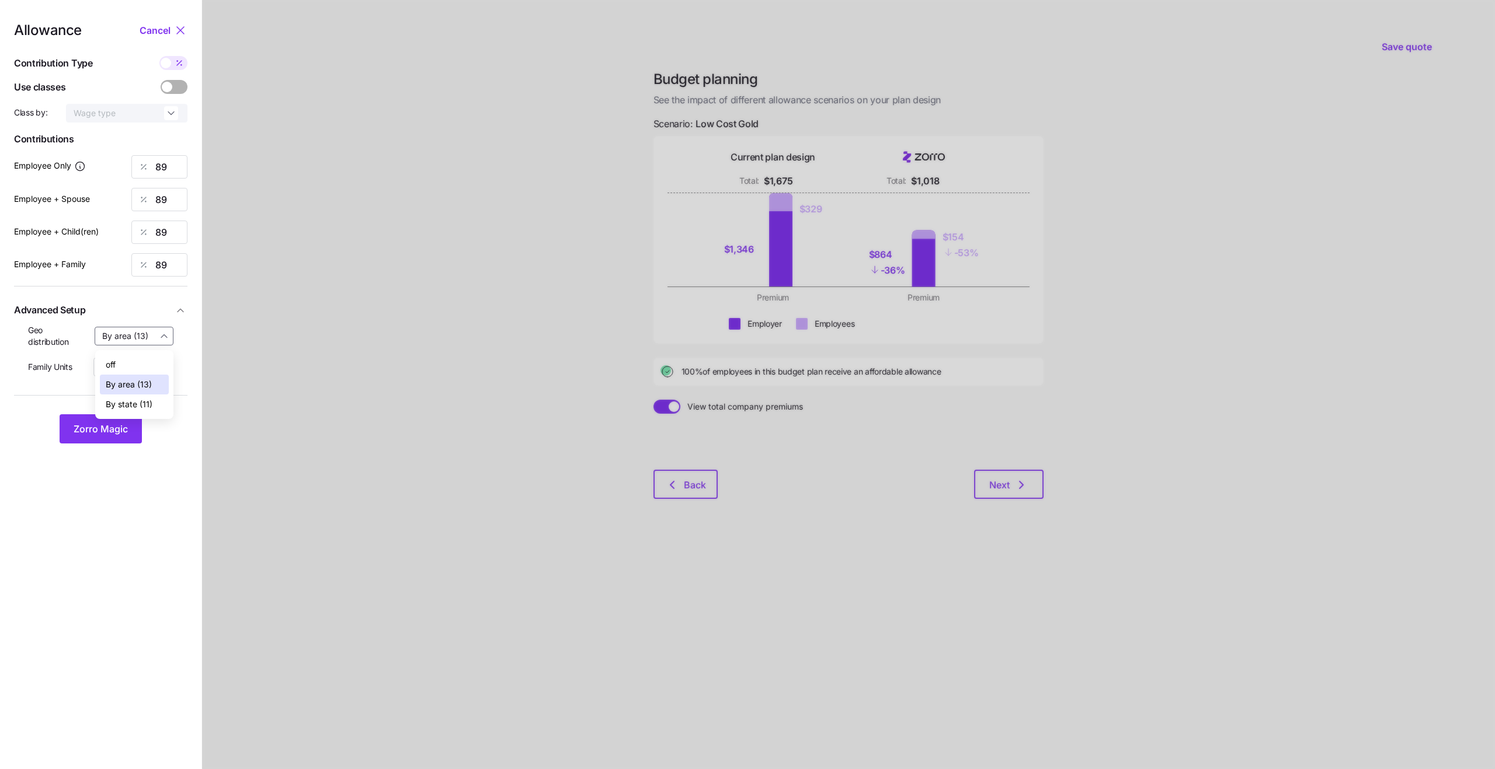
click at [121, 403] on span "By state (11)" at bounding box center [129, 404] width 47 height 13
click at [142, 329] on input "By state (11)" at bounding box center [134, 336] width 79 height 19
click at [130, 384] on span "By area (13)" at bounding box center [129, 384] width 46 height 13
type input "By area (13)"
click at [90, 434] on span "Zorro Magic" at bounding box center [101, 429] width 54 height 14
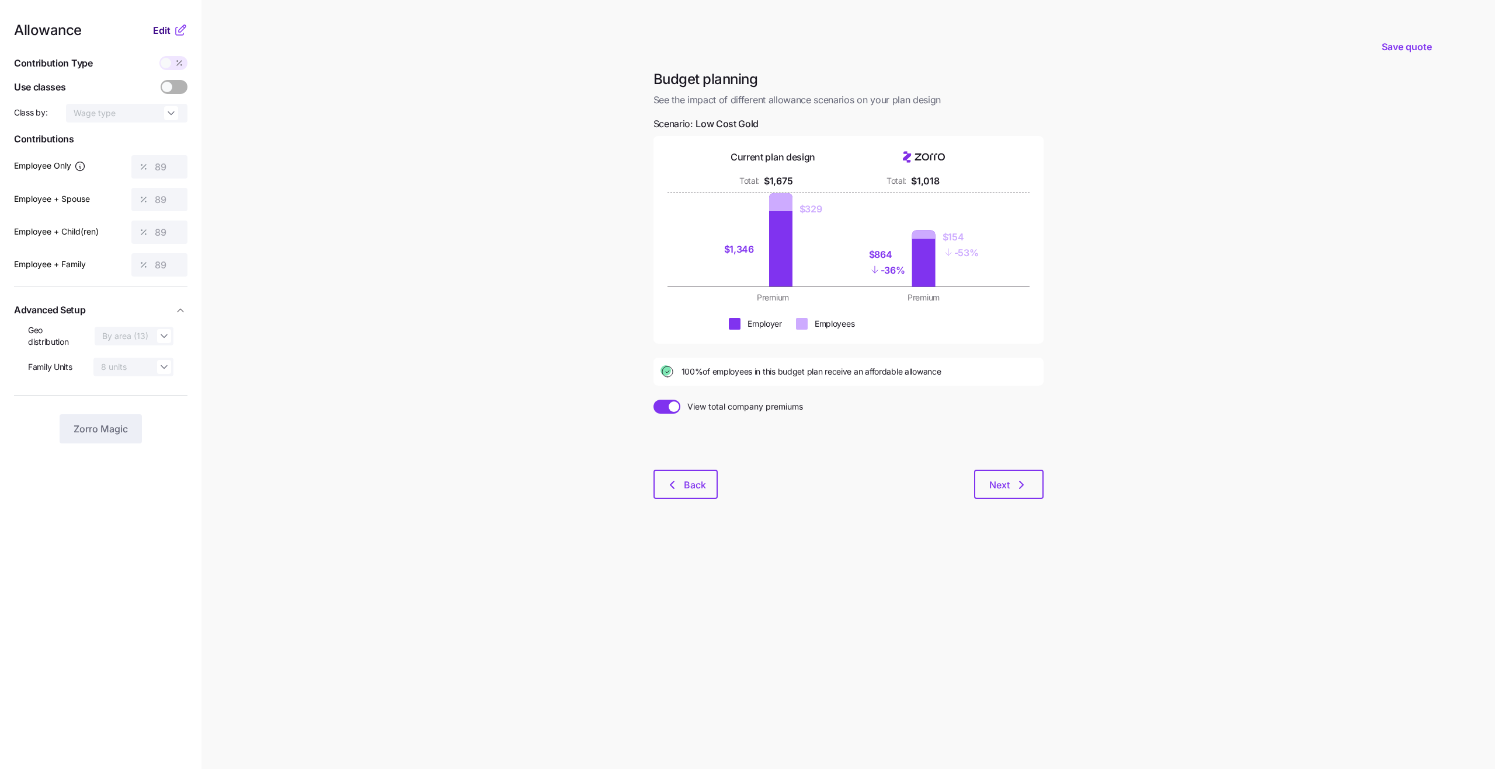
click at [167, 32] on span "Edit" at bounding box center [162, 30] width 18 height 14
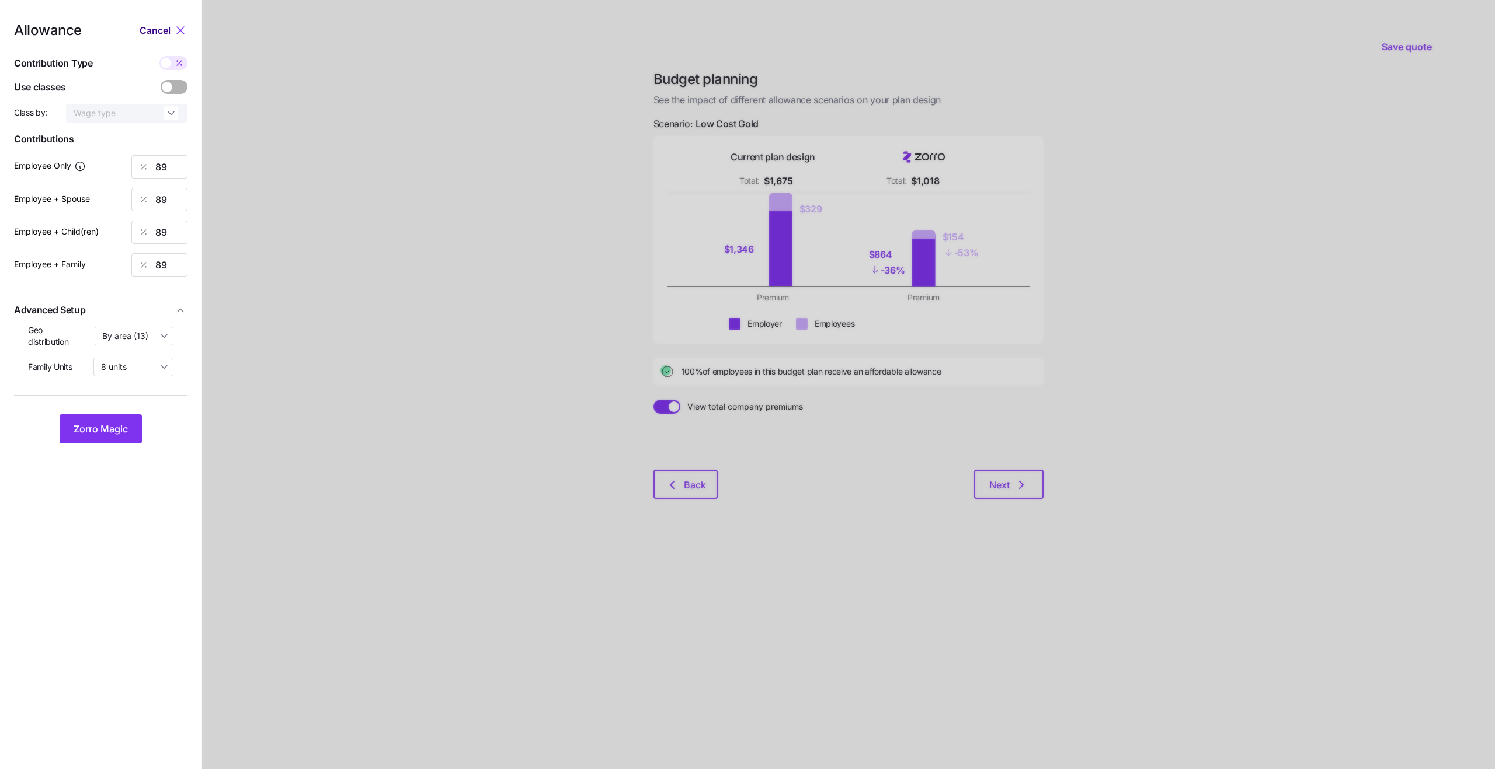
click at [167, 32] on span "Cancel" at bounding box center [155, 30] width 31 height 14
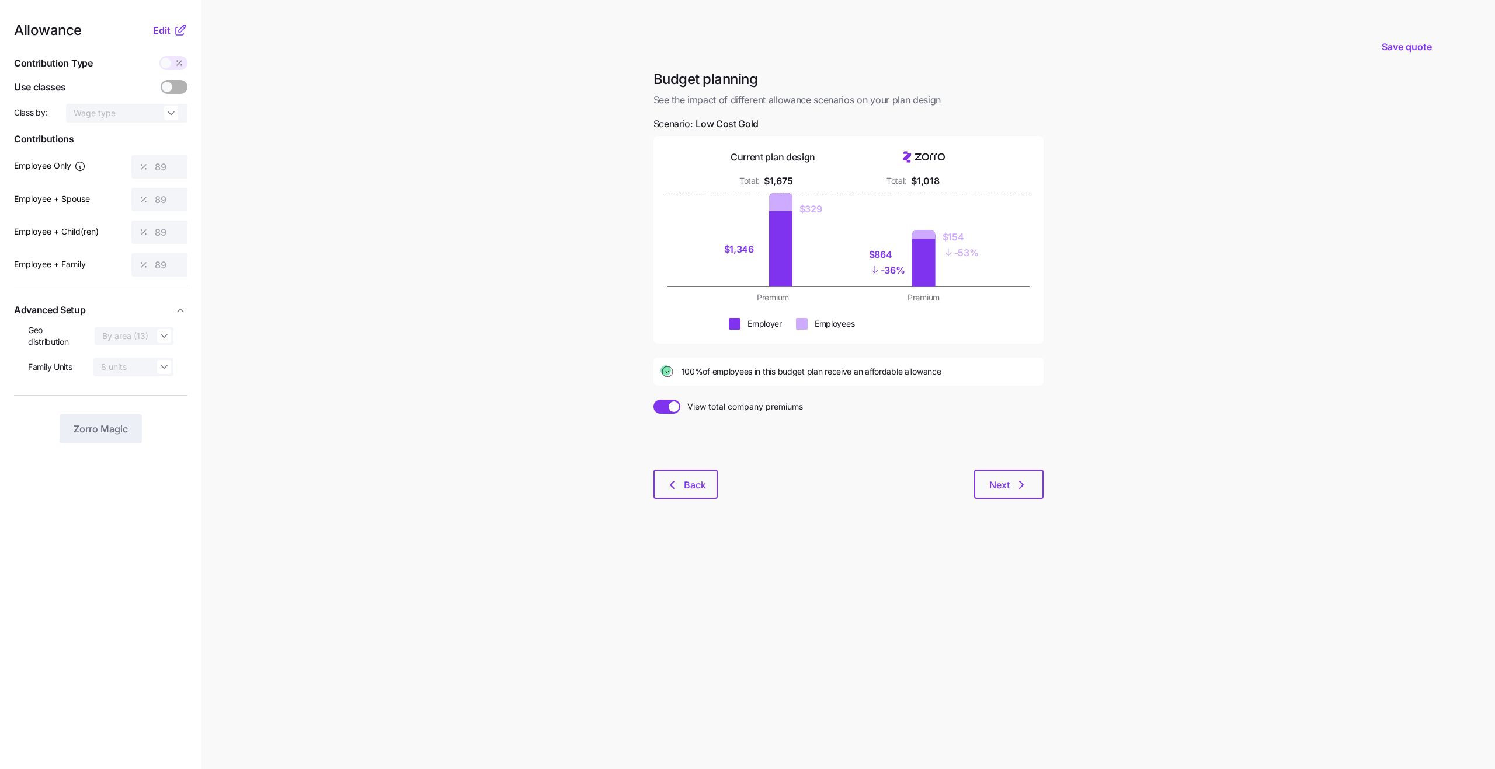
click at [242, 107] on main "Save quote Budget planning See the impact of different allowance scenarios on y…" at bounding box center [747, 384] width 1495 height 769
click at [169, 33] on span "Edit" at bounding box center [162, 30] width 18 height 14
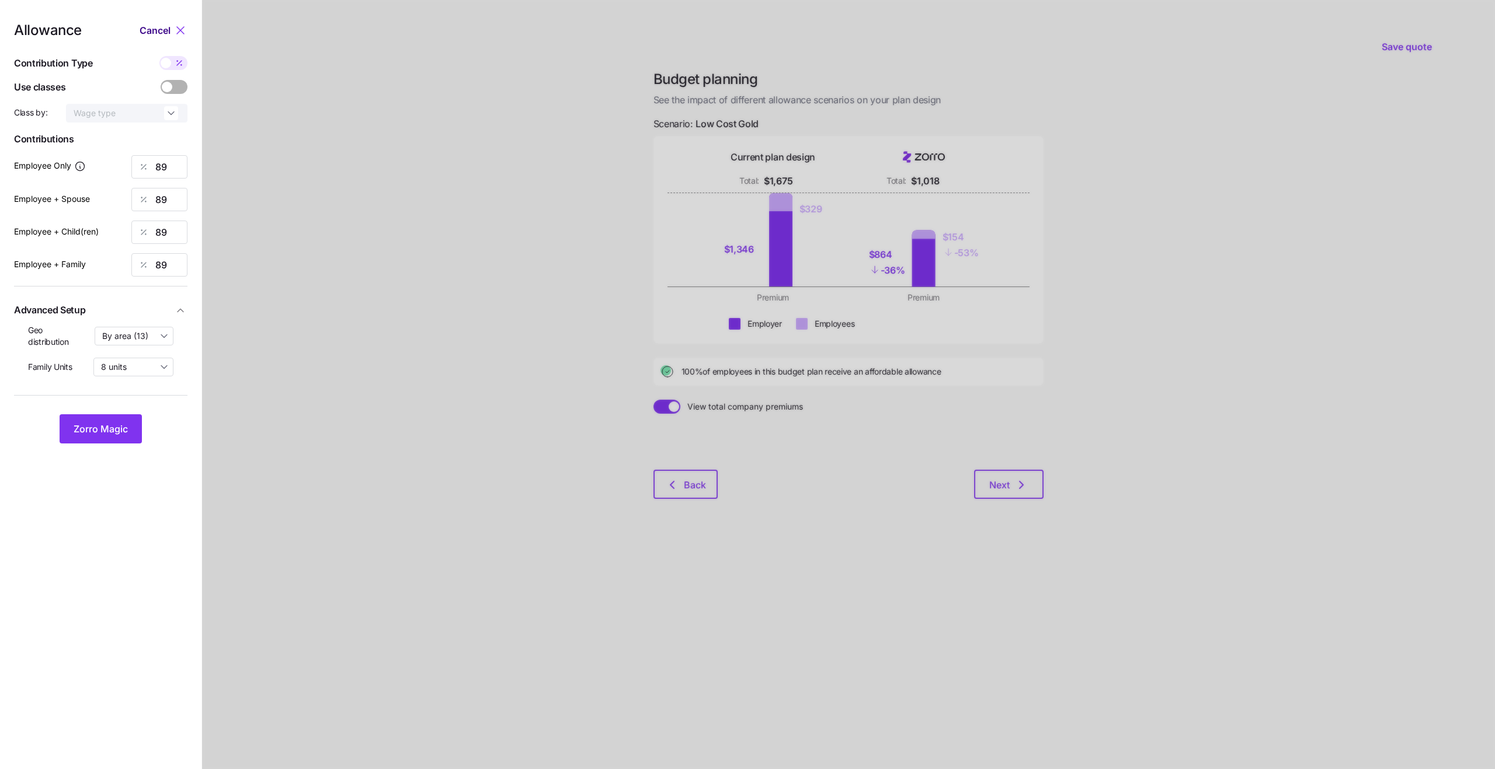
click at [169, 33] on span "Cancel" at bounding box center [155, 30] width 31 height 14
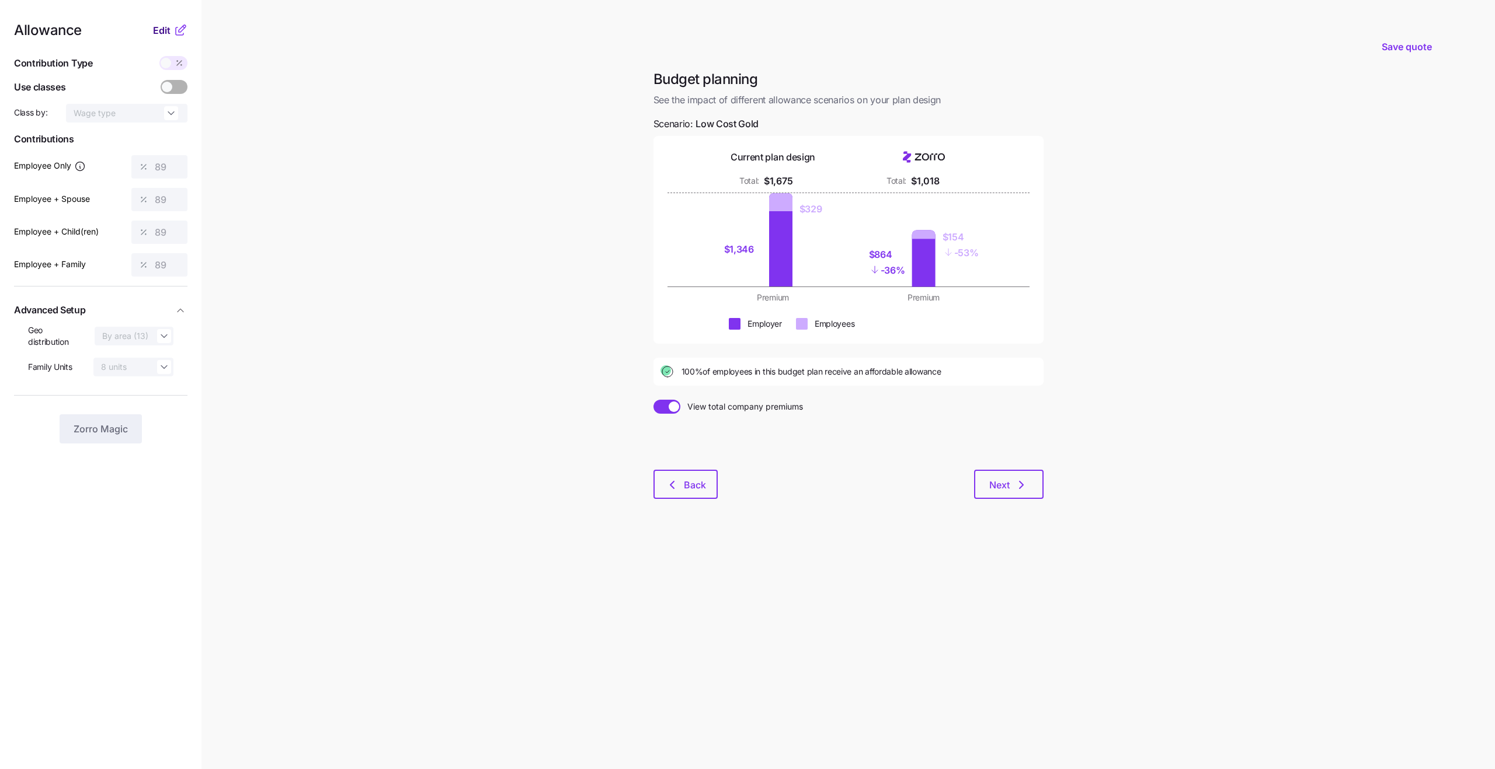
click at [169, 33] on span "Edit" at bounding box center [162, 30] width 18 height 14
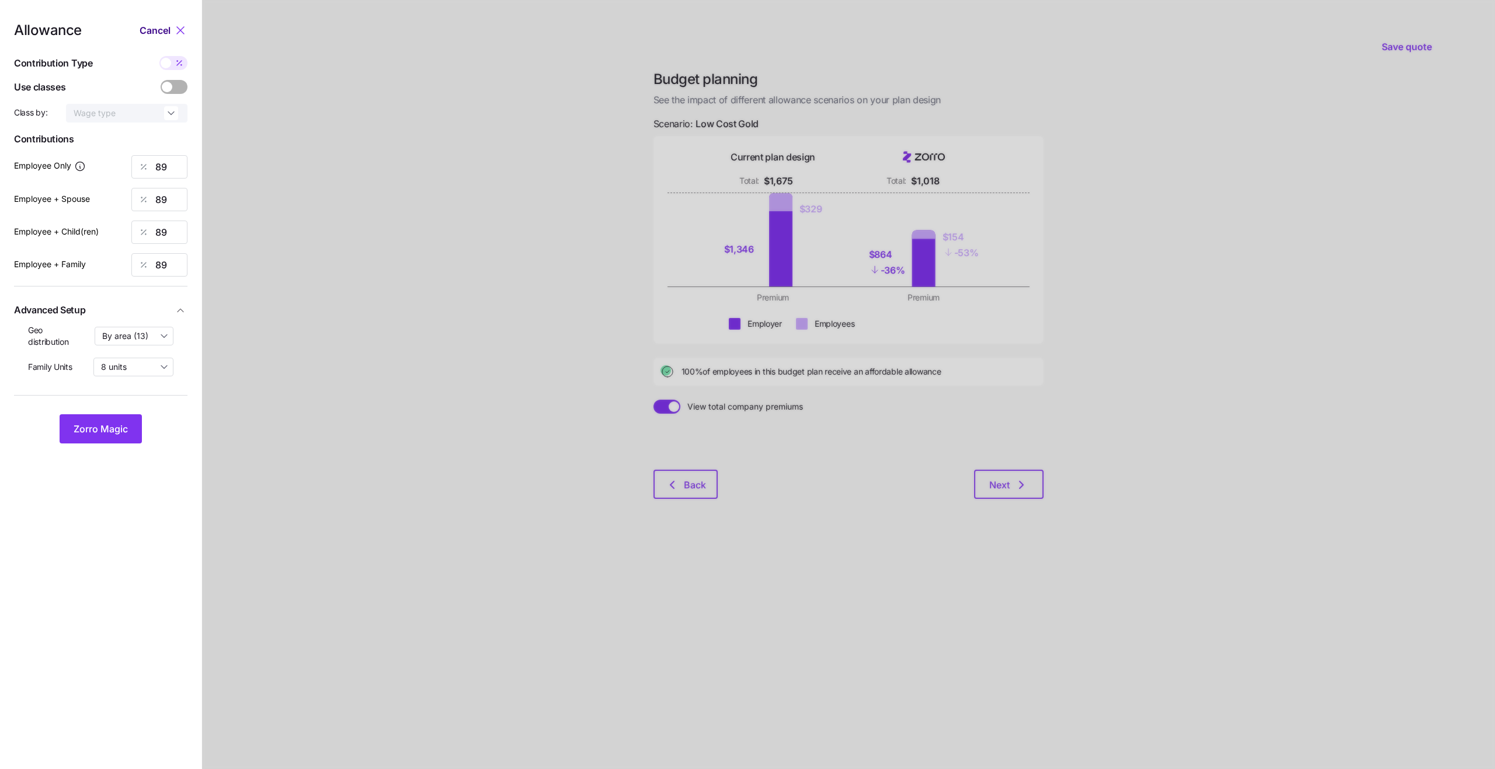
click at [169, 33] on span "Cancel" at bounding box center [155, 30] width 31 height 14
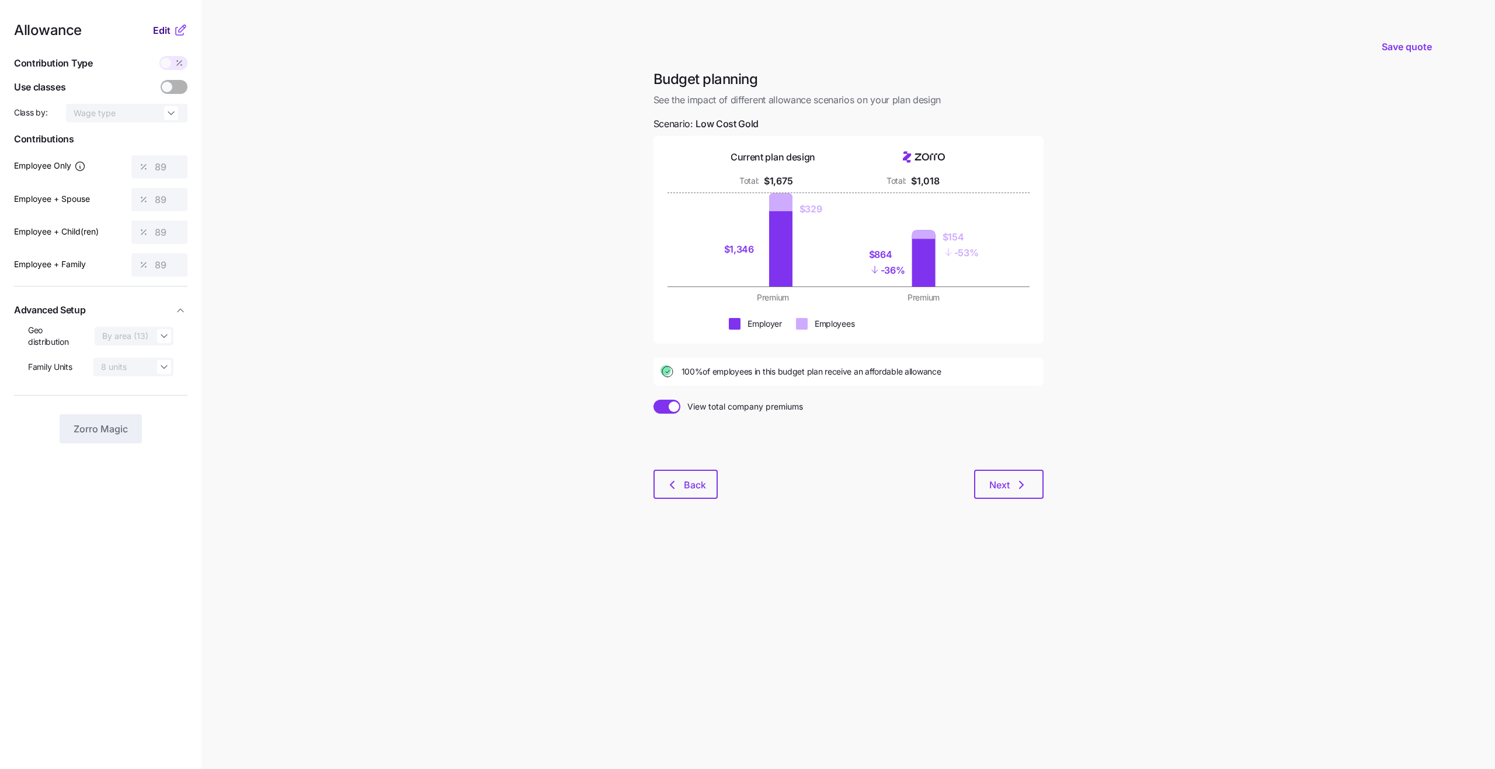
click at [169, 33] on span "Edit" at bounding box center [162, 30] width 18 height 14
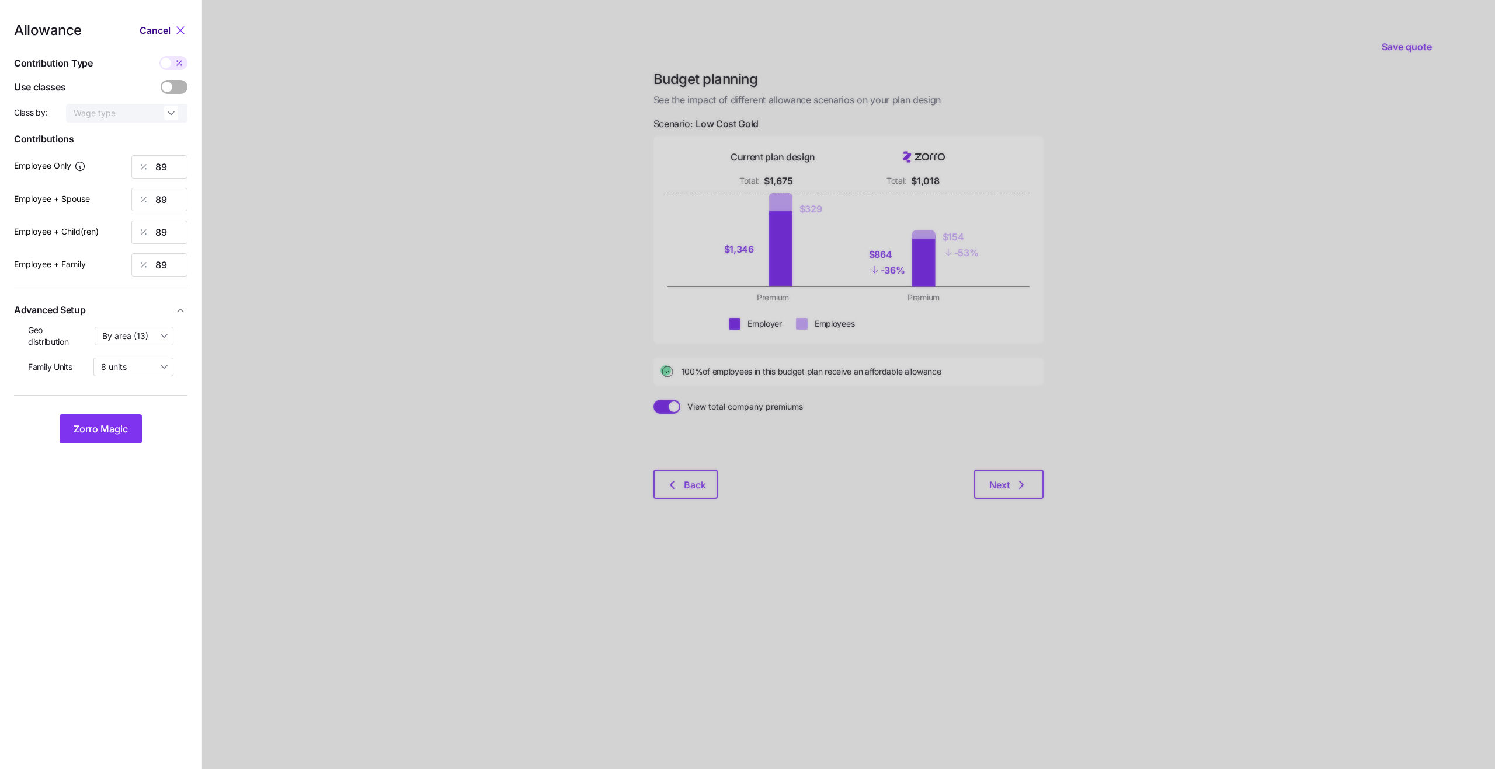
click at [169, 32] on span "Cancel" at bounding box center [155, 30] width 31 height 14
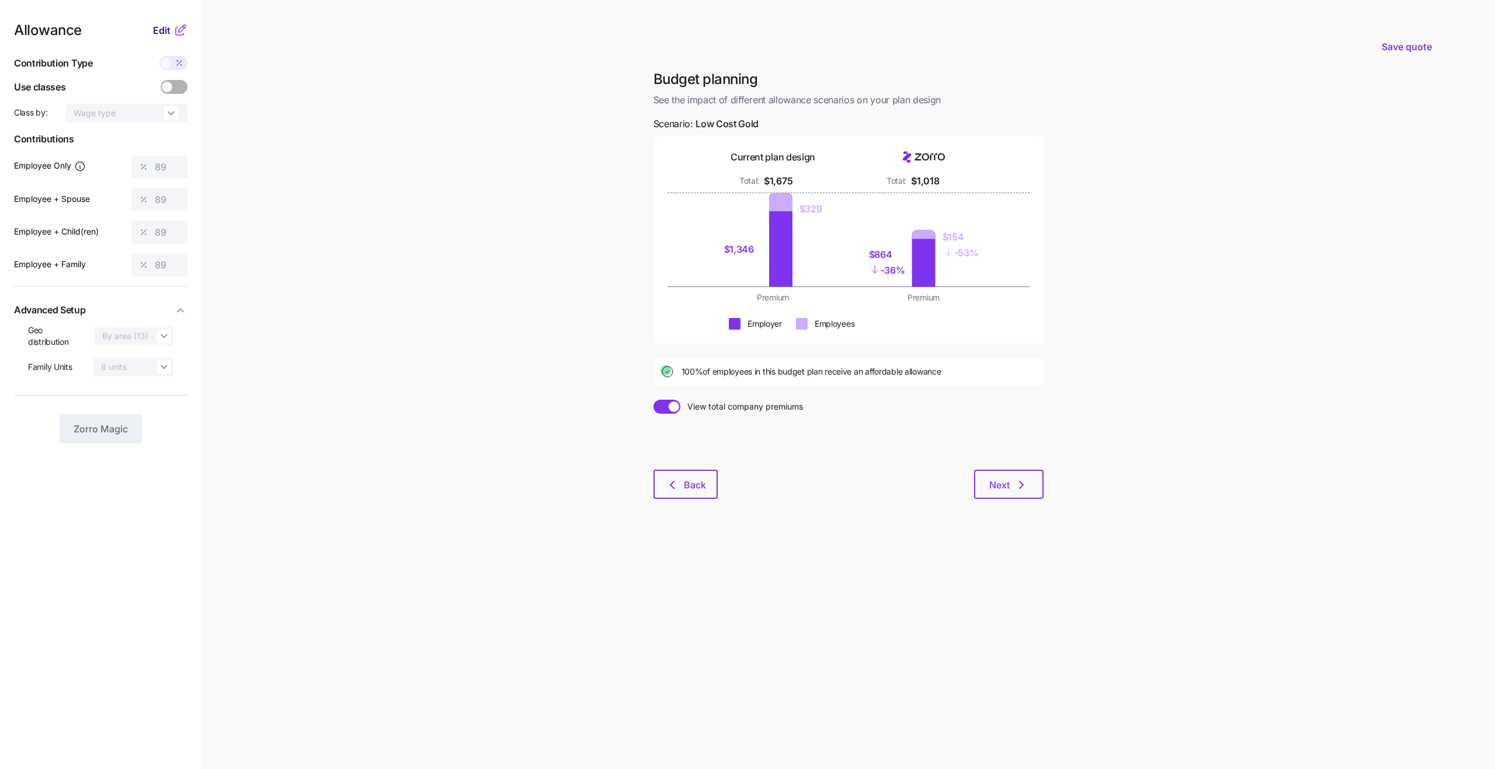
click at [169, 32] on span "Edit" at bounding box center [162, 30] width 18 height 14
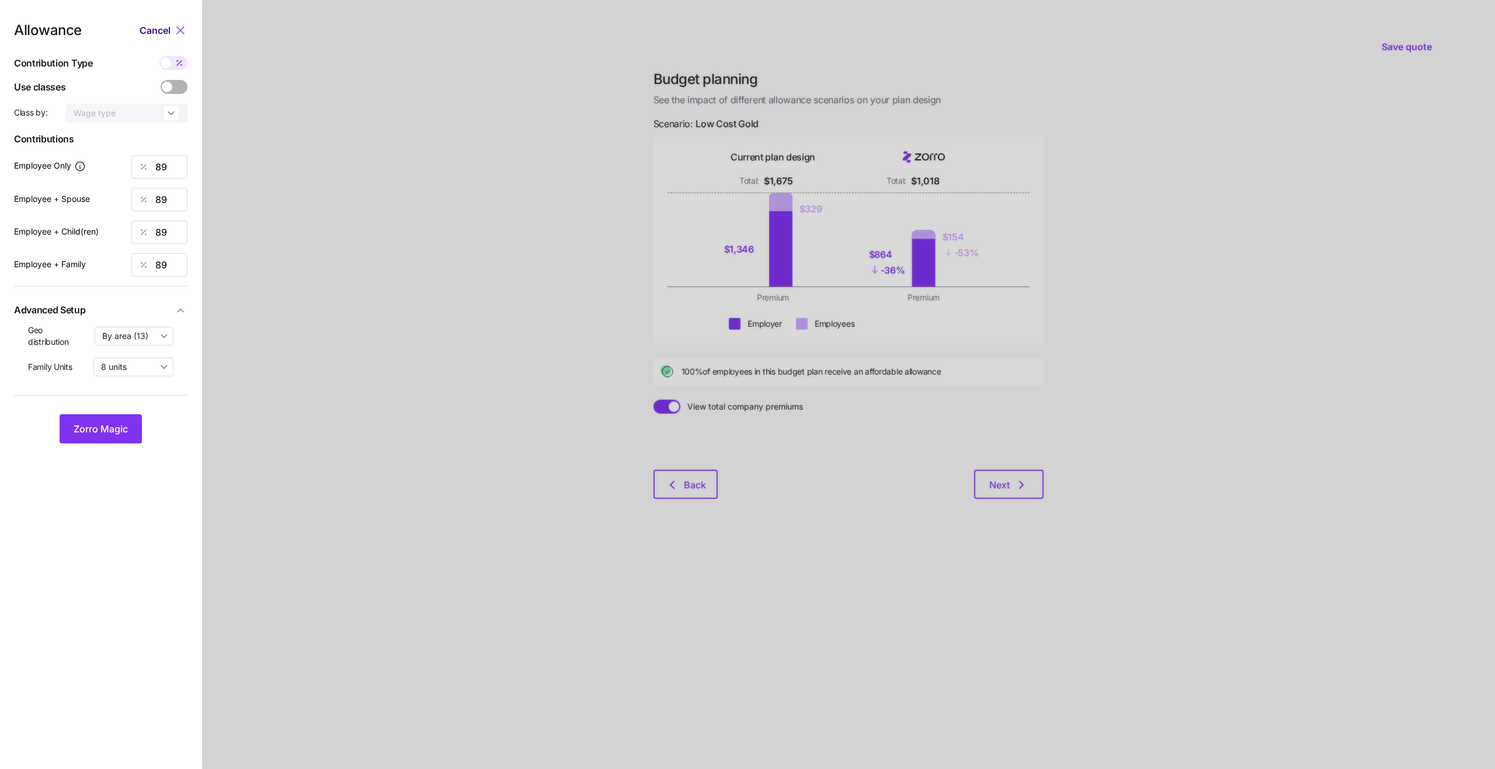
click at [169, 32] on span "Cancel" at bounding box center [155, 30] width 31 height 14
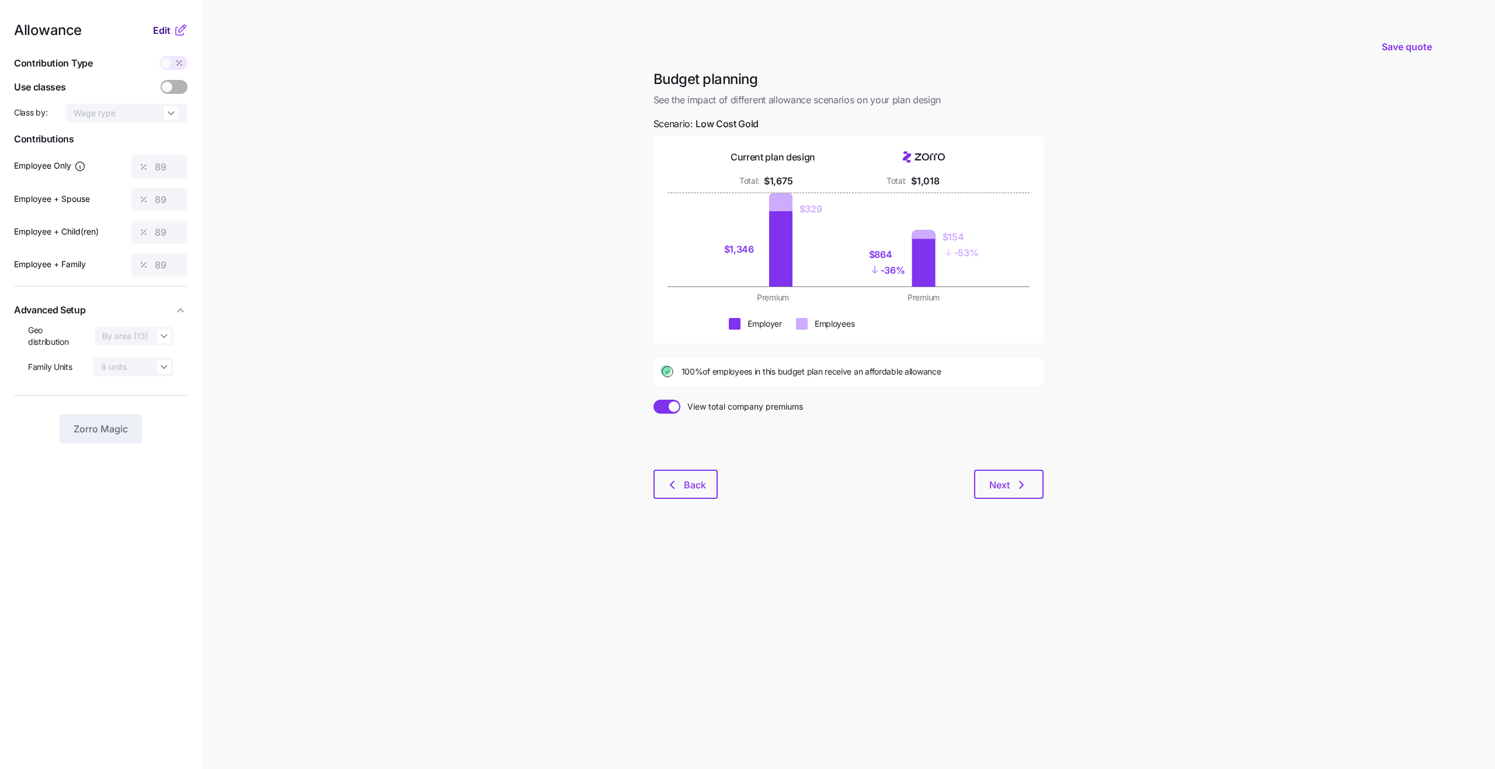
click at [169, 29] on span "Edit" at bounding box center [162, 30] width 18 height 14
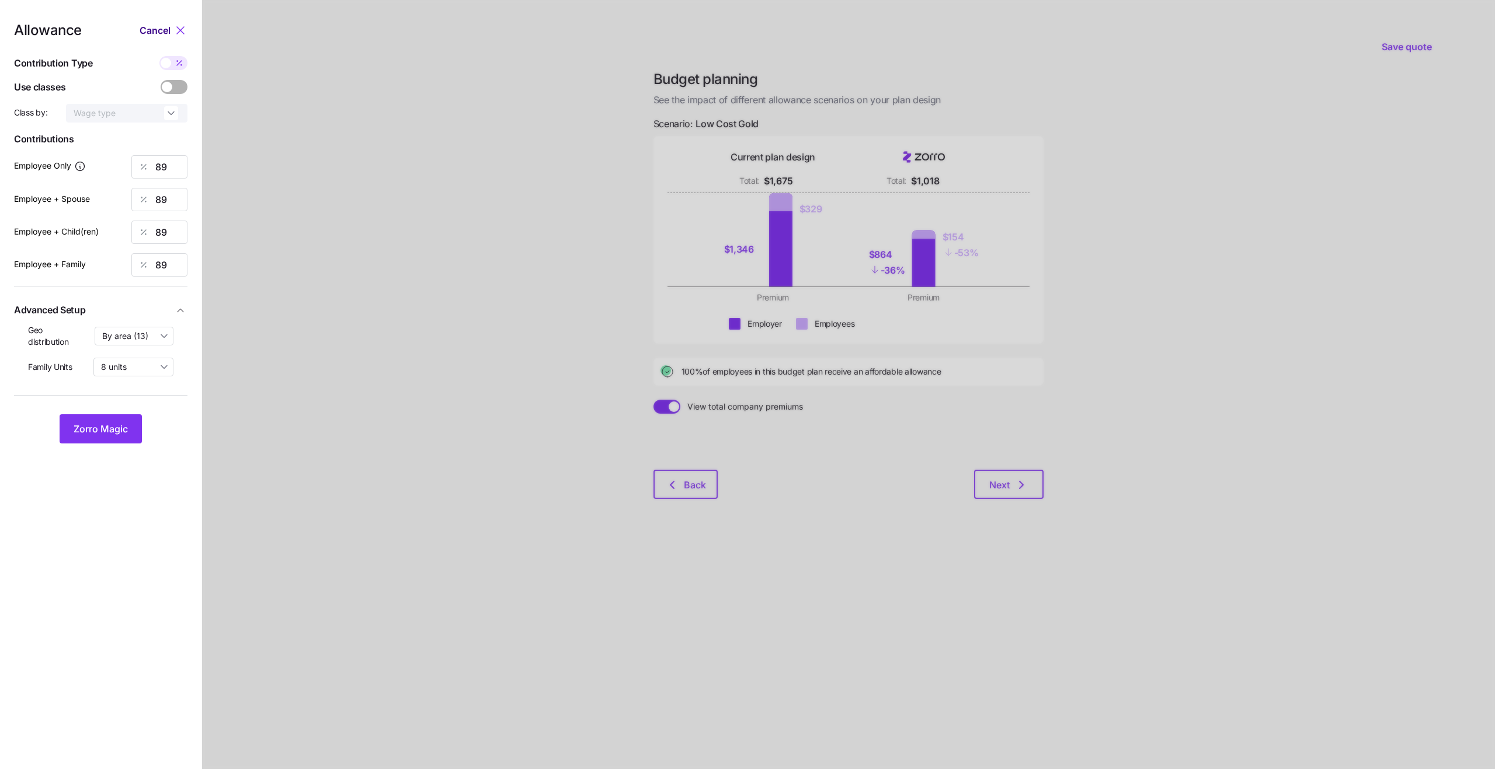
click at [154, 29] on span "Cancel" at bounding box center [155, 30] width 31 height 14
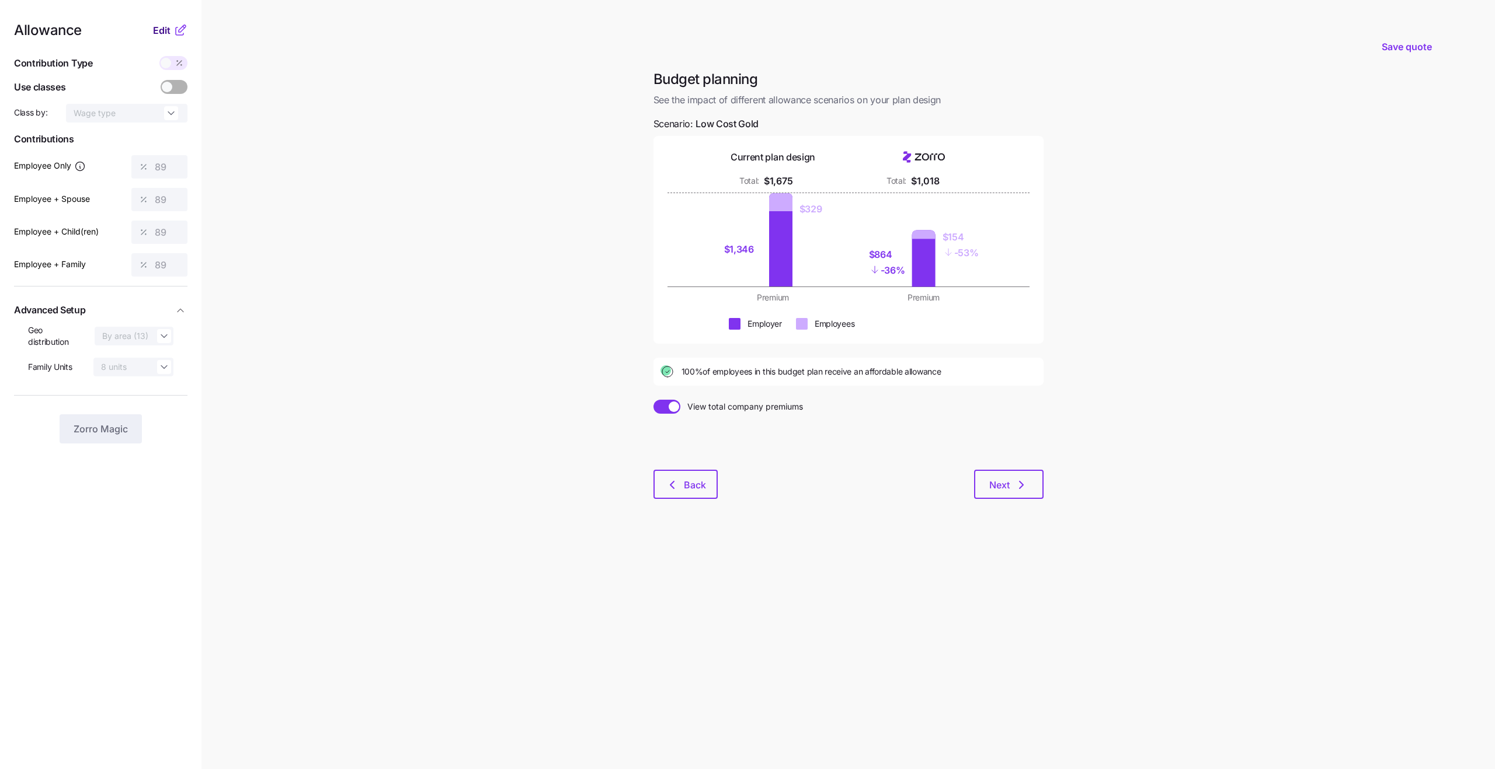
click at [154, 29] on span "Edit" at bounding box center [162, 30] width 18 height 14
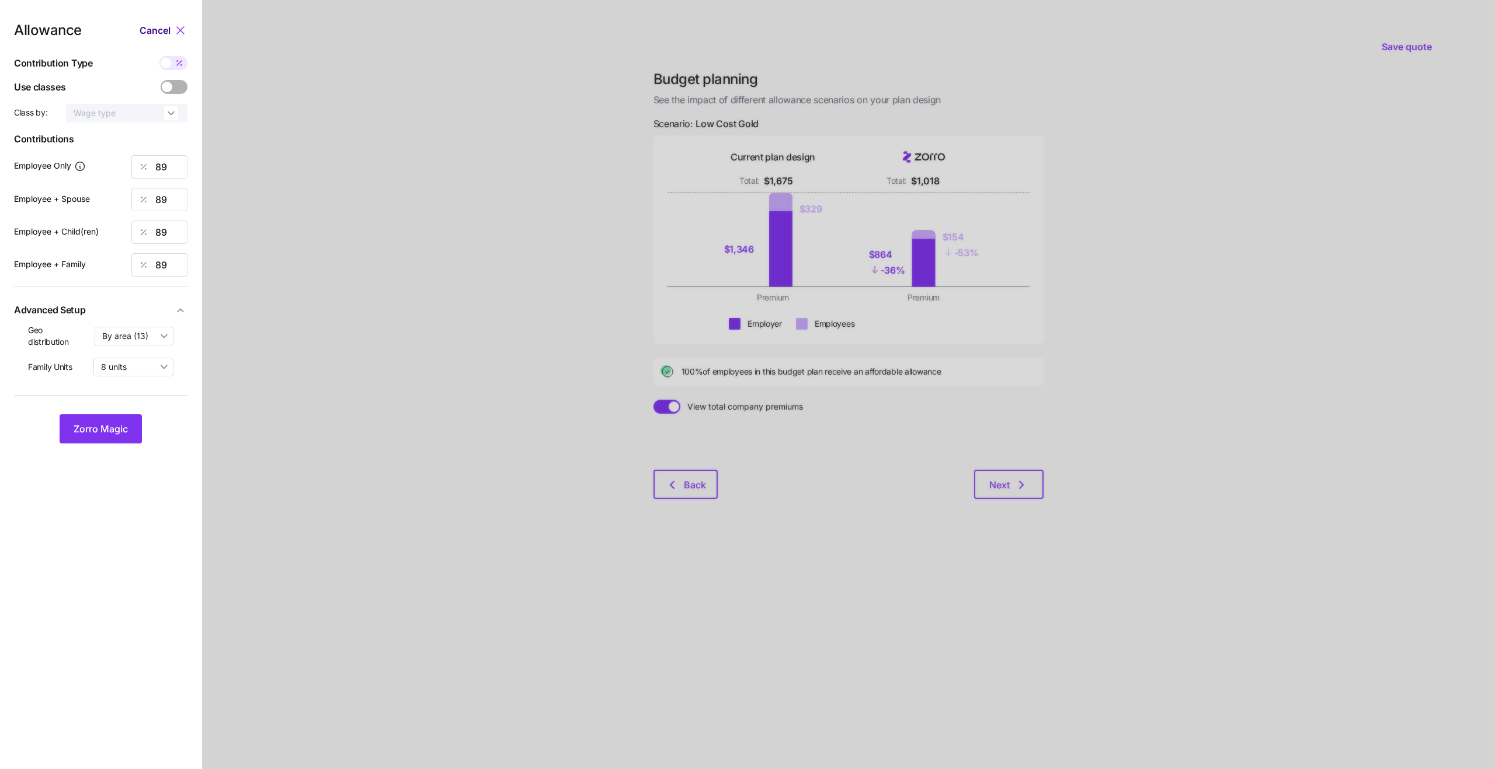
click at [154, 29] on span "Cancel" at bounding box center [155, 30] width 31 height 14
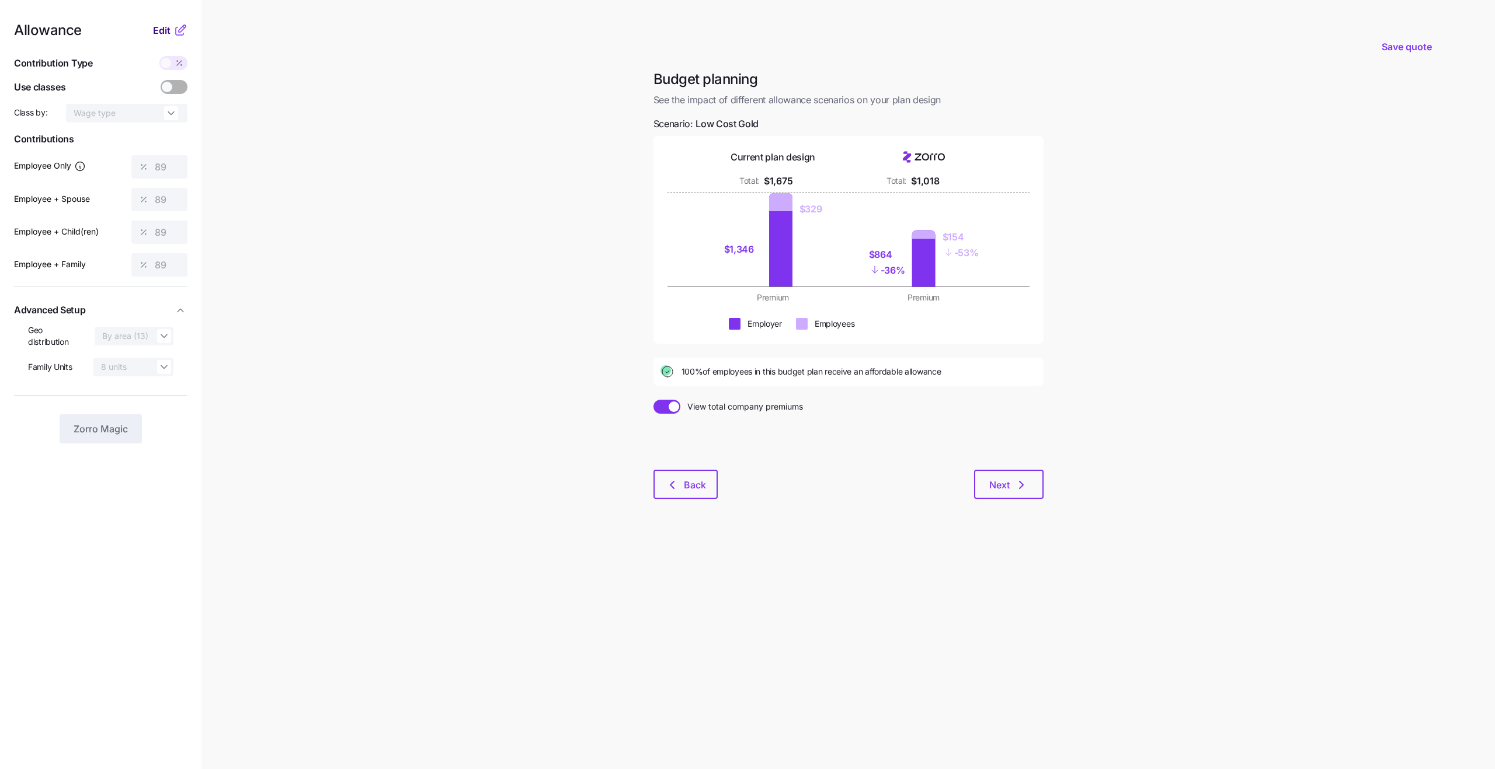
click at [154, 29] on span "Edit" at bounding box center [162, 30] width 18 height 14
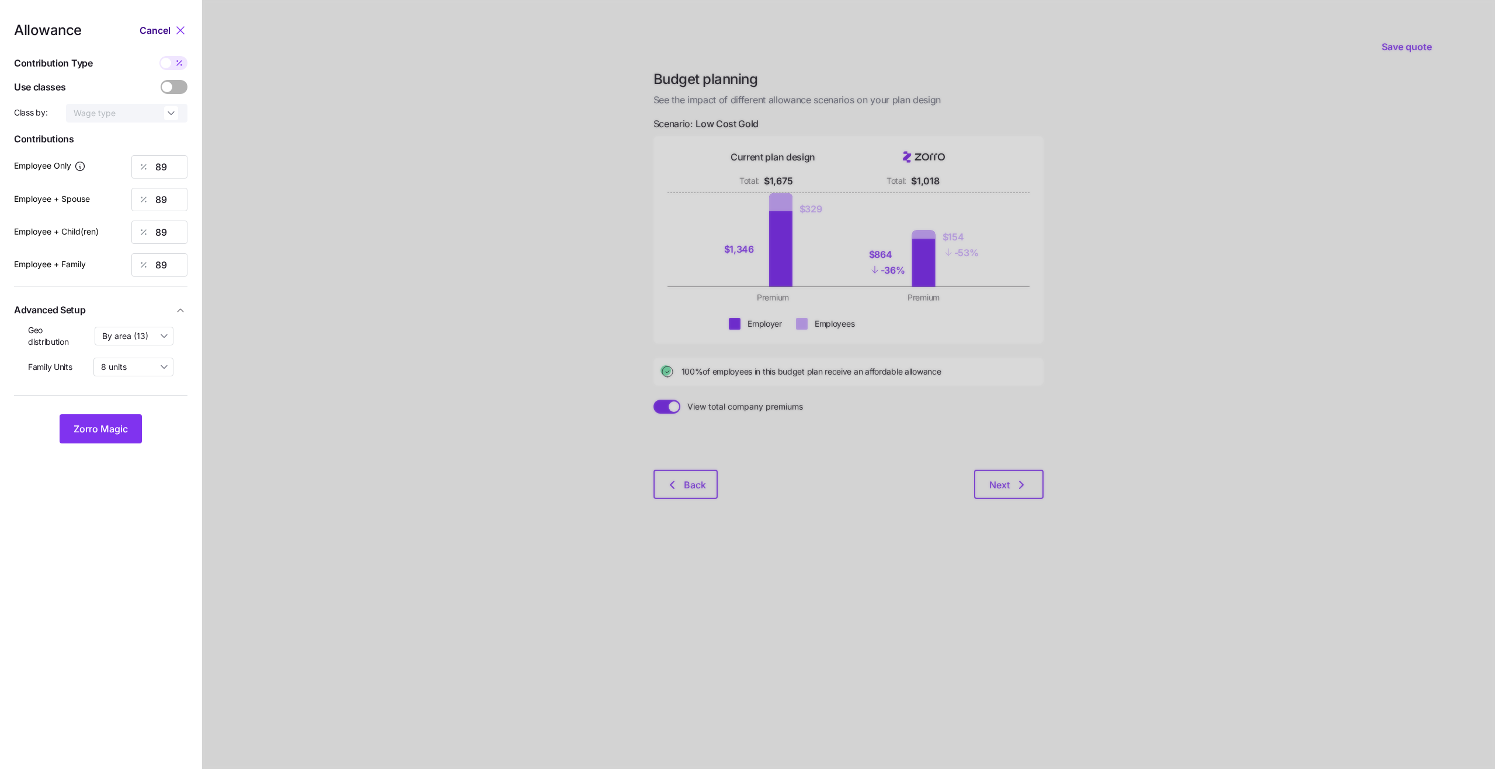
click at [154, 28] on span "Cancel" at bounding box center [155, 30] width 31 height 14
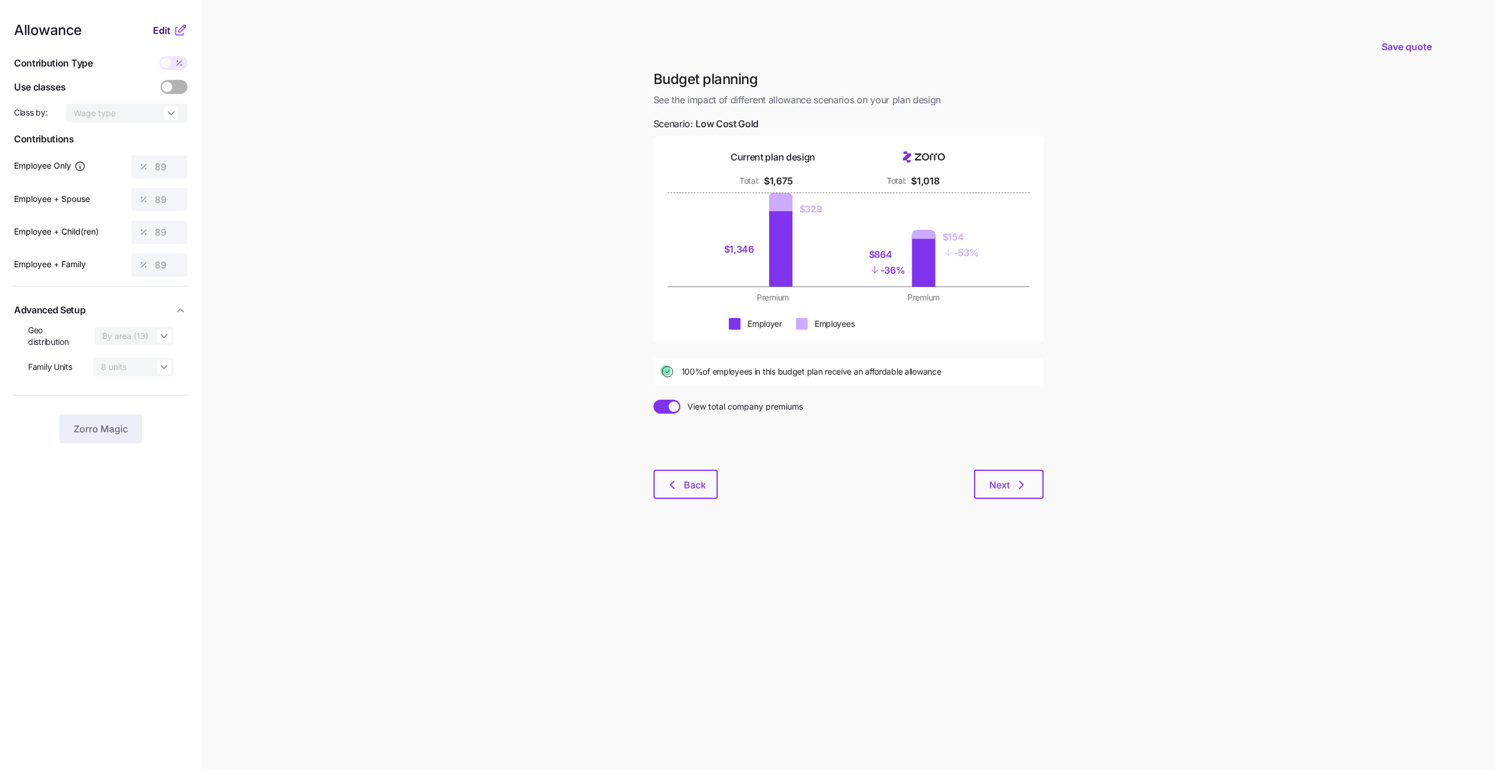
click at [168, 28] on span "Edit" at bounding box center [162, 30] width 18 height 14
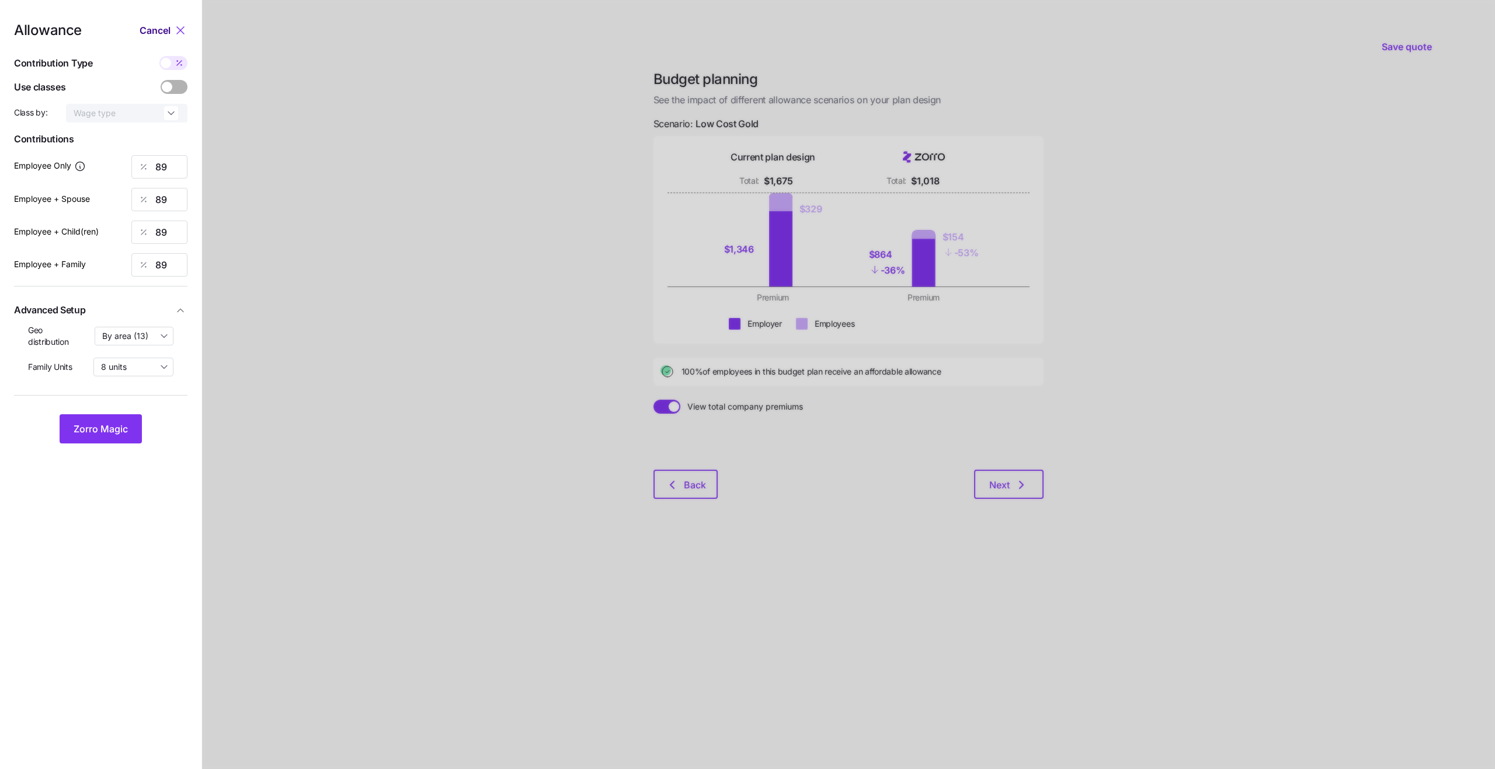
click at [169, 28] on span "Cancel" at bounding box center [155, 30] width 31 height 14
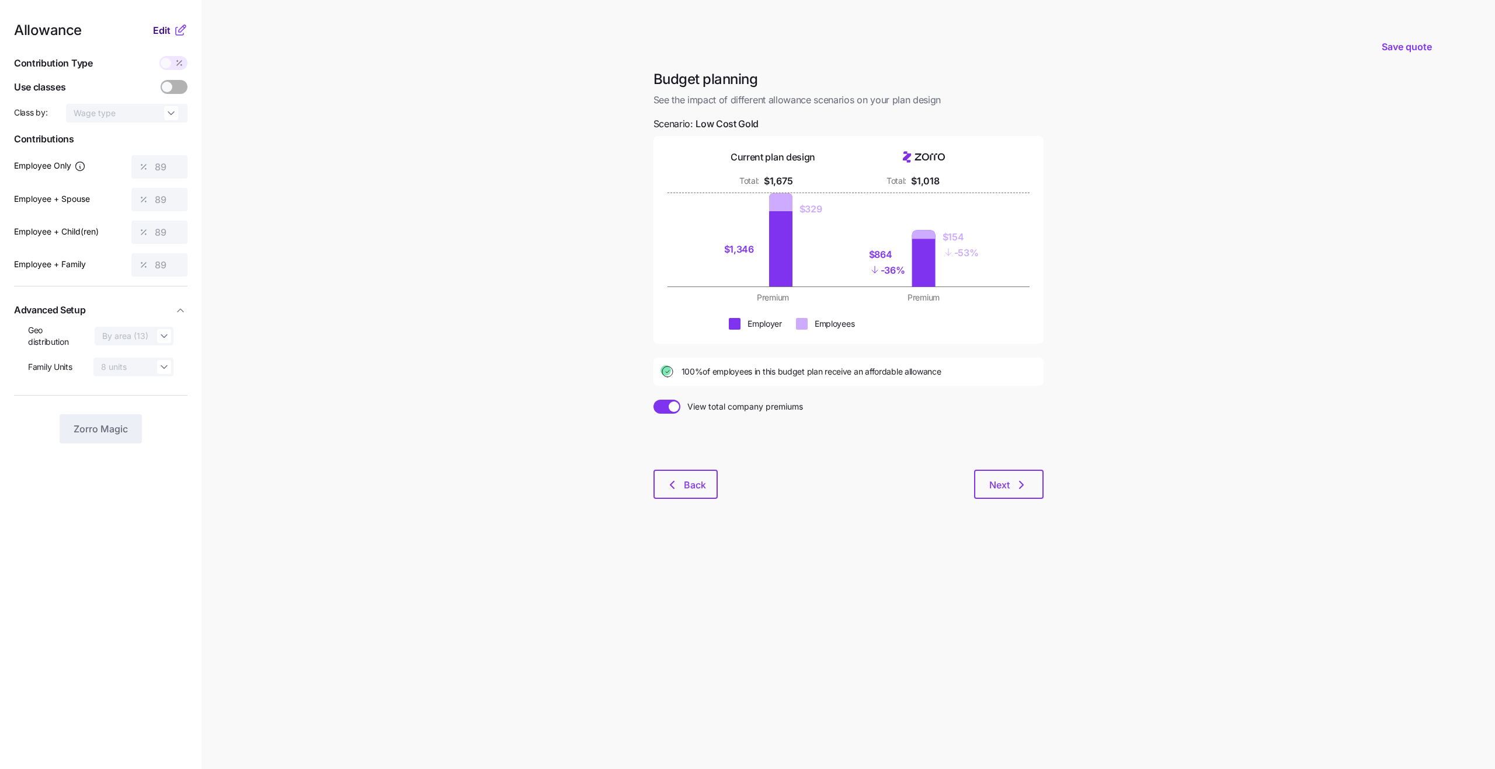
click at [169, 28] on span "Edit" at bounding box center [162, 30] width 18 height 14
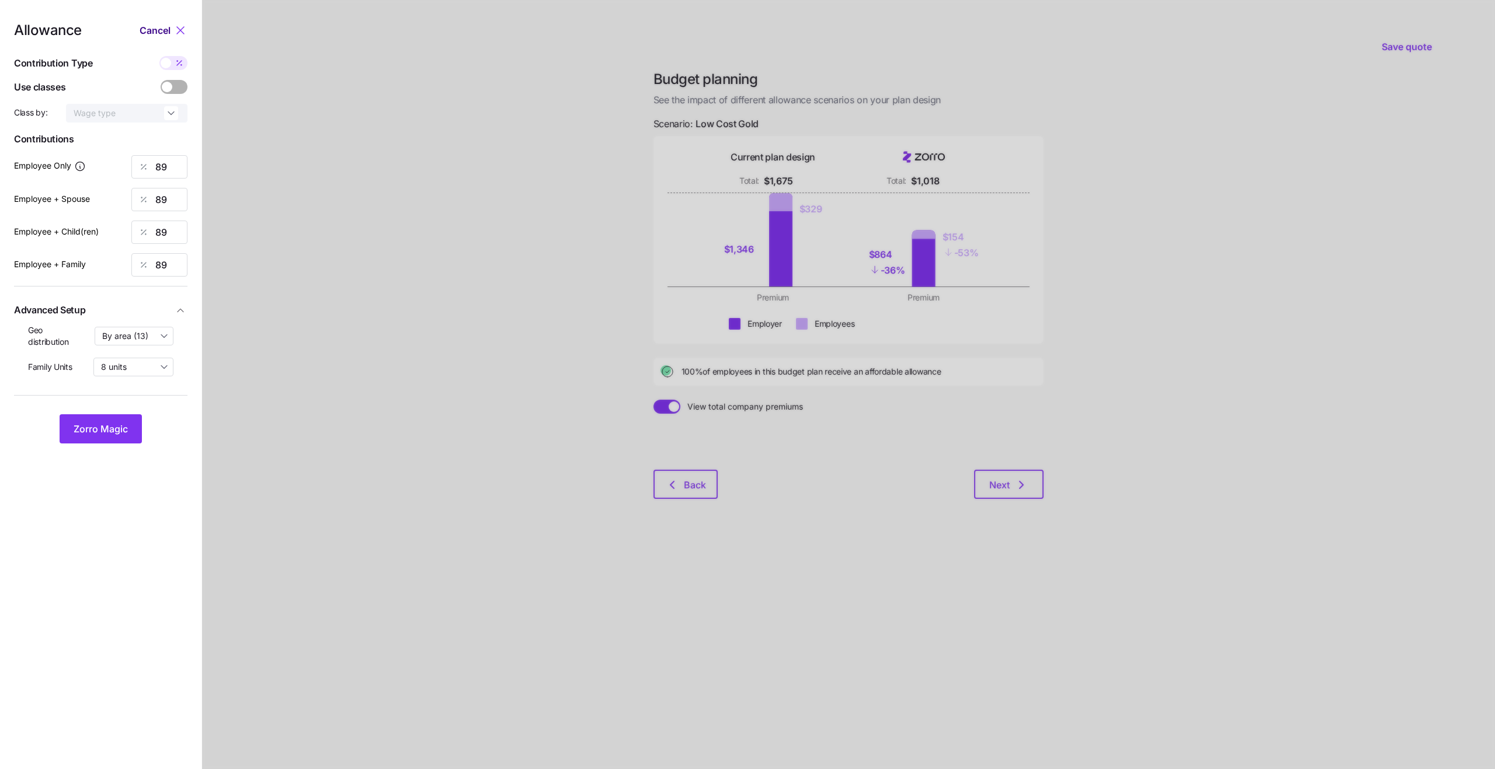
click at [169, 28] on span "Cancel" at bounding box center [155, 30] width 31 height 14
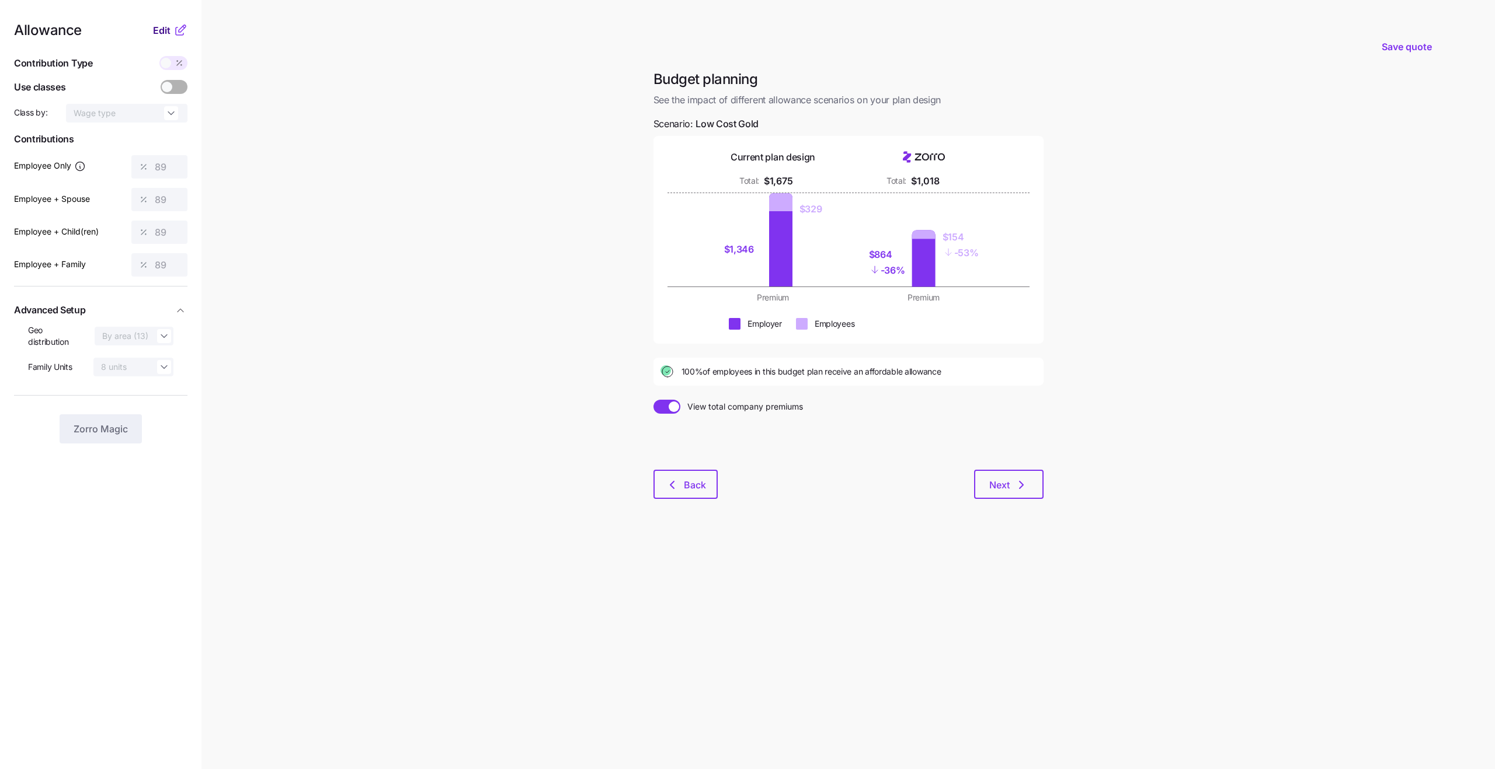
click at [169, 28] on span "Edit" at bounding box center [162, 30] width 18 height 14
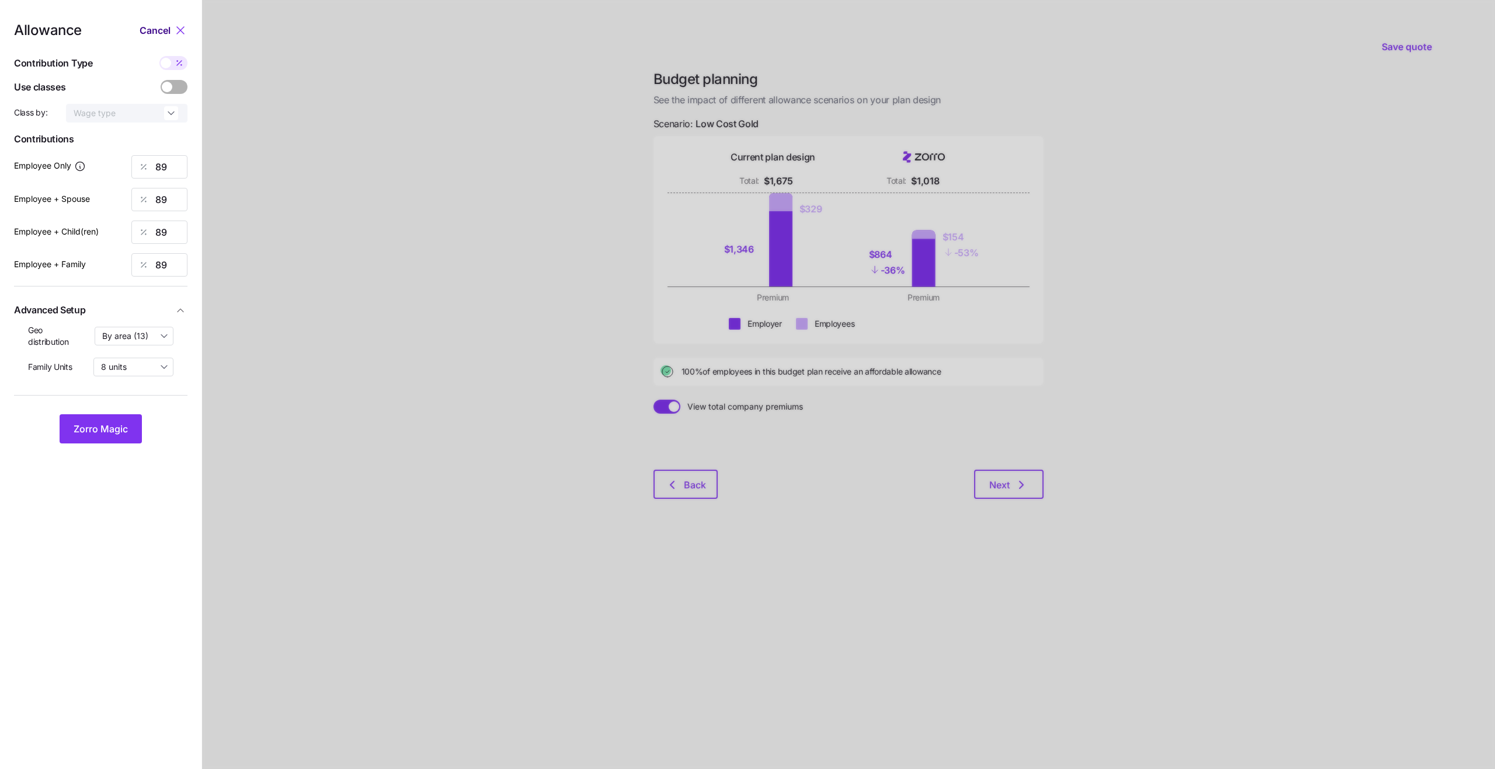
click at [169, 28] on span "Cancel" at bounding box center [155, 30] width 31 height 14
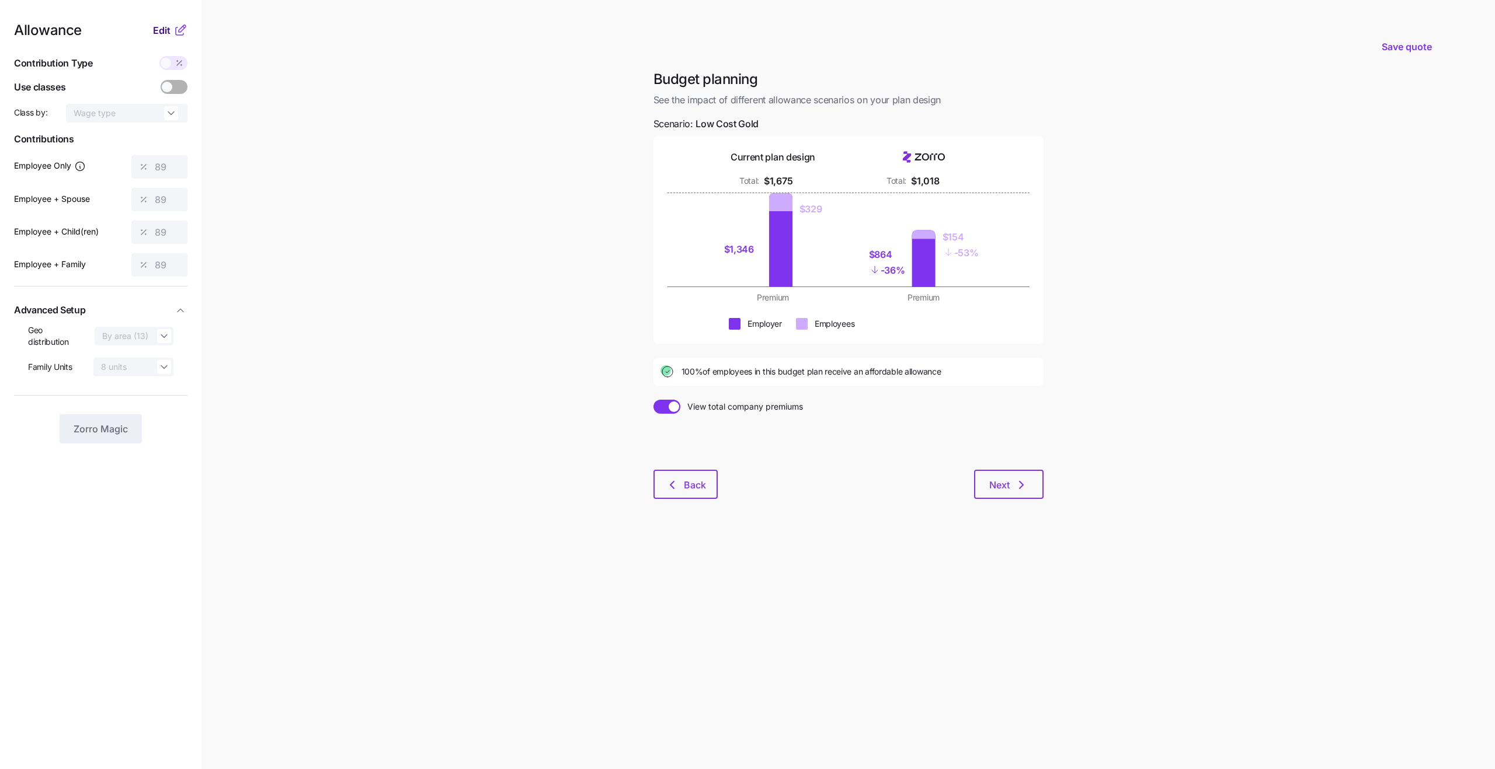
click at [169, 28] on span "Edit" at bounding box center [162, 30] width 18 height 14
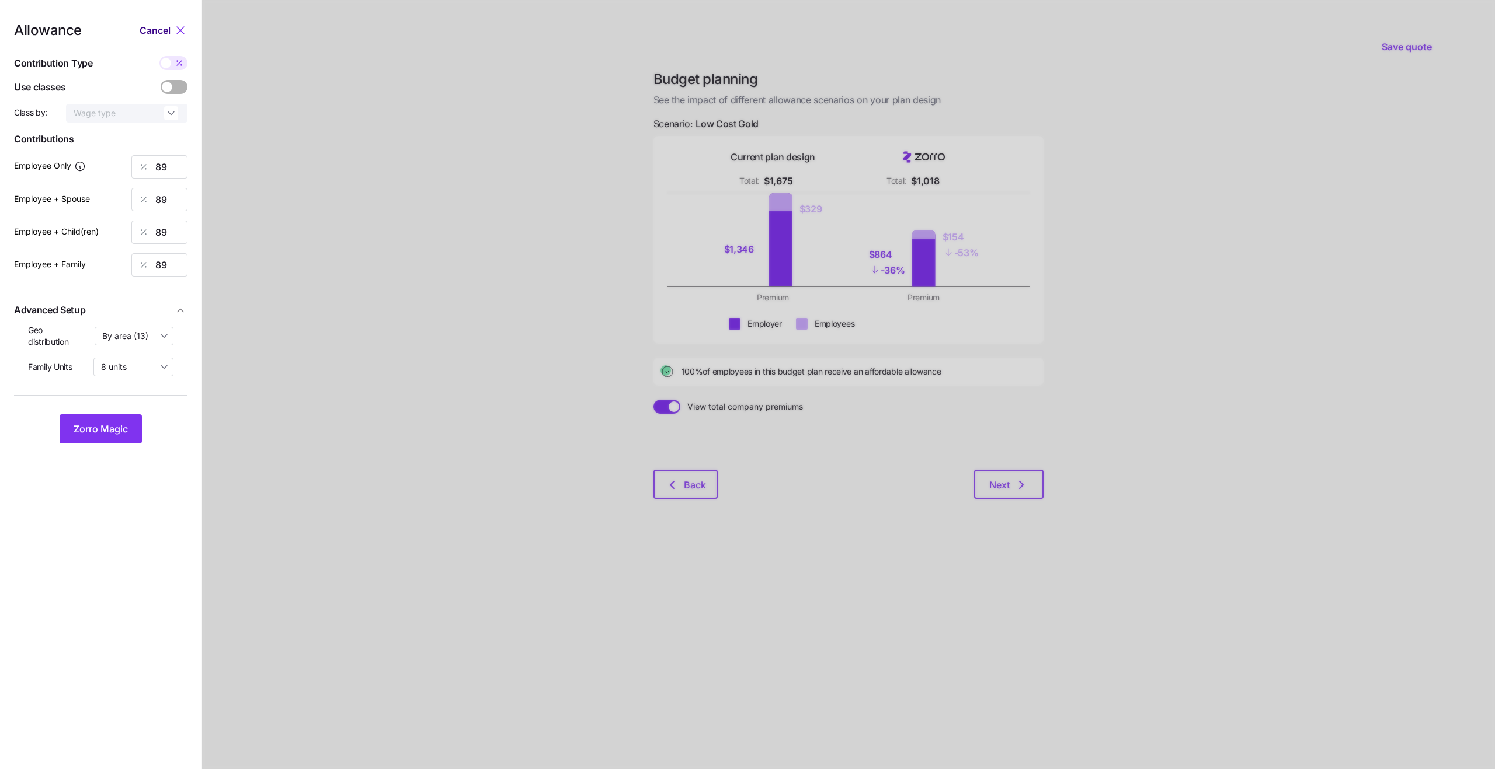
click at [169, 28] on span "Cancel" at bounding box center [155, 30] width 31 height 14
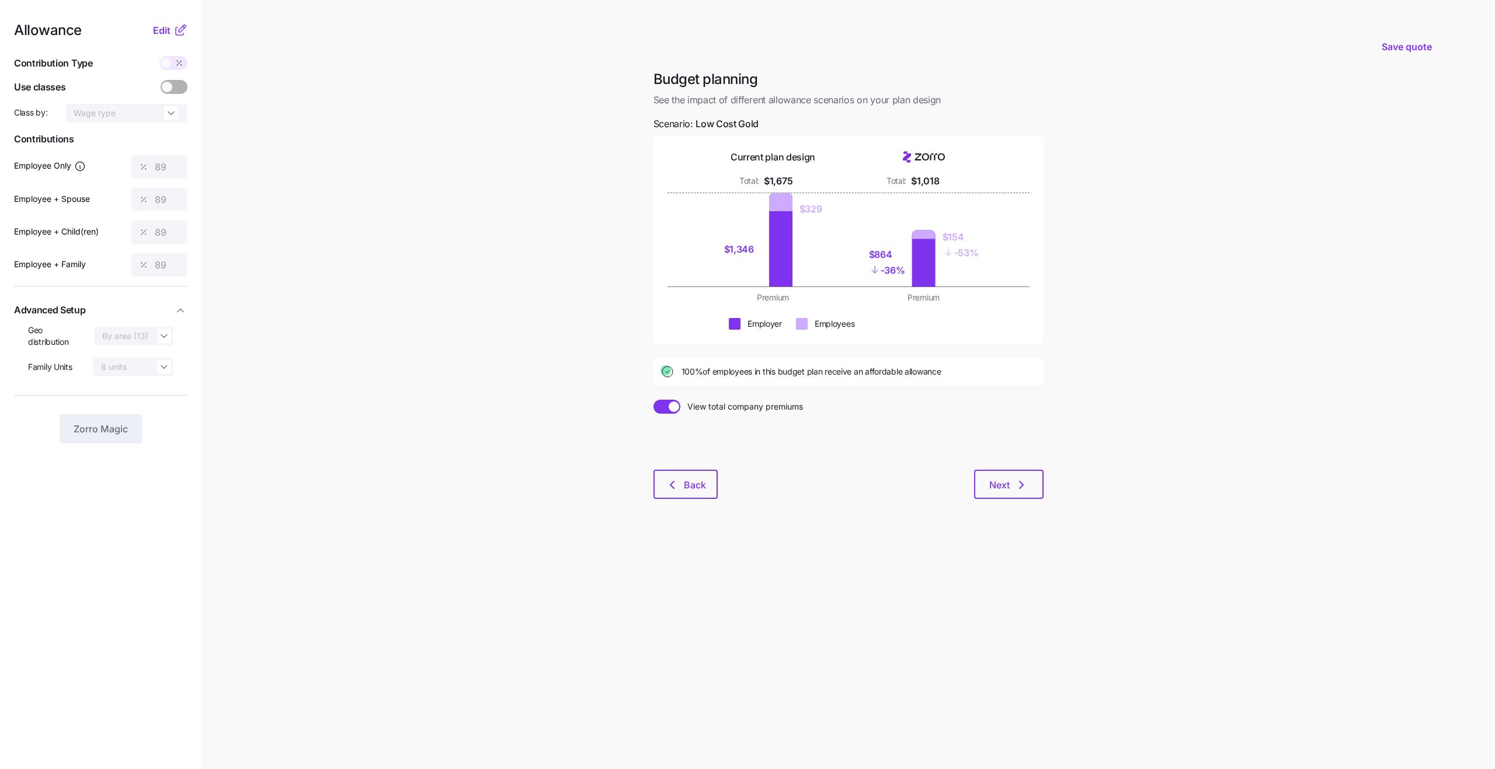
click at [1287, 11] on main "Save quote Budget planning See the impact of different allowance scenarios on y…" at bounding box center [747, 384] width 1495 height 769
click at [719, 79] on h1 "Budget planning" at bounding box center [848, 79] width 390 height 18
click at [712, 100] on span "See the impact of different allowance scenarios on your plan design" at bounding box center [848, 100] width 390 height 15
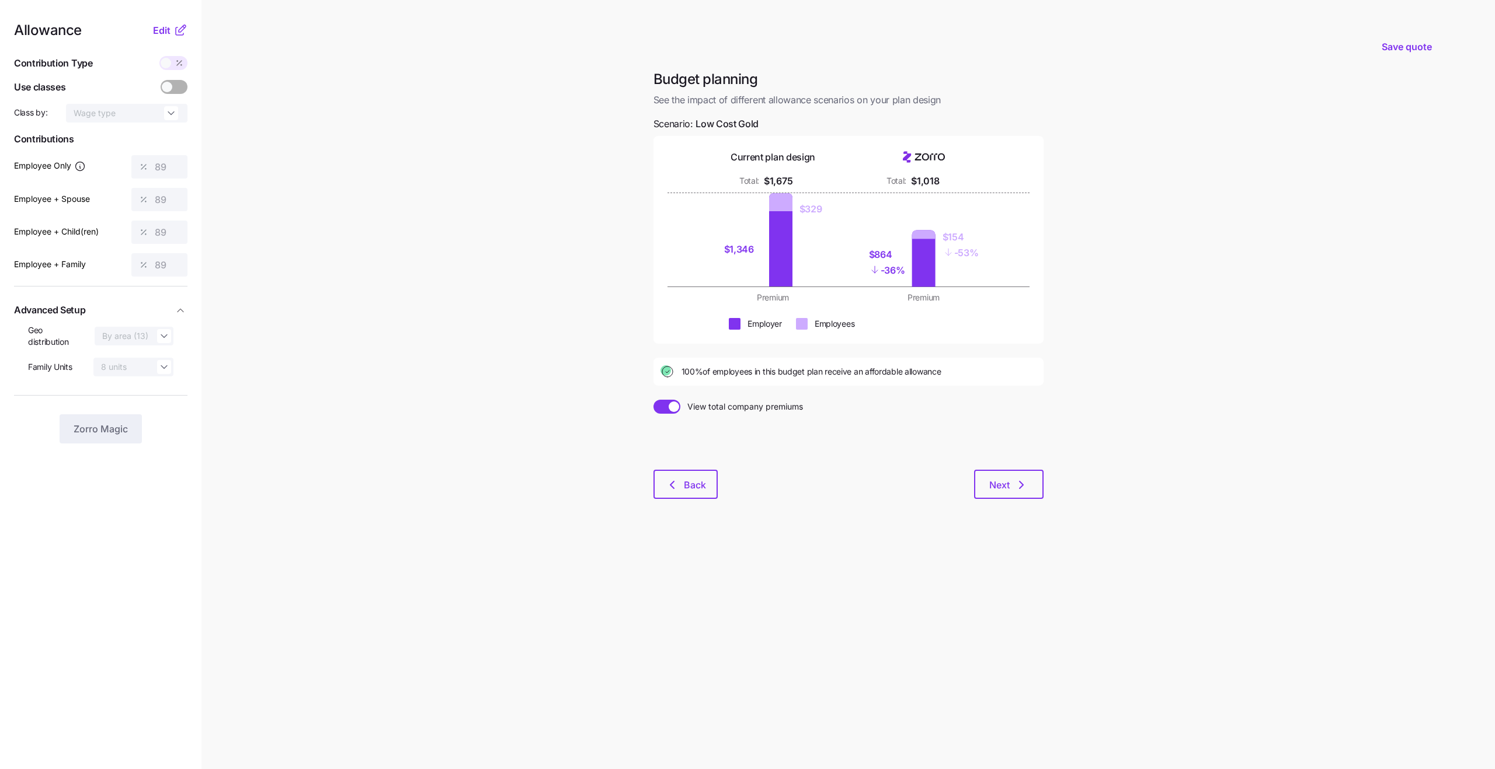
click at [712, 100] on span "See the impact of different allowance scenarios on your plan design" at bounding box center [848, 100] width 390 height 15
click at [696, 121] on span "Low Cost Gold" at bounding box center [726, 124] width 63 height 15
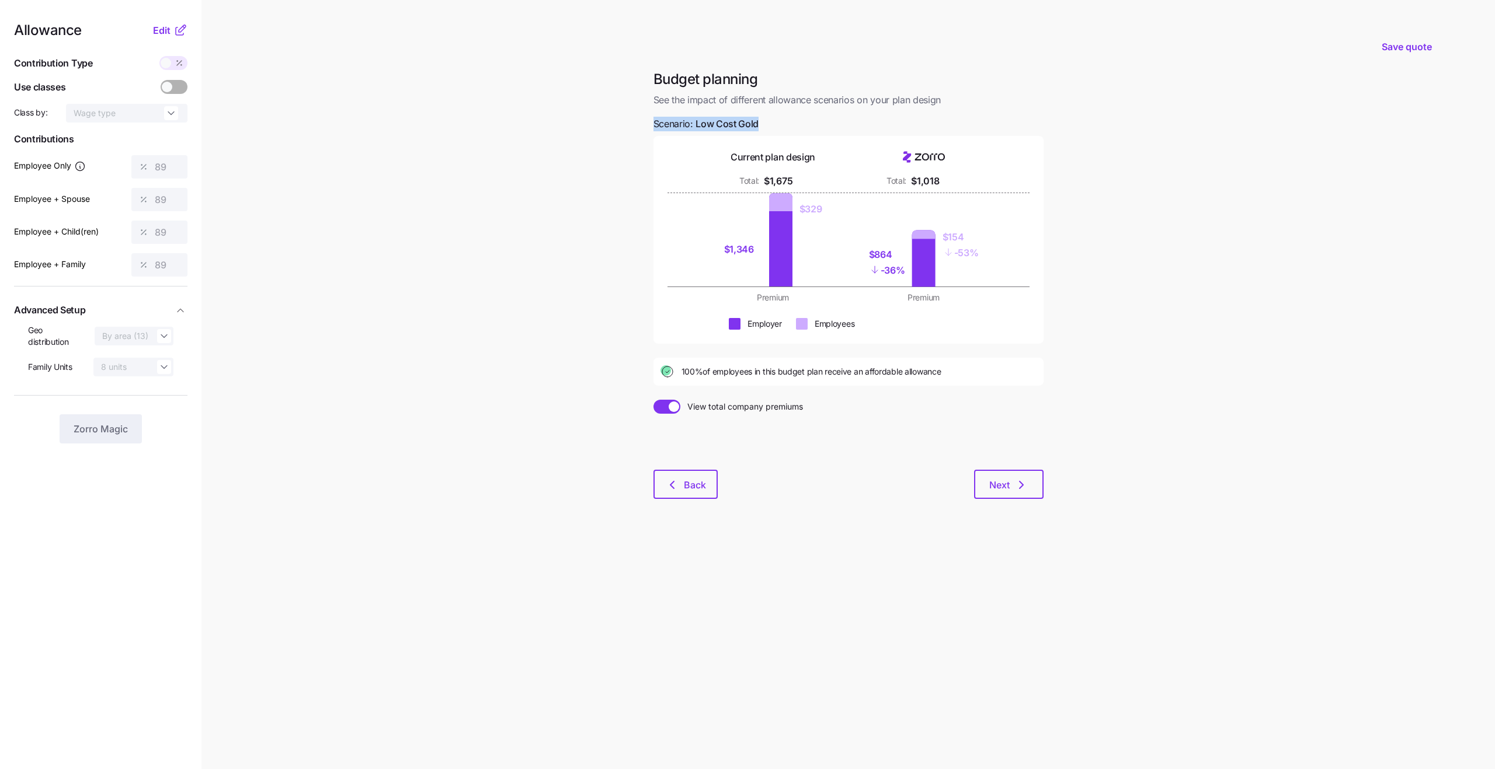
click at [763, 163] on div "Current plan design" at bounding box center [772, 157] width 85 height 15
click at [753, 155] on div "Current plan design" at bounding box center [772, 157] width 85 height 15
click at [765, 178] on div "$1,675" at bounding box center [778, 181] width 29 height 15
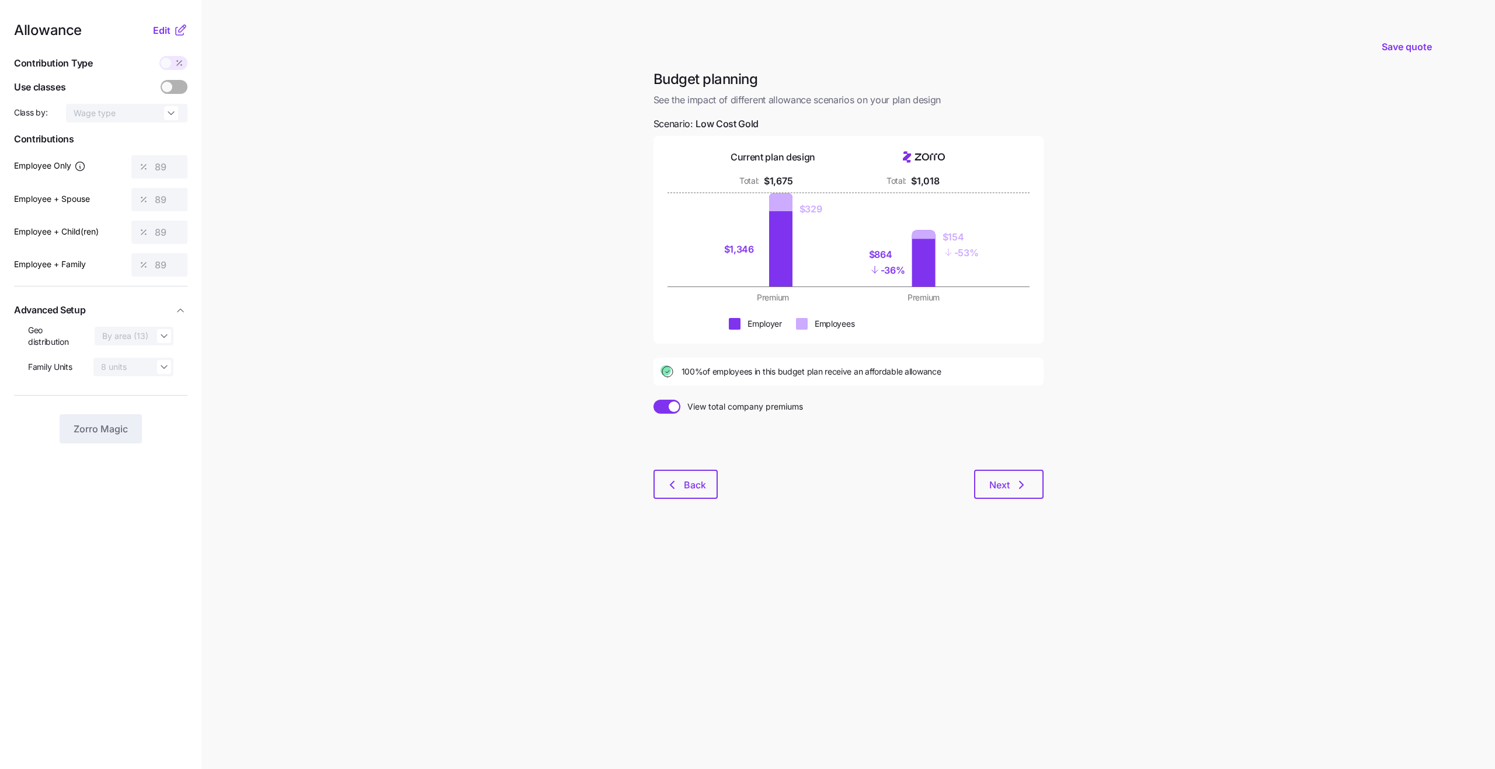
click at [765, 178] on div "$1,675" at bounding box center [778, 181] width 29 height 15
click at [924, 181] on div "$1,018" at bounding box center [925, 181] width 28 height 15
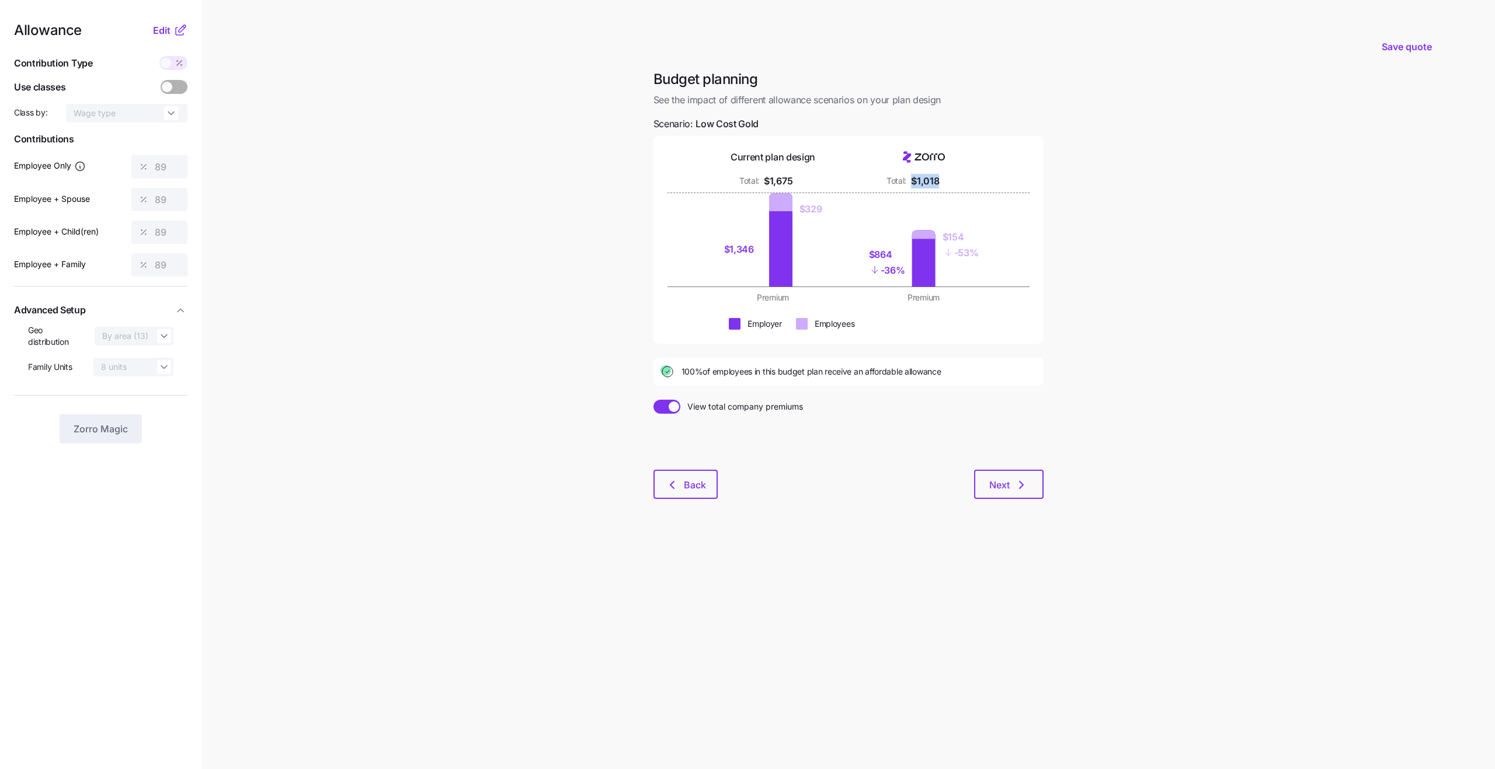
click at [924, 181] on div "$1,018" at bounding box center [925, 181] width 28 height 15
click at [904, 177] on div "Total:" at bounding box center [896, 181] width 20 height 12
click at [771, 179] on div "$1,675" at bounding box center [778, 181] width 29 height 15
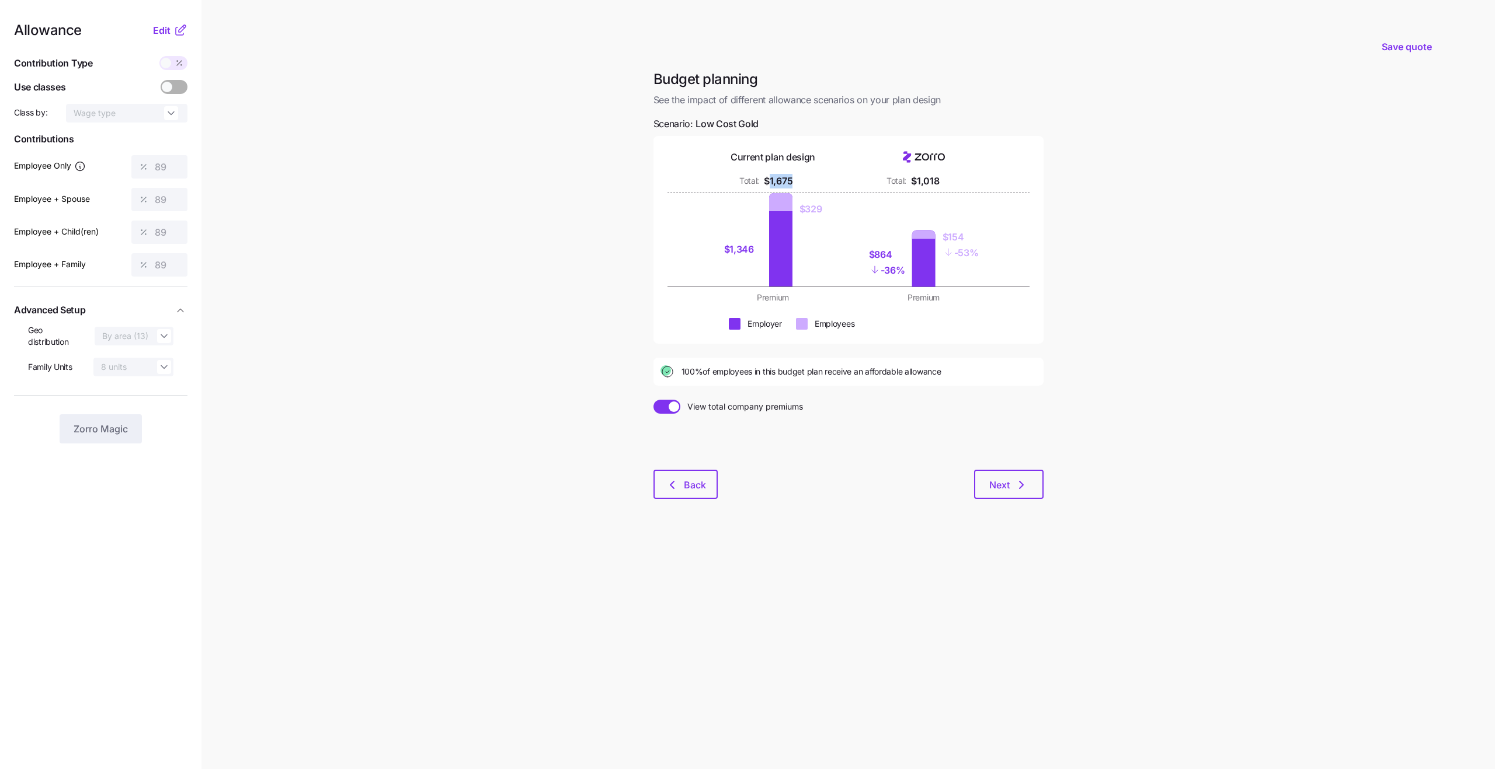
click at [771, 179] on div "$1,675" at bounding box center [778, 181] width 29 height 15
click at [786, 184] on div "$1,675" at bounding box center [778, 181] width 29 height 15
click at [776, 179] on div "$1,675" at bounding box center [778, 181] width 29 height 15
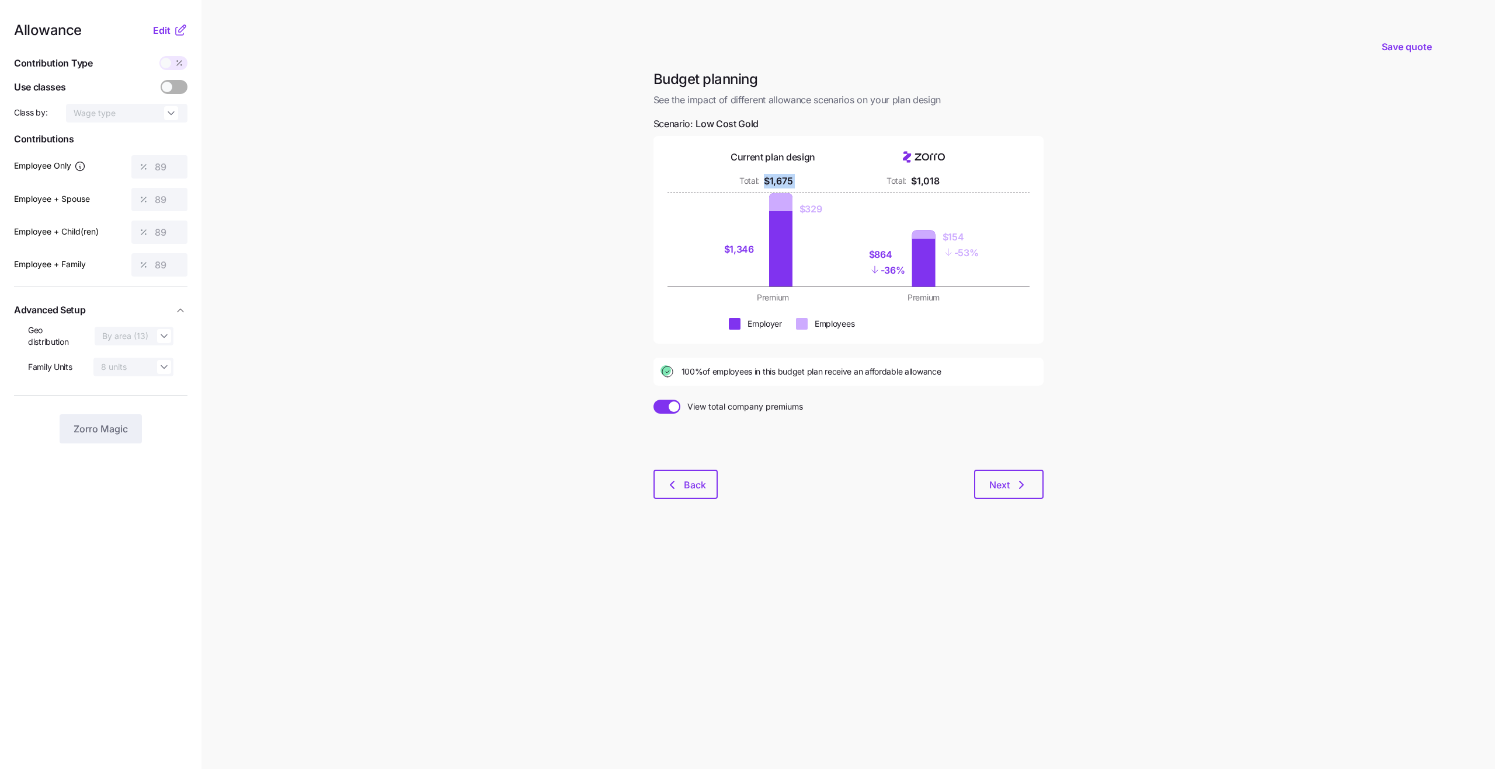
click at [776, 179] on div "$1,675" at bounding box center [778, 181] width 29 height 15
click at [928, 179] on div "$1,018" at bounding box center [925, 181] width 28 height 15
click at [910, 179] on div "Total: $1,018" at bounding box center [923, 181] width 137 height 15
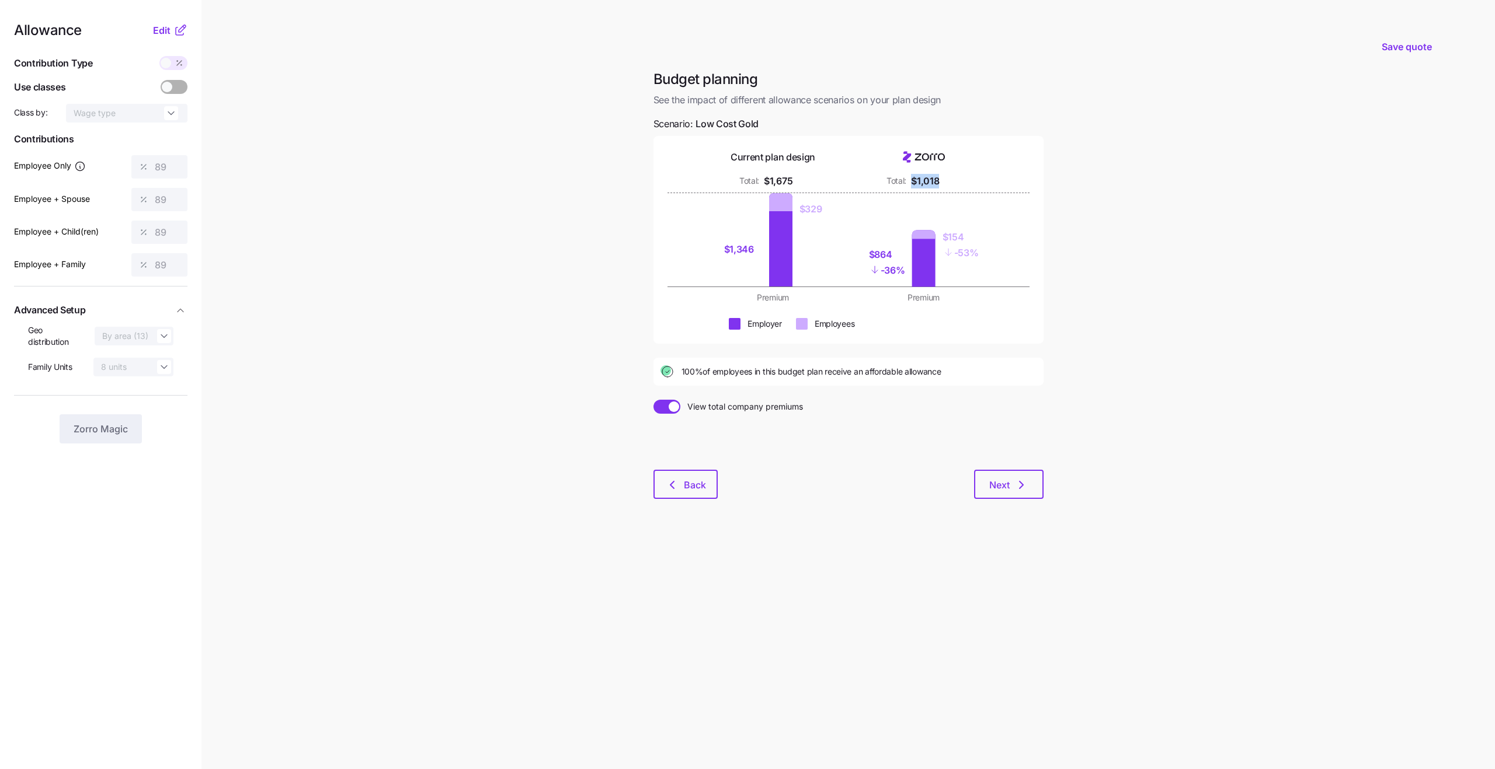
click at [910, 179] on div "Total: $1,018" at bounding box center [923, 181] width 137 height 15
click at [922, 179] on div "$1,018" at bounding box center [925, 181] width 28 height 15
click at [167, 33] on span "Edit" at bounding box center [162, 30] width 18 height 14
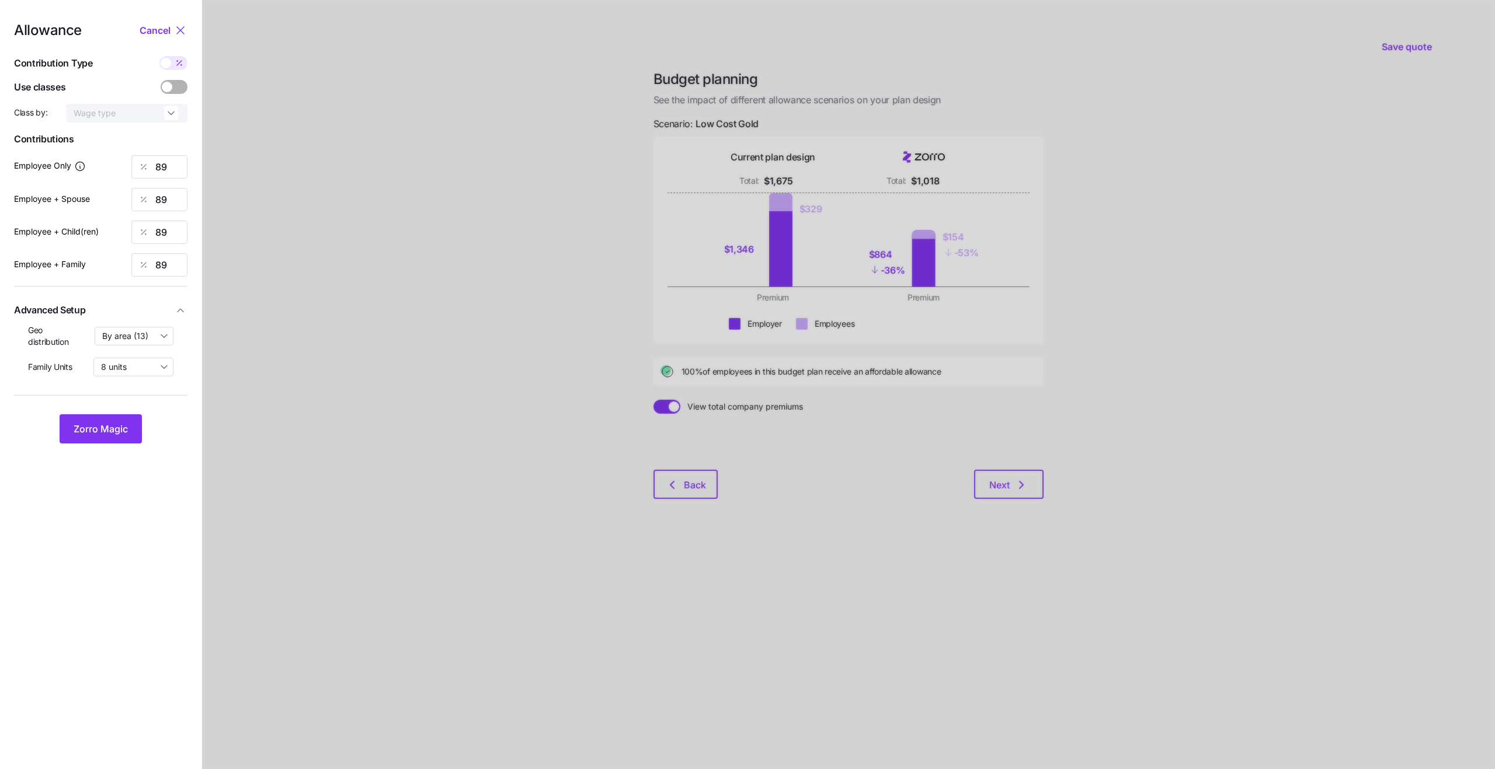
click at [168, 67] on span at bounding box center [166, 63] width 11 height 11
click at [159, 56] on input "checkbox" at bounding box center [159, 56] width 0 height 0
type input "500"
type input "996"
type input "875"
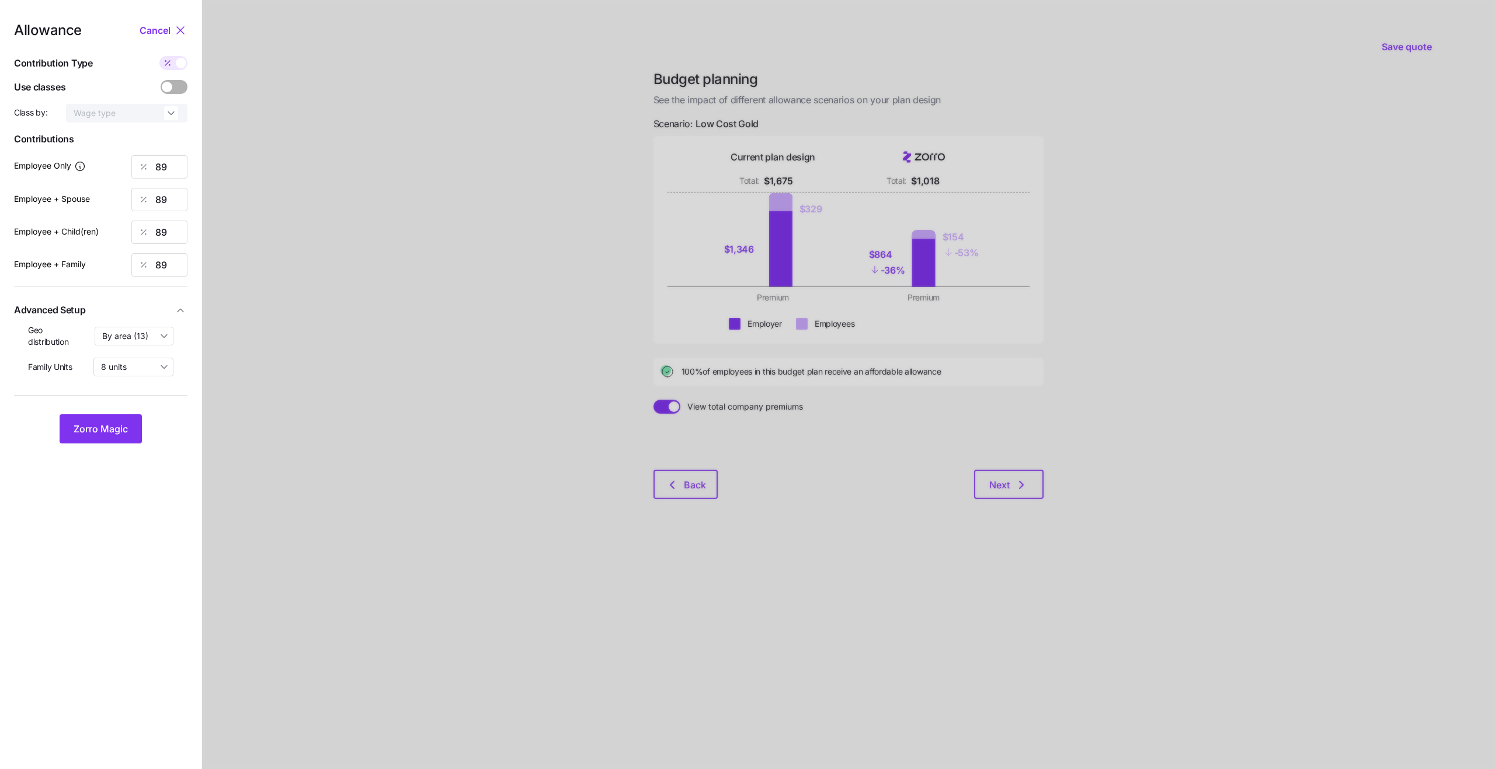
type input "1373"
click at [157, 198] on input "996" at bounding box center [159, 199] width 56 height 23
type input "0"
click at [160, 227] on input "875" at bounding box center [159, 232] width 56 height 23
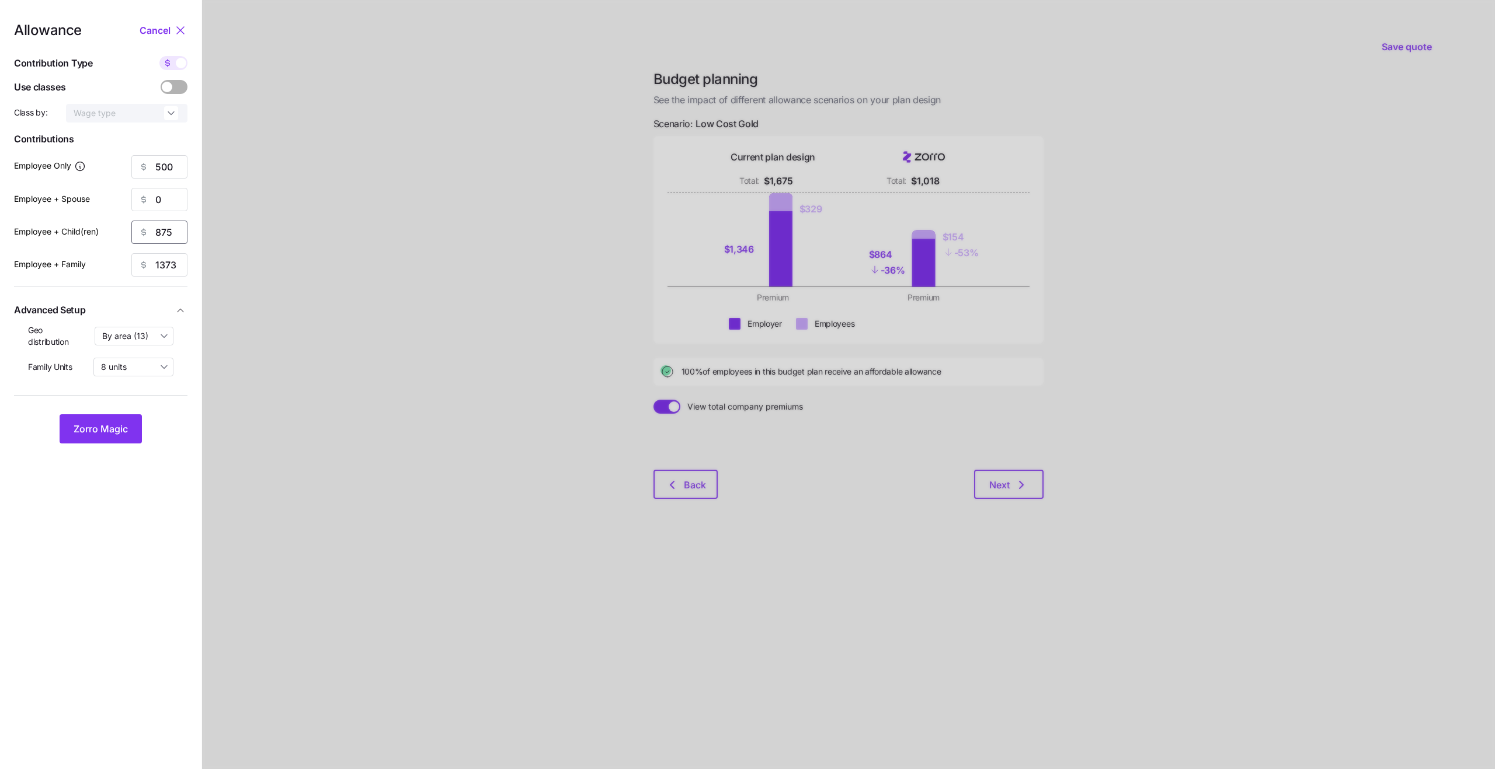
click at [160, 227] on input "875" at bounding box center [159, 232] width 56 height 23
type input "0"
click at [166, 259] on input "1373" at bounding box center [159, 264] width 56 height 23
type input "0"
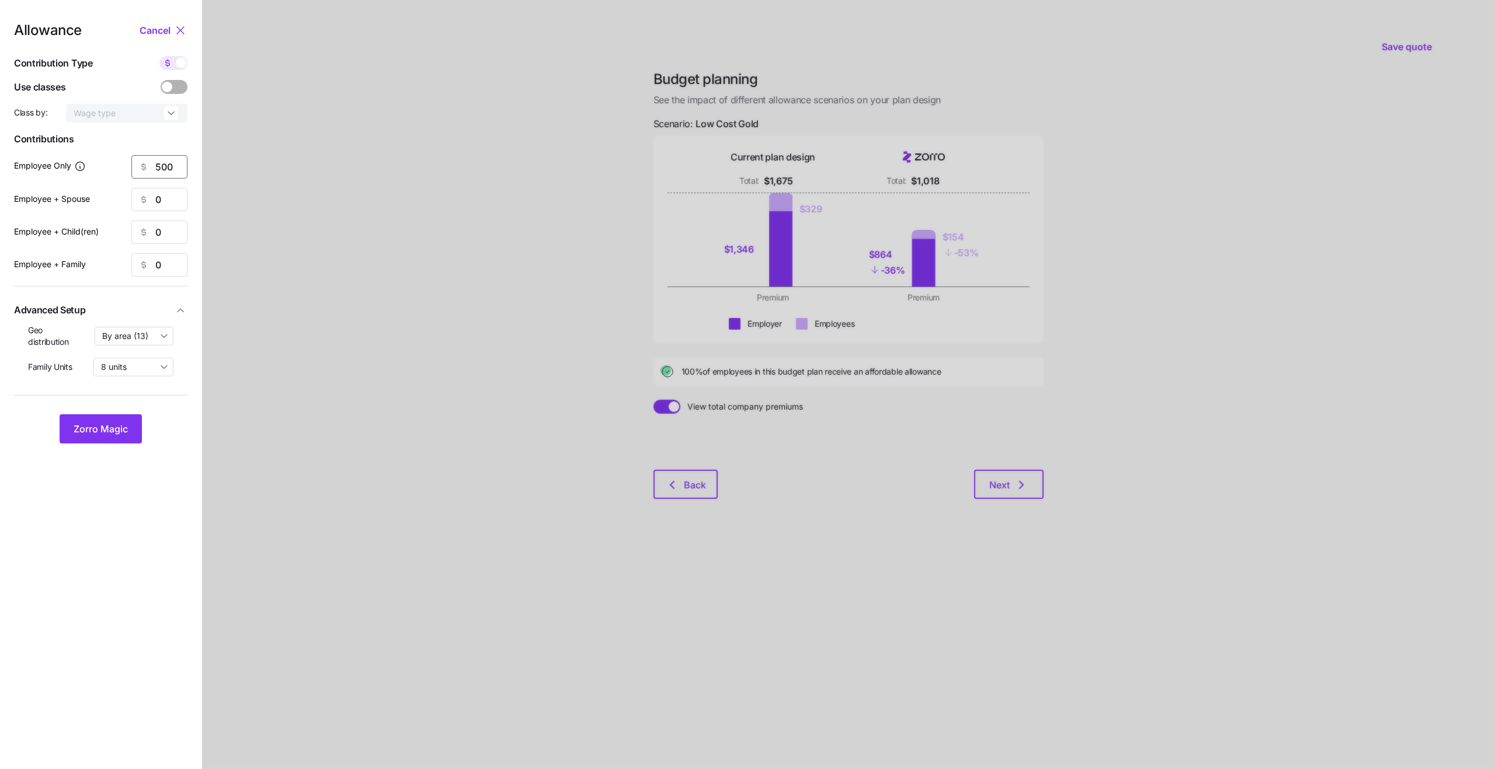
click at [165, 168] on input "500" at bounding box center [159, 166] width 56 height 23
click at [191, 36] on nav "Allowance Cancel Contribution Type Use classes Class by: Wage type Contribution…" at bounding box center [100, 384] width 201 height 769
click at [185, 33] on icon at bounding box center [180, 30] width 14 height 14
type input "89"
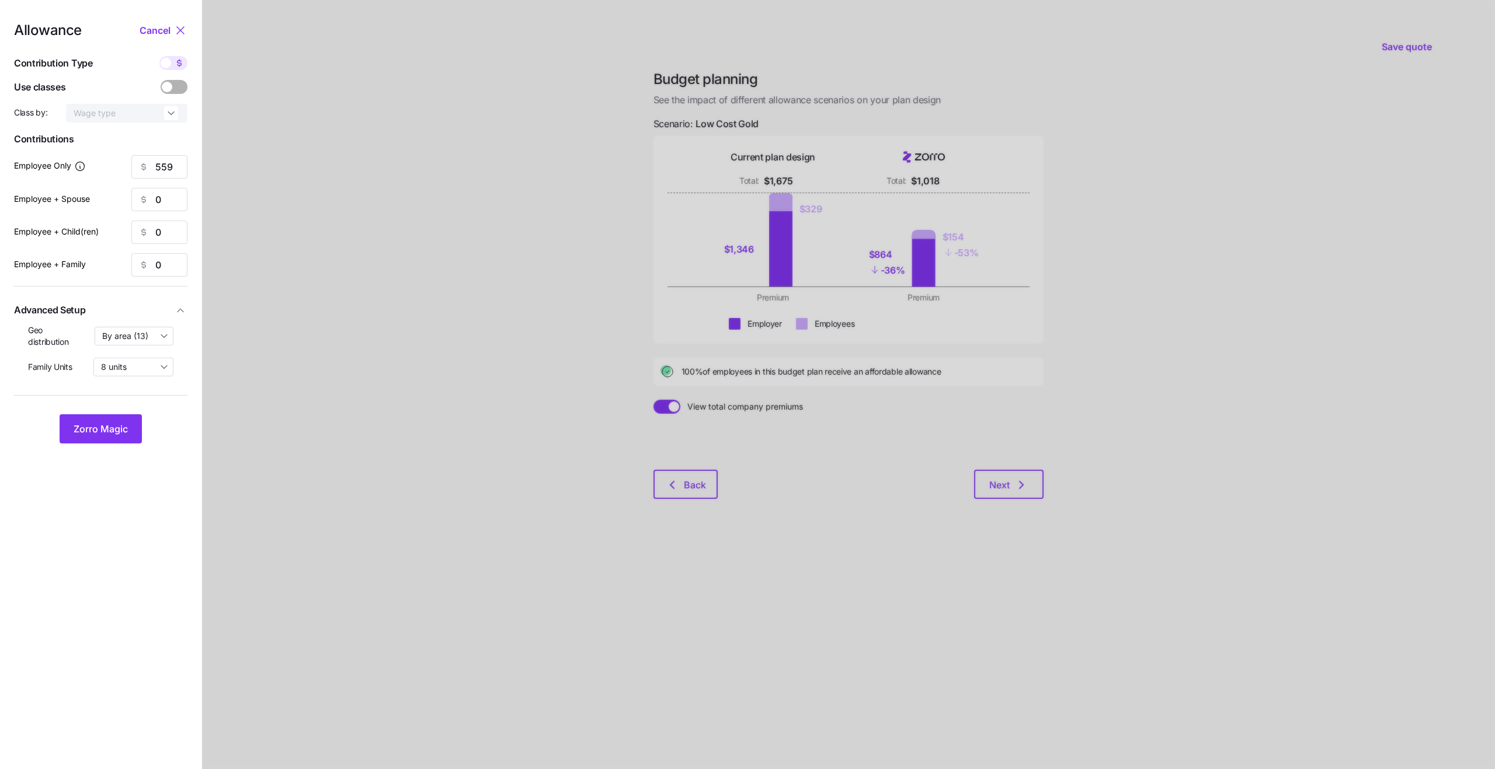
type input "89"
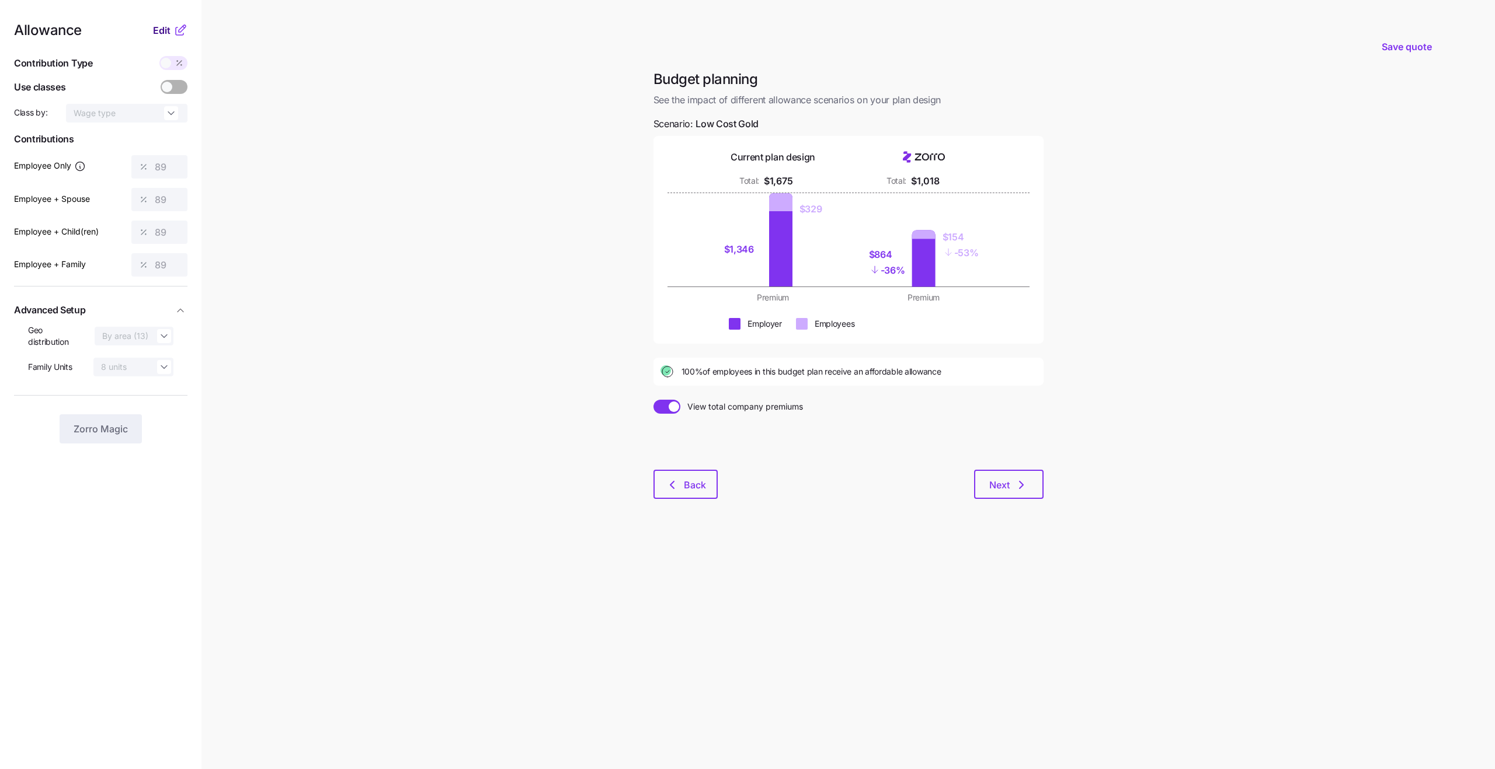
click at [172, 30] on button "Edit" at bounding box center [163, 30] width 20 height 14
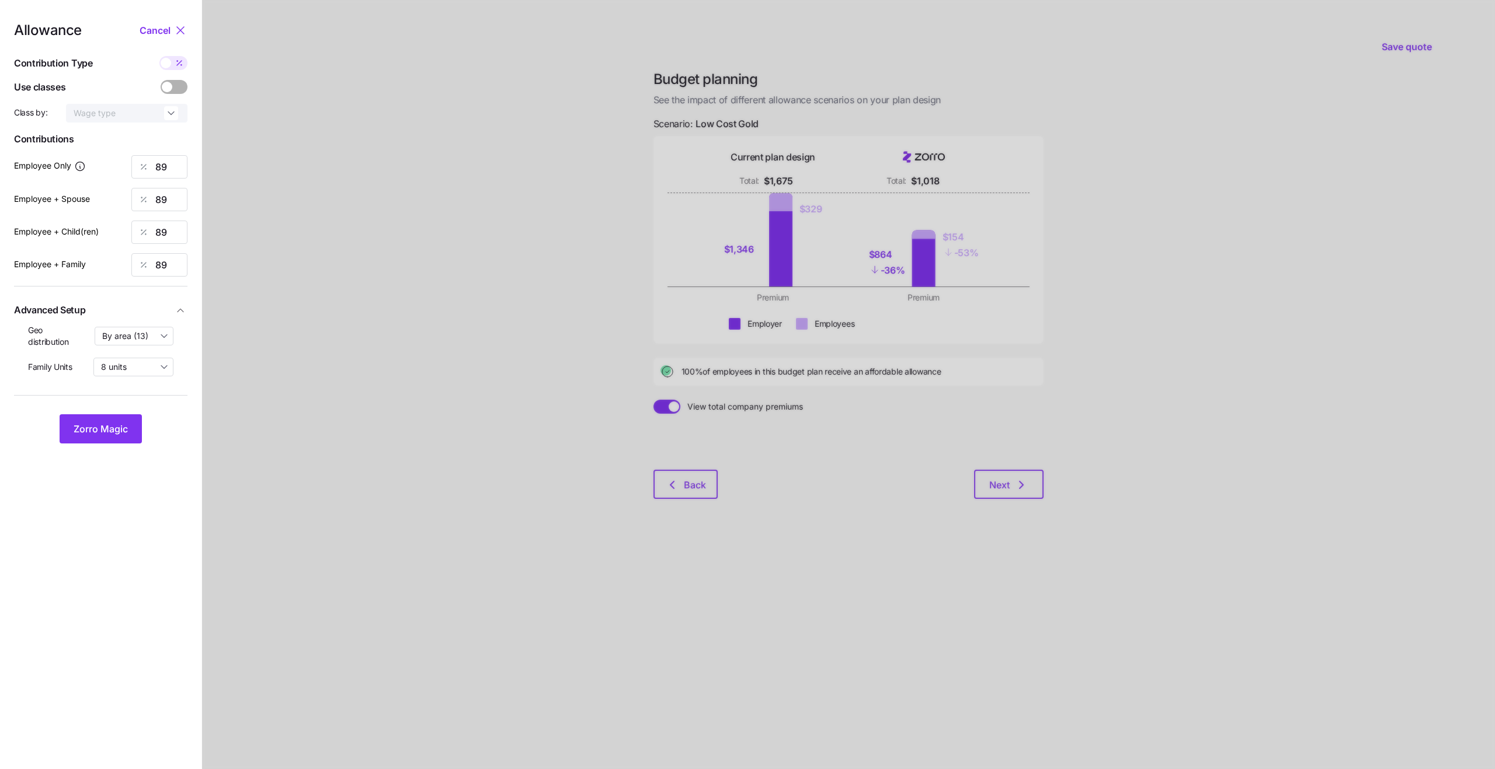
click at [176, 66] on icon at bounding box center [179, 62] width 9 height 9
click at [159, 56] on input "checkbox" at bounding box center [159, 56] width 0 height 0
type input "500"
type input "996"
type input "875"
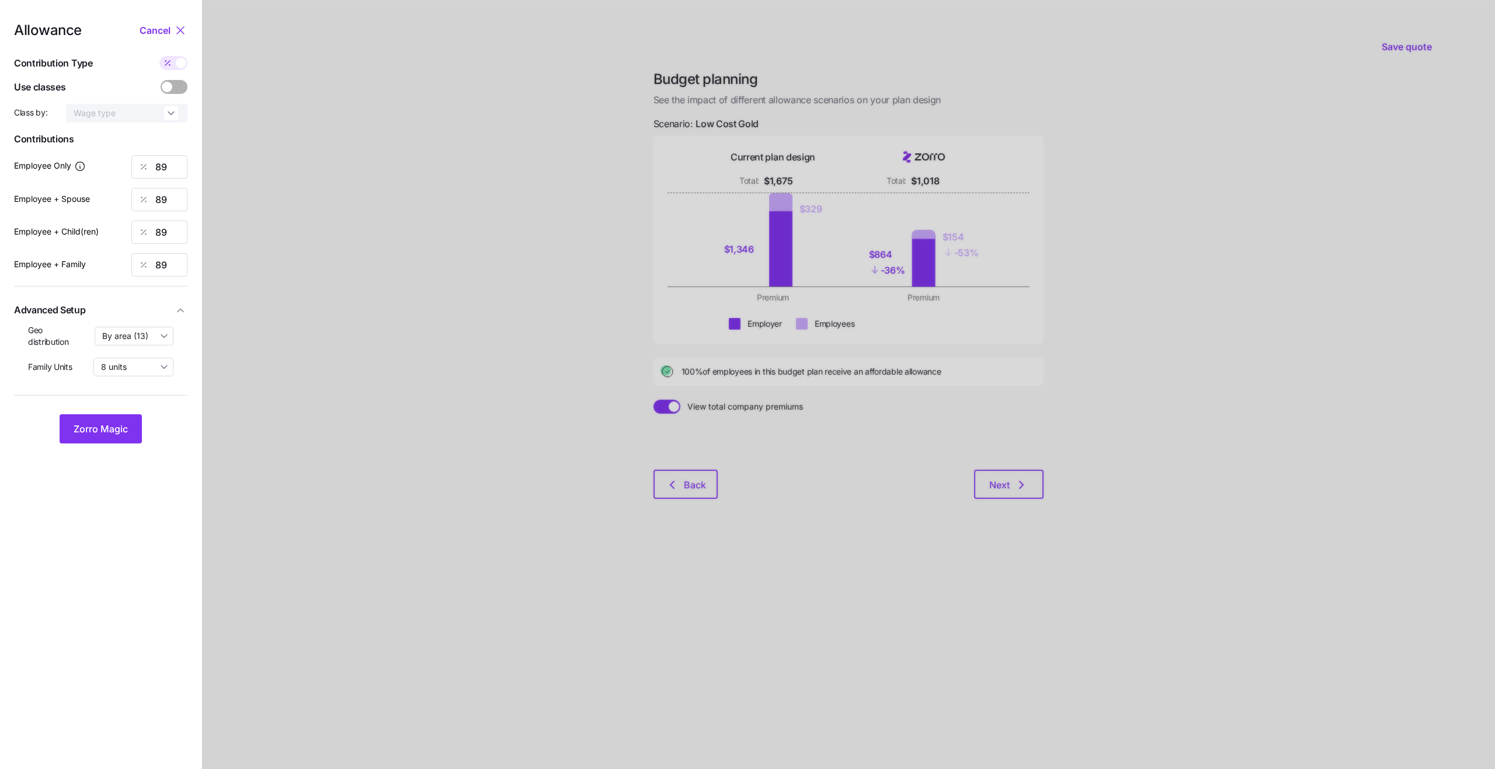
type input "1373"
click at [164, 200] on input "996" at bounding box center [159, 199] width 56 height 23
click at [162, 172] on input "500" at bounding box center [159, 166] width 56 height 23
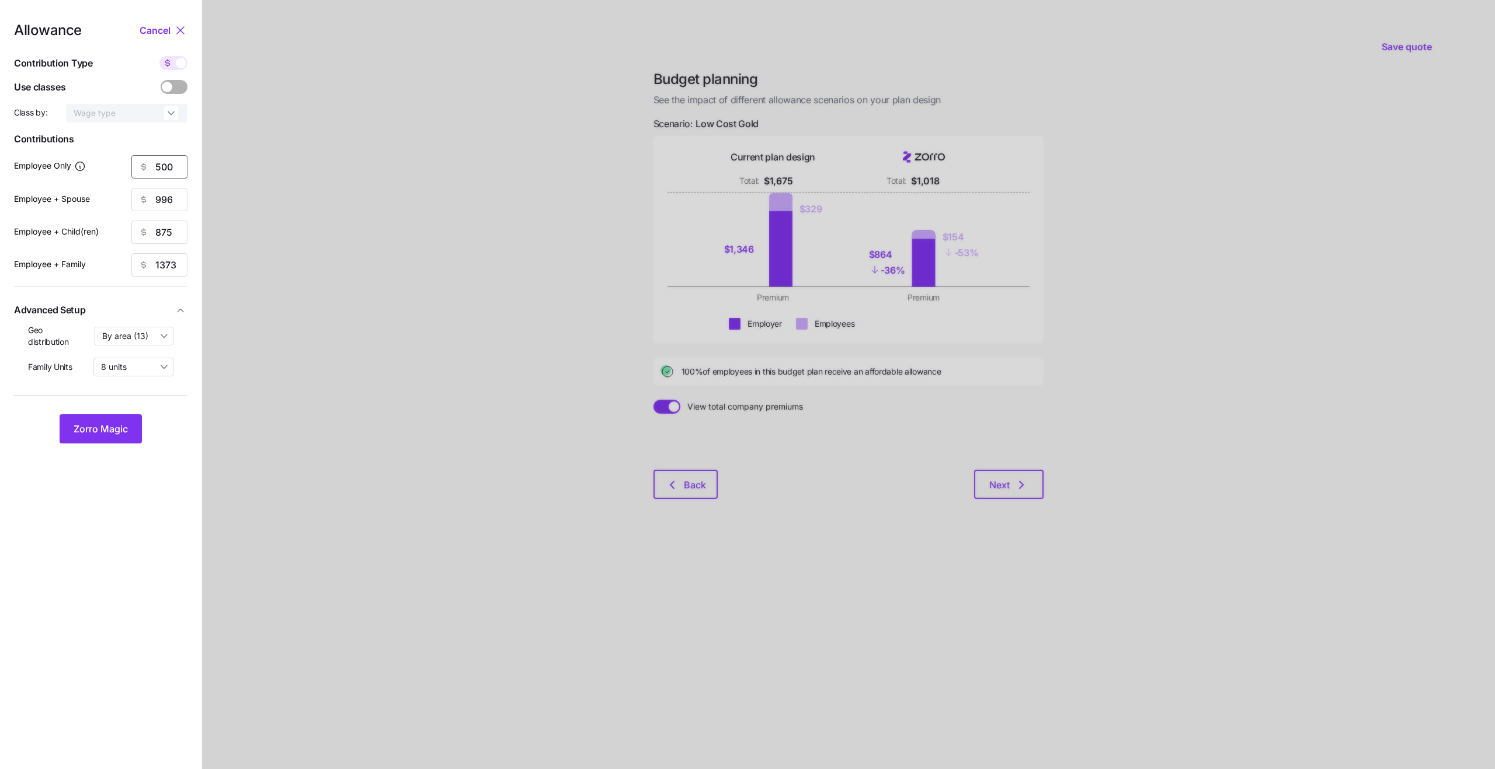
click at [162, 172] on input "500" at bounding box center [159, 166] width 56 height 23
type input "10"
click at [123, 197] on div "Employee + Spouse 996" at bounding box center [100, 199] width 173 height 23
click at [174, 198] on input "996" at bounding box center [159, 199] width 56 height 23
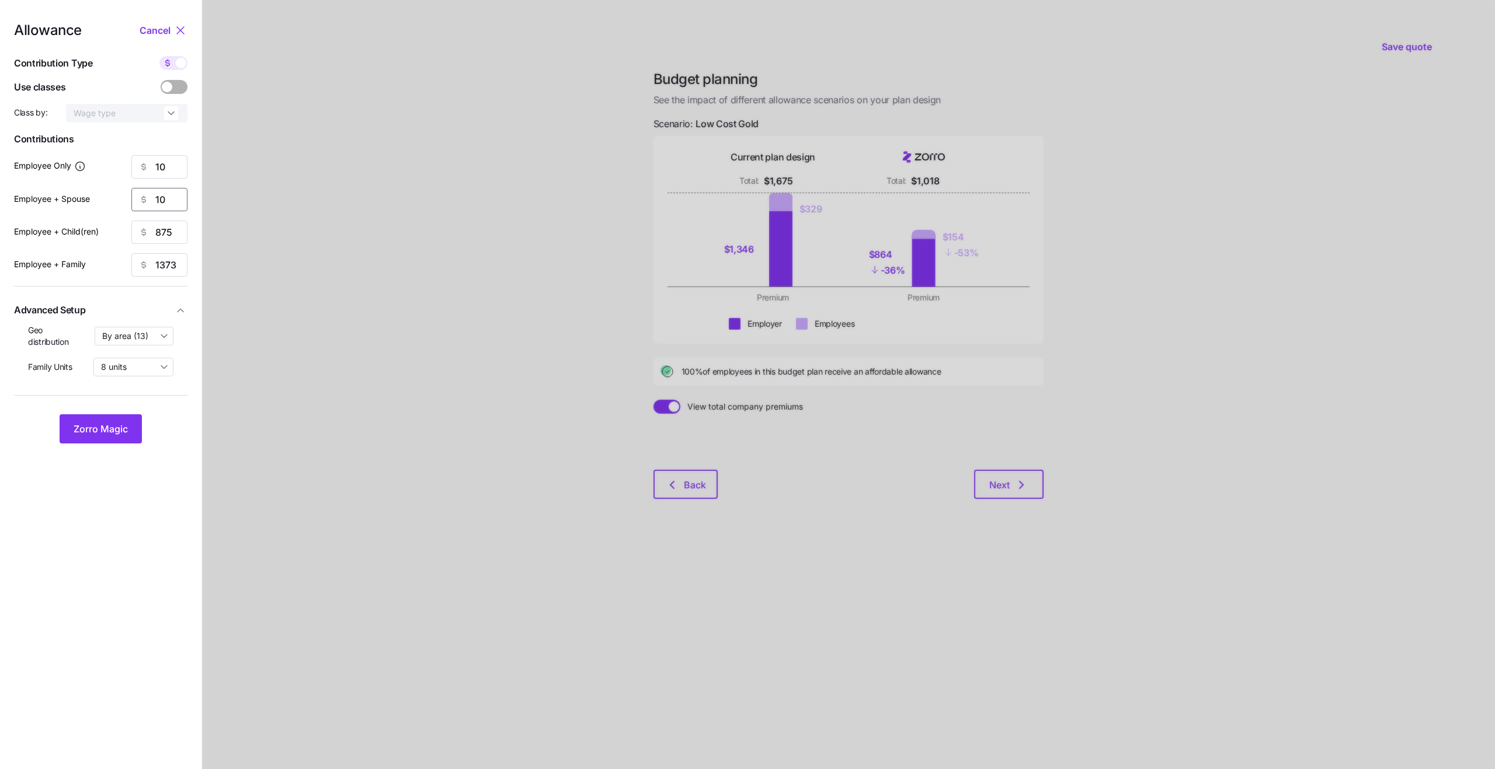
type input "10"
click at [110, 243] on div "Employee + Child(ren) 875" at bounding box center [100, 232] width 173 height 23
click at [165, 238] on input "875" at bounding box center [159, 232] width 56 height 23
type input "10"
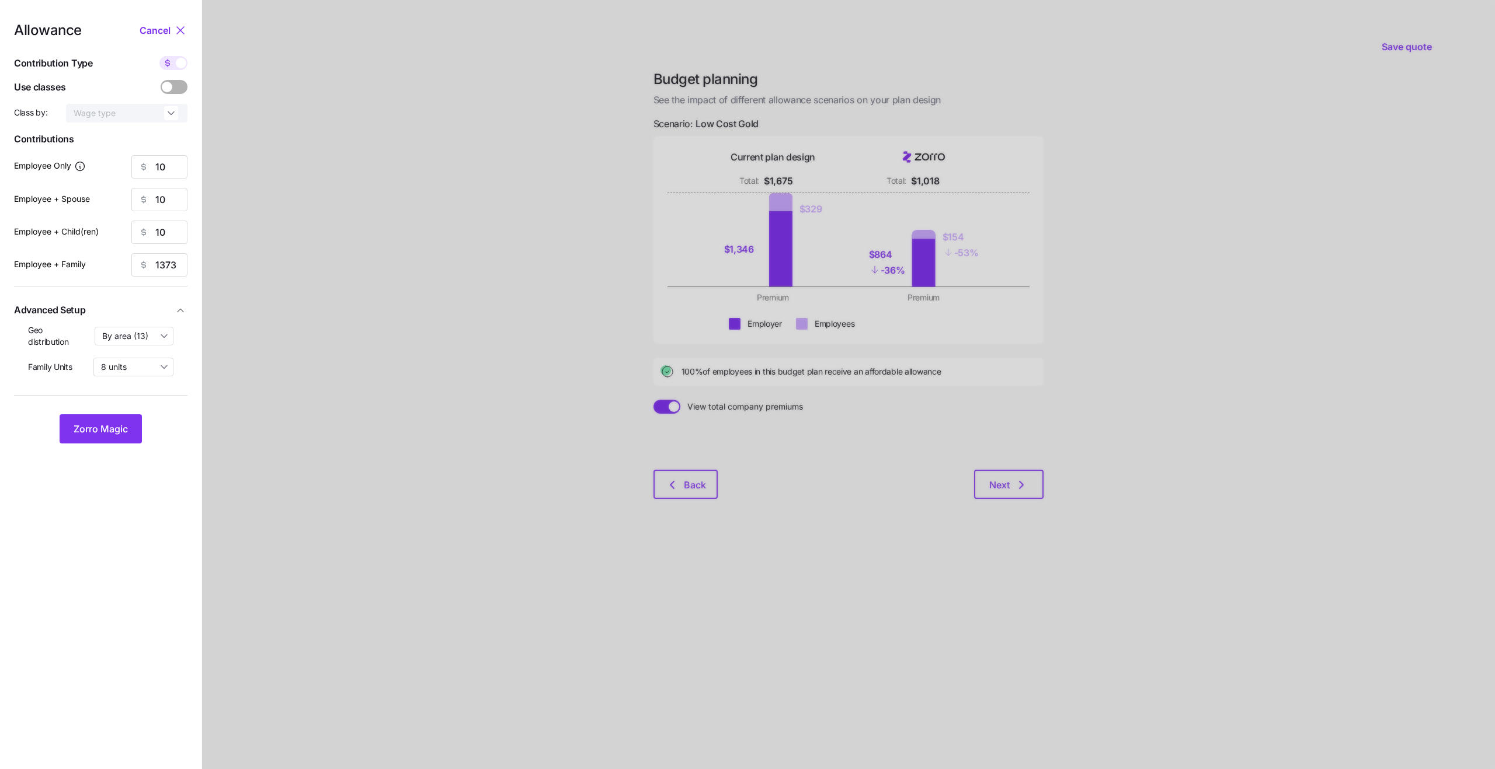
click at [267, 255] on div at bounding box center [848, 384] width 1293 height 769
click at [171, 265] on input "1373" at bounding box center [159, 264] width 56 height 23
type input "10"
click at [85, 434] on span "Zorro Magic" at bounding box center [101, 429] width 54 height 14
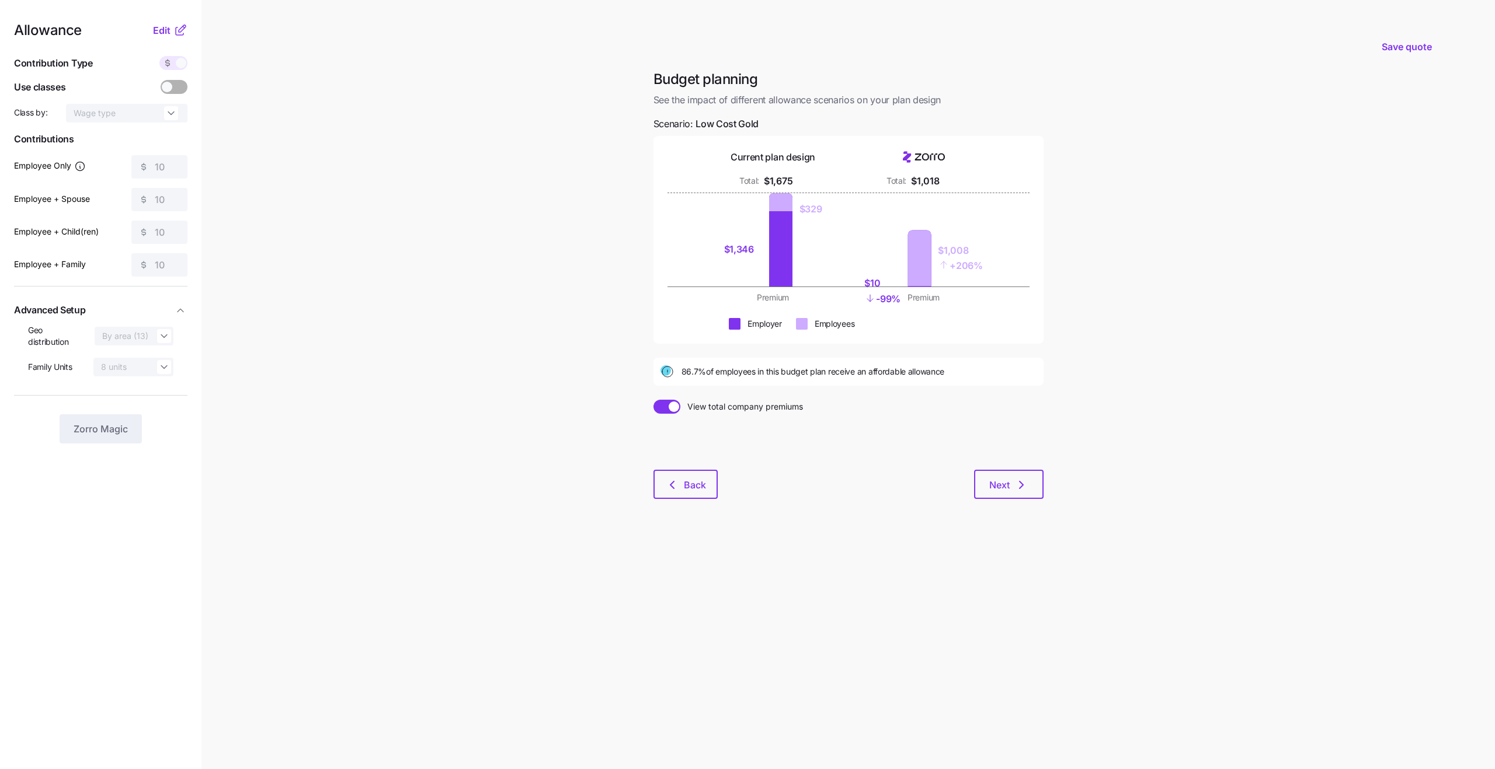
click at [675, 406] on span at bounding box center [673, 407] width 11 height 11
click at [653, 400] on input "View total company premiums" at bounding box center [653, 400] width 0 height 0
click at [675, 406] on span at bounding box center [673, 407] width 16 height 14
click at [653, 400] on input "View premiums per employee" at bounding box center [653, 400] width 0 height 0
click at [161, 33] on span "Edit" at bounding box center [162, 30] width 18 height 14
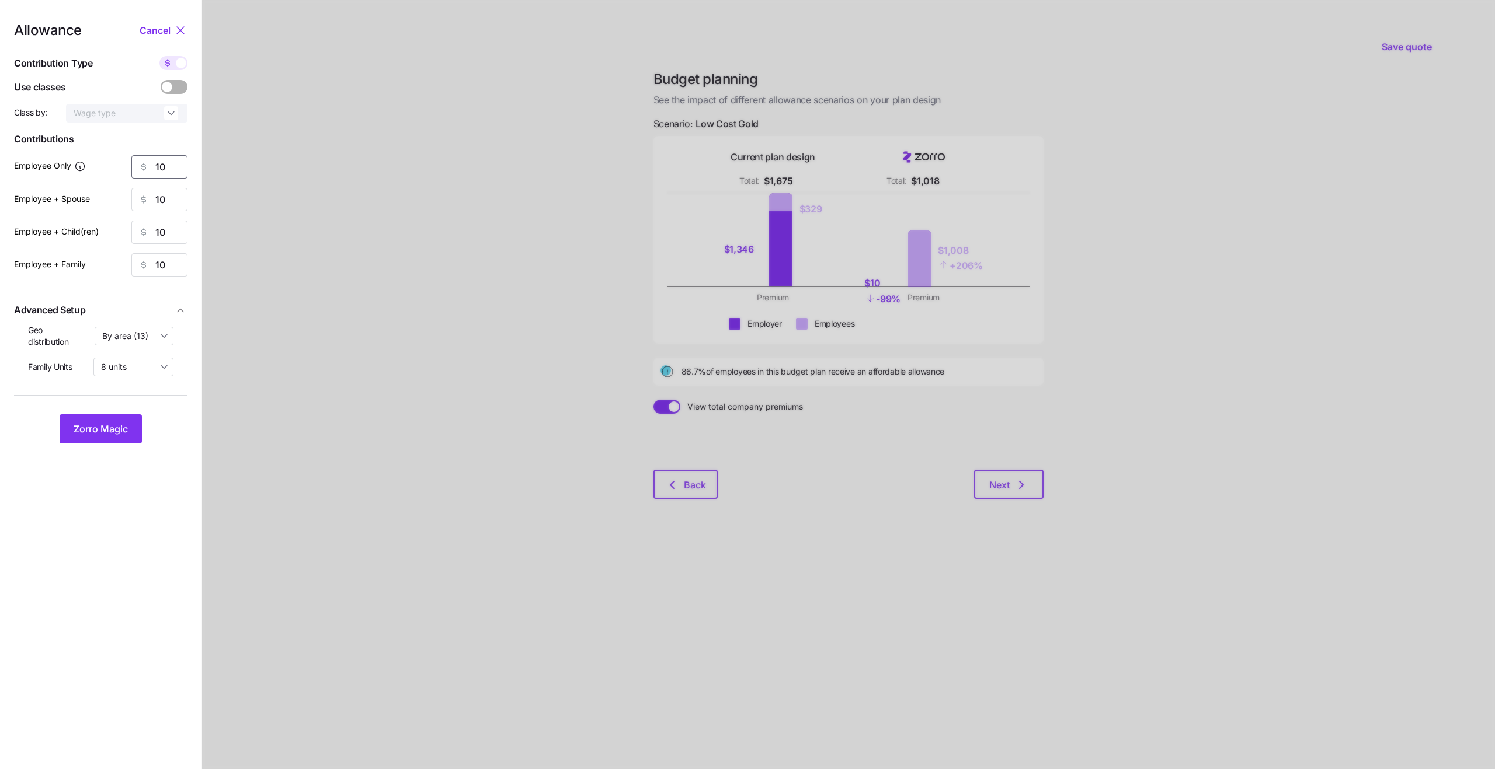
click at [165, 172] on input "10" at bounding box center [159, 166] width 56 height 23
click at [246, 176] on div at bounding box center [848, 384] width 1293 height 769
click at [172, 170] on input "50" at bounding box center [159, 166] width 56 height 23
type input "500"
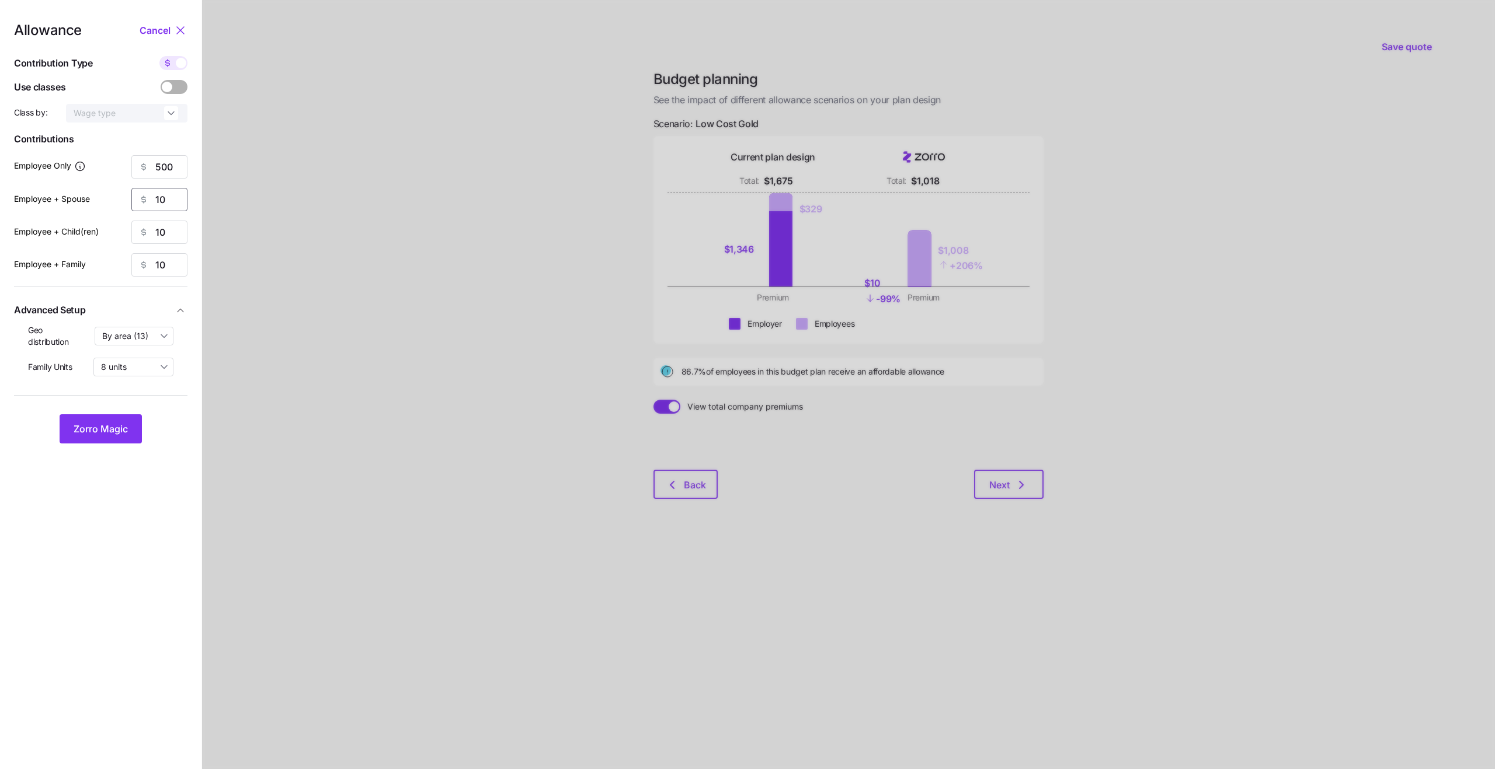
click at [162, 190] on input "10" at bounding box center [159, 199] width 56 height 23
type input "0"
click at [165, 232] on input "10" at bounding box center [159, 232] width 56 height 23
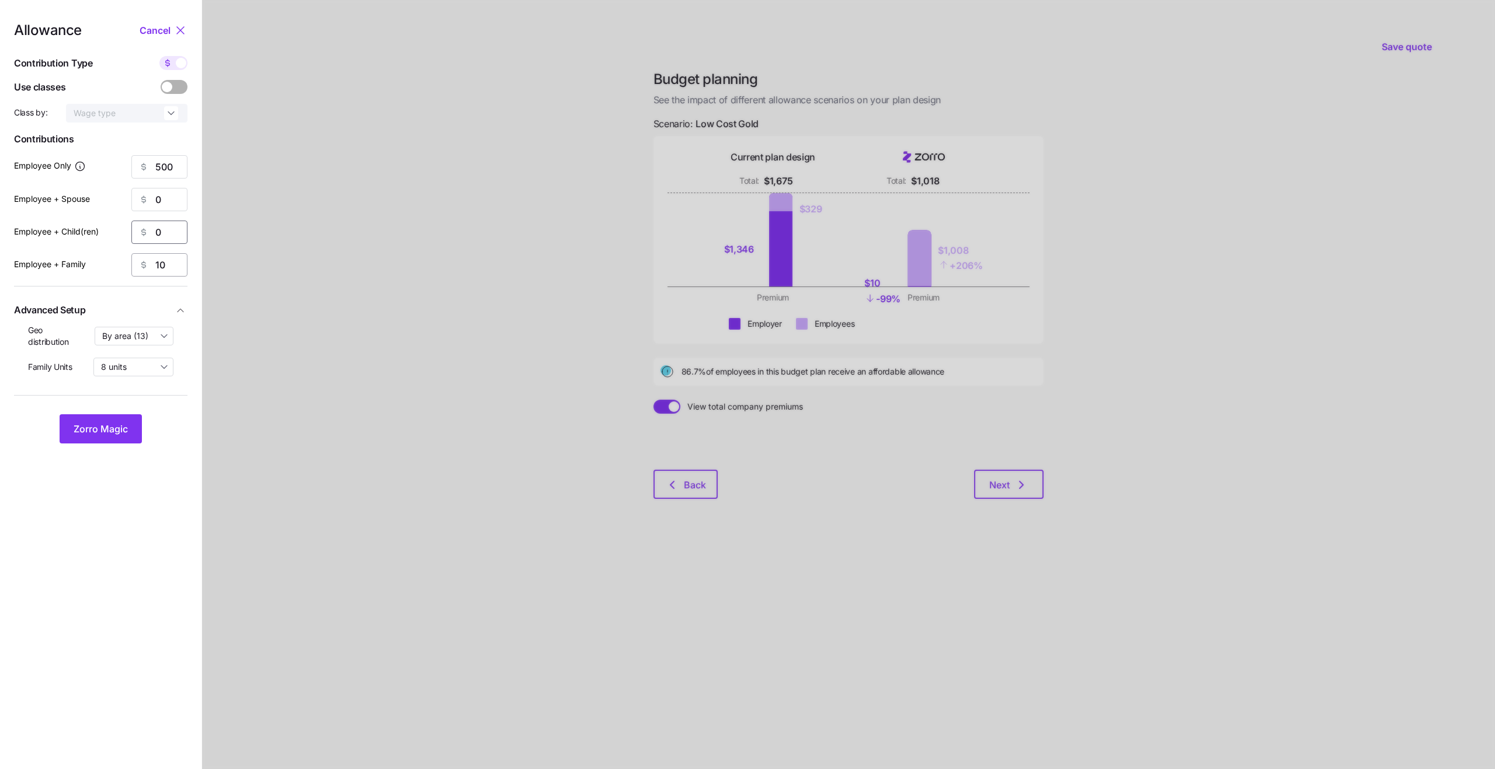
type input "0"
click at [165, 267] on input "10" at bounding box center [159, 264] width 56 height 23
type input "0"
click at [117, 424] on span "Zorro Magic" at bounding box center [101, 429] width 54 height 14
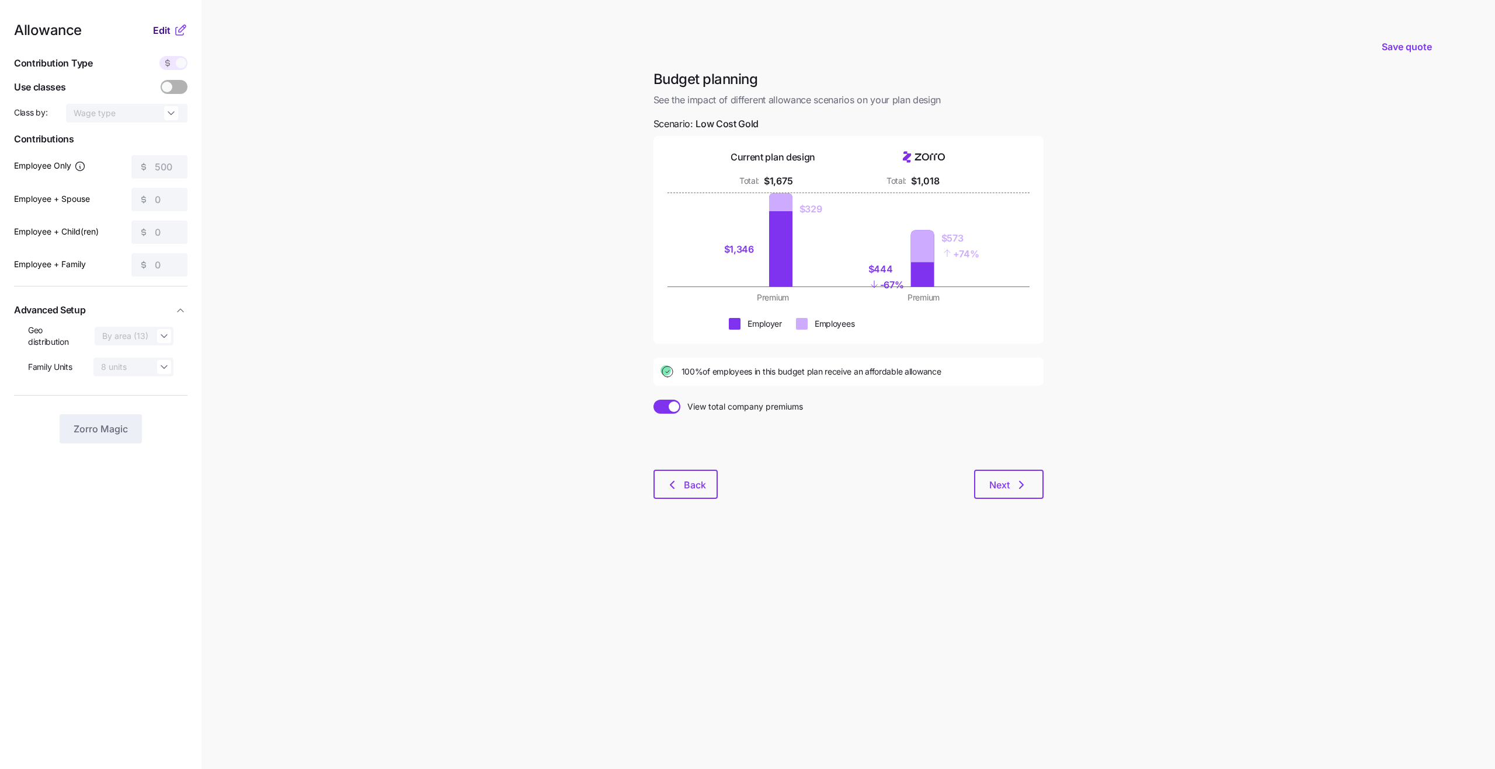
click at [161, 34] on span "Edit" at bounding box center [162, 30] width 18 height 14
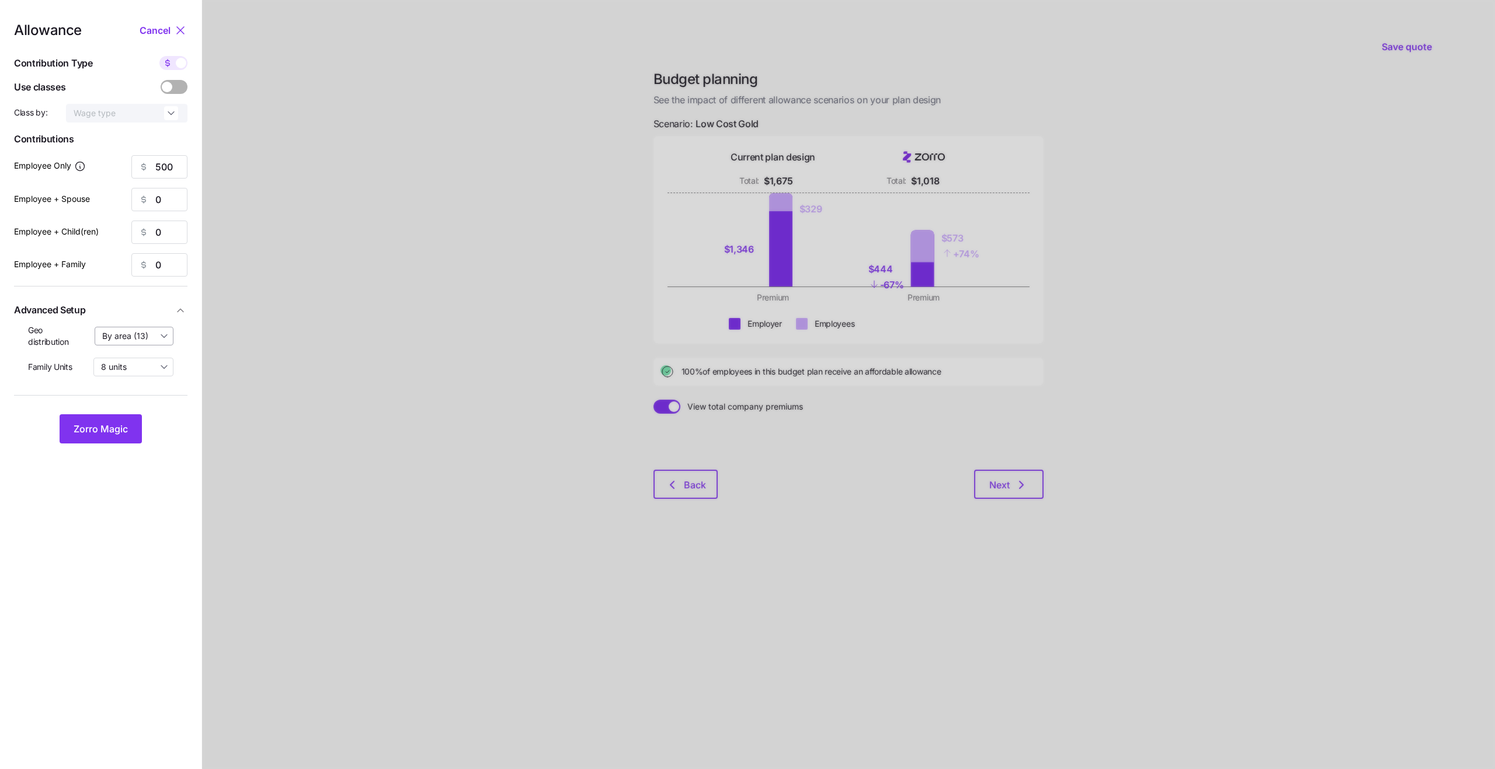
click at [131, 339] on input "By area (13)" at bounding box center [134, 336] width 79 height 19
click at [127, 406] on span "By state (11)" at bounding box center [129, 404] width 47 height 13
type input "By state (11)"
click at [112, 429] on span "Zorro Magic" at bounding box center [101, 429] width 54 height 14
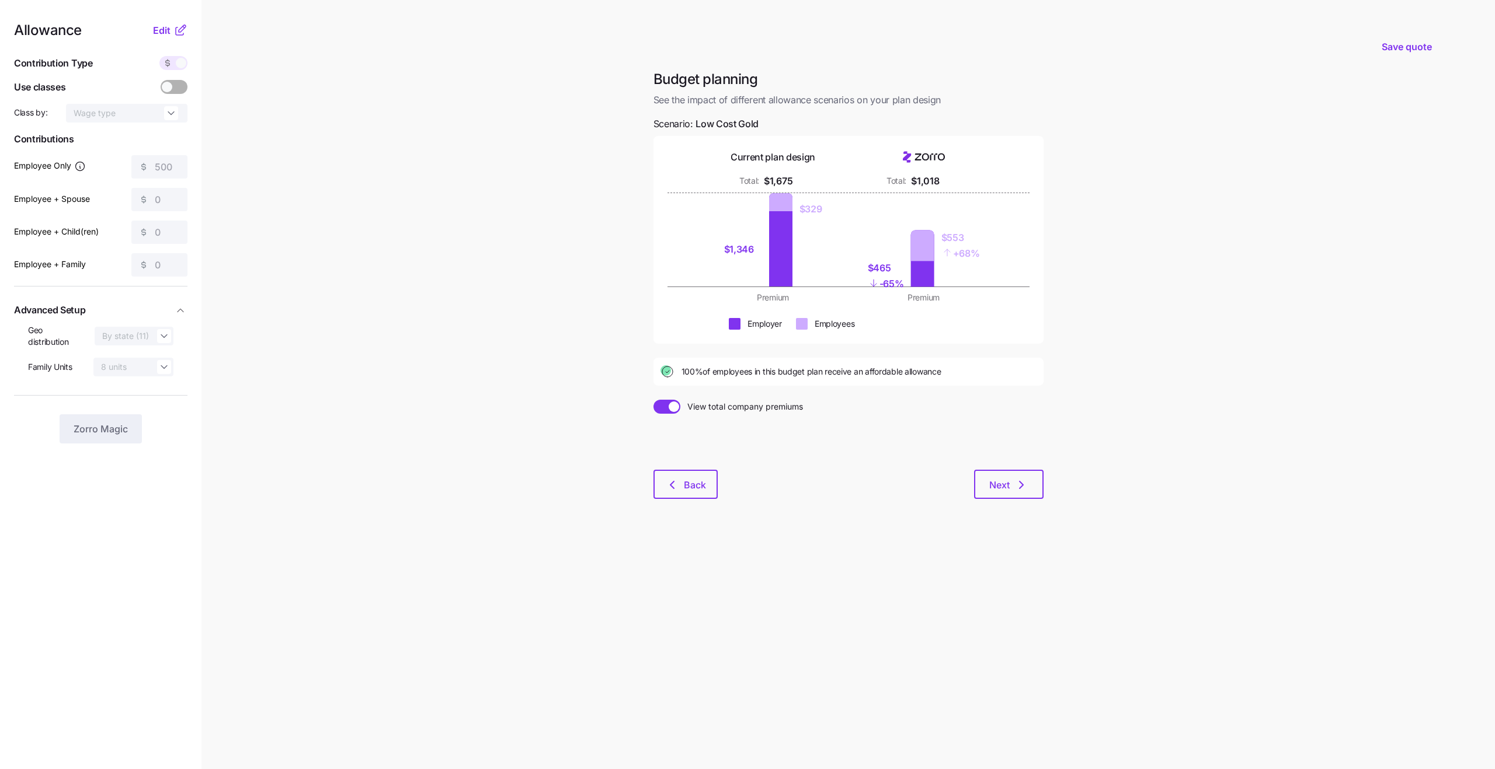
click at [876, 267] on div "$465" at bounding box center [886, 268] width 36 height 15
click at [893, 270] on div "$465" at bounding box center [886, 268] width 36 height 15
click at [1000, 485] on span "Next" at bounding box center [999, 485] width 20 height 14
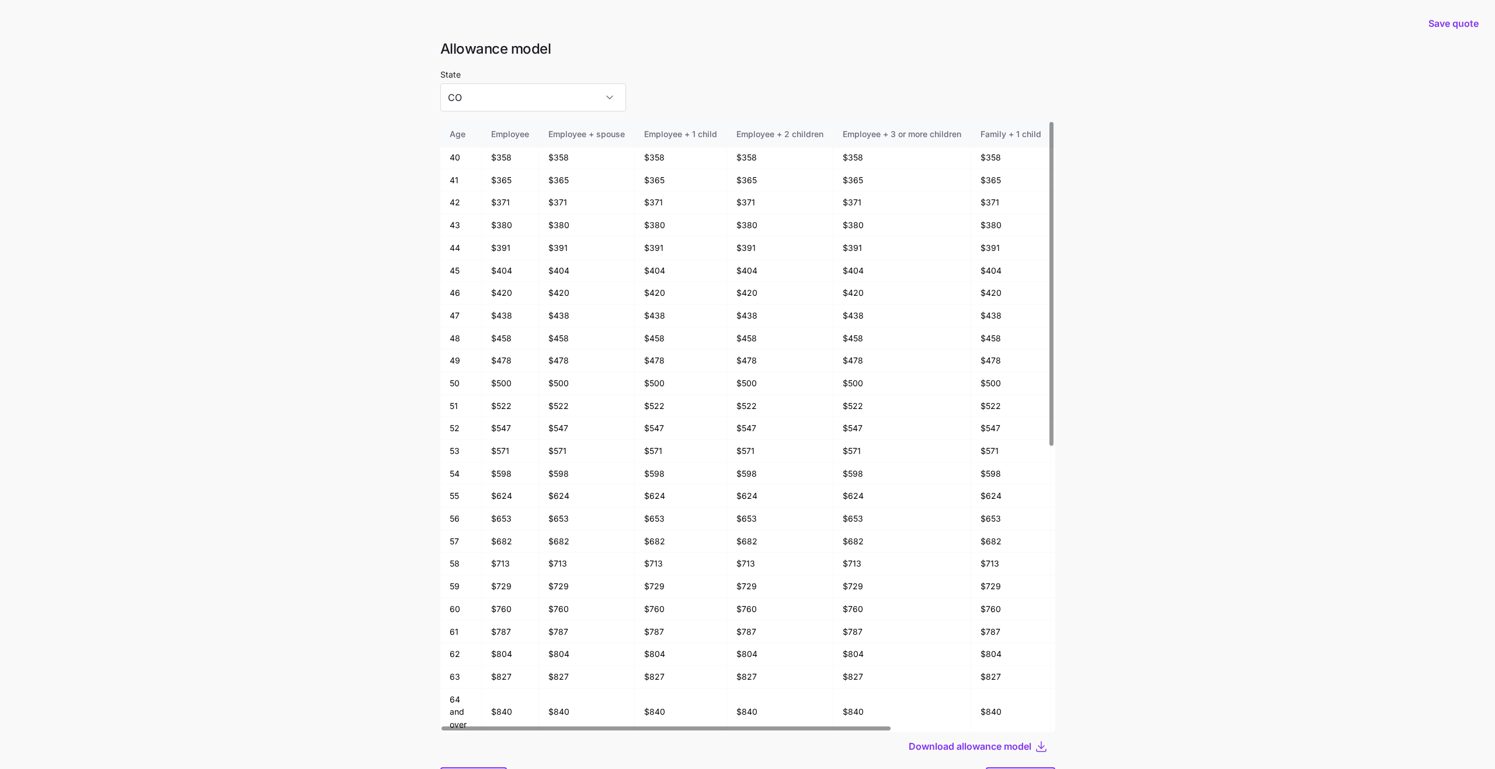
scroll to position [62, 0]
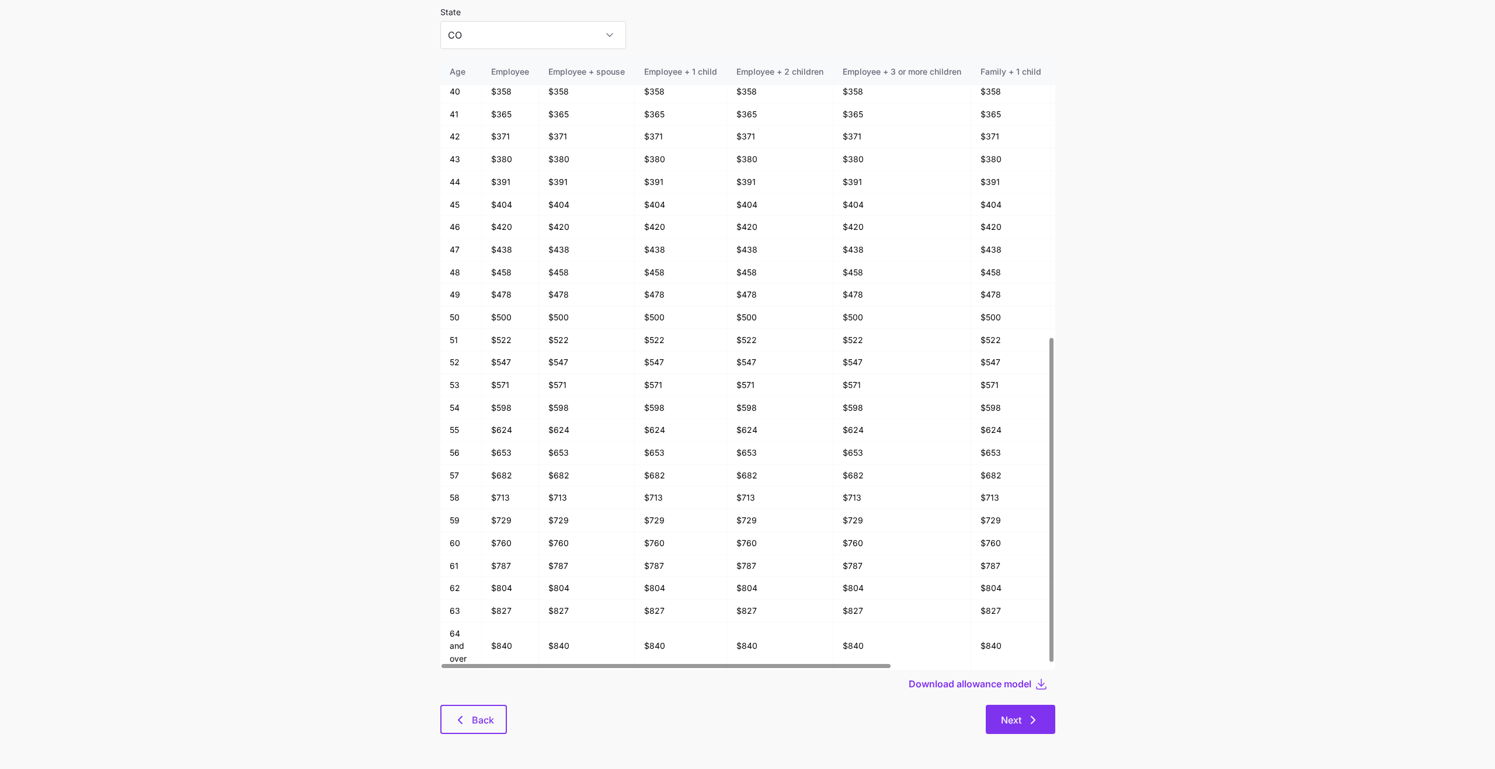
click at [1008, 727] on span "Next" at bounding box center [1011, 720] width 20 height 14
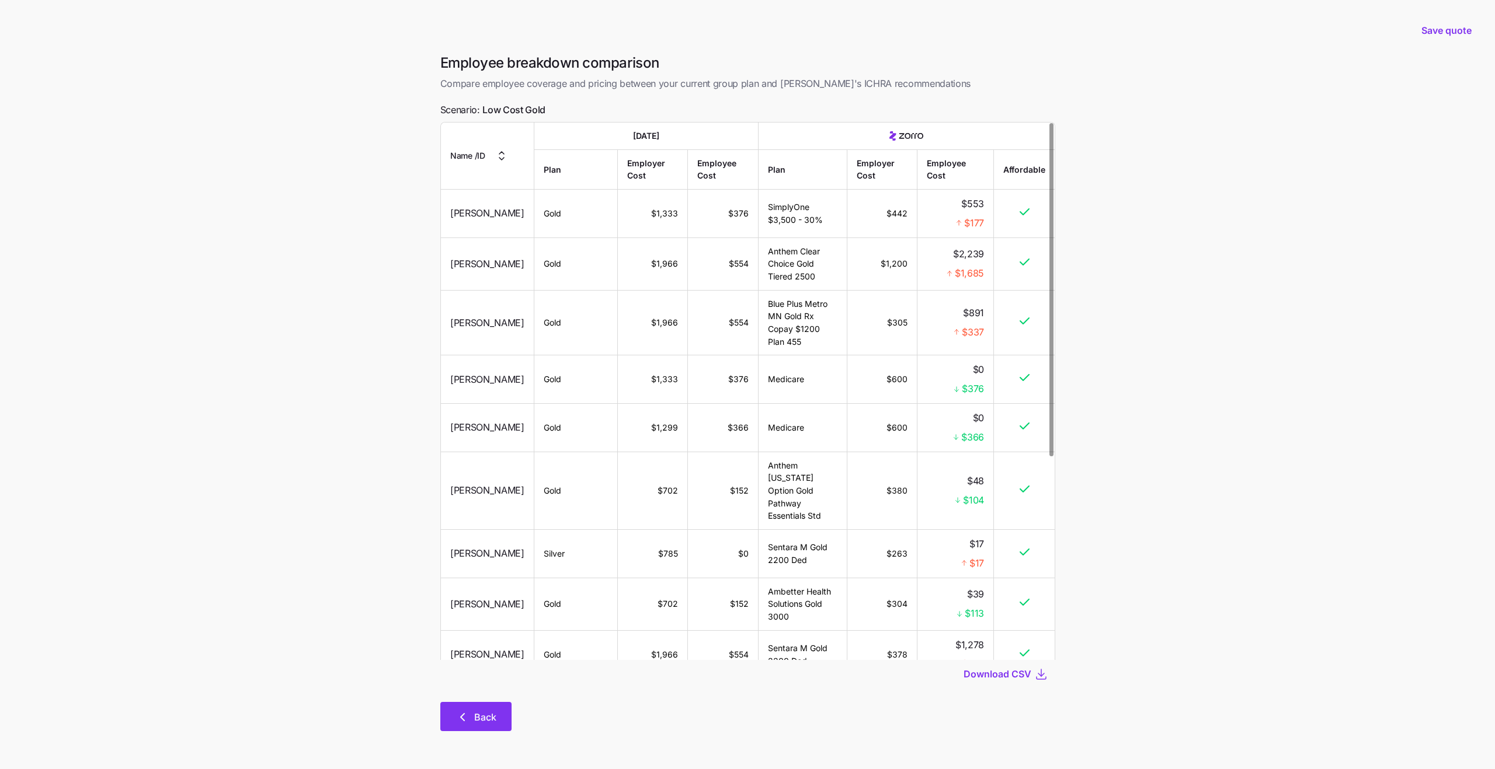
click at [496, 714] on button "Back" at bounding box center [475, 716] width 71 height 29
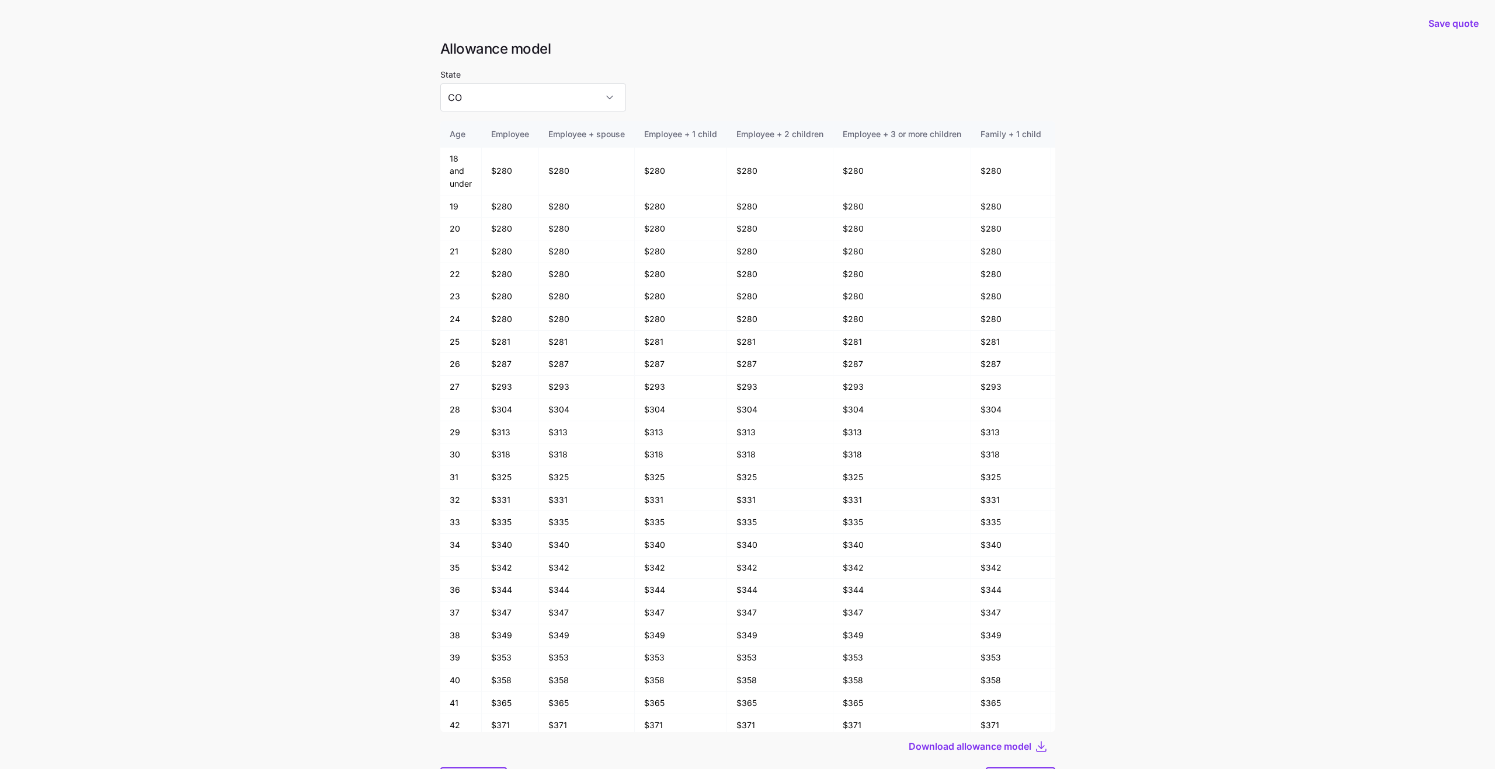
scroll to position [62, 0]
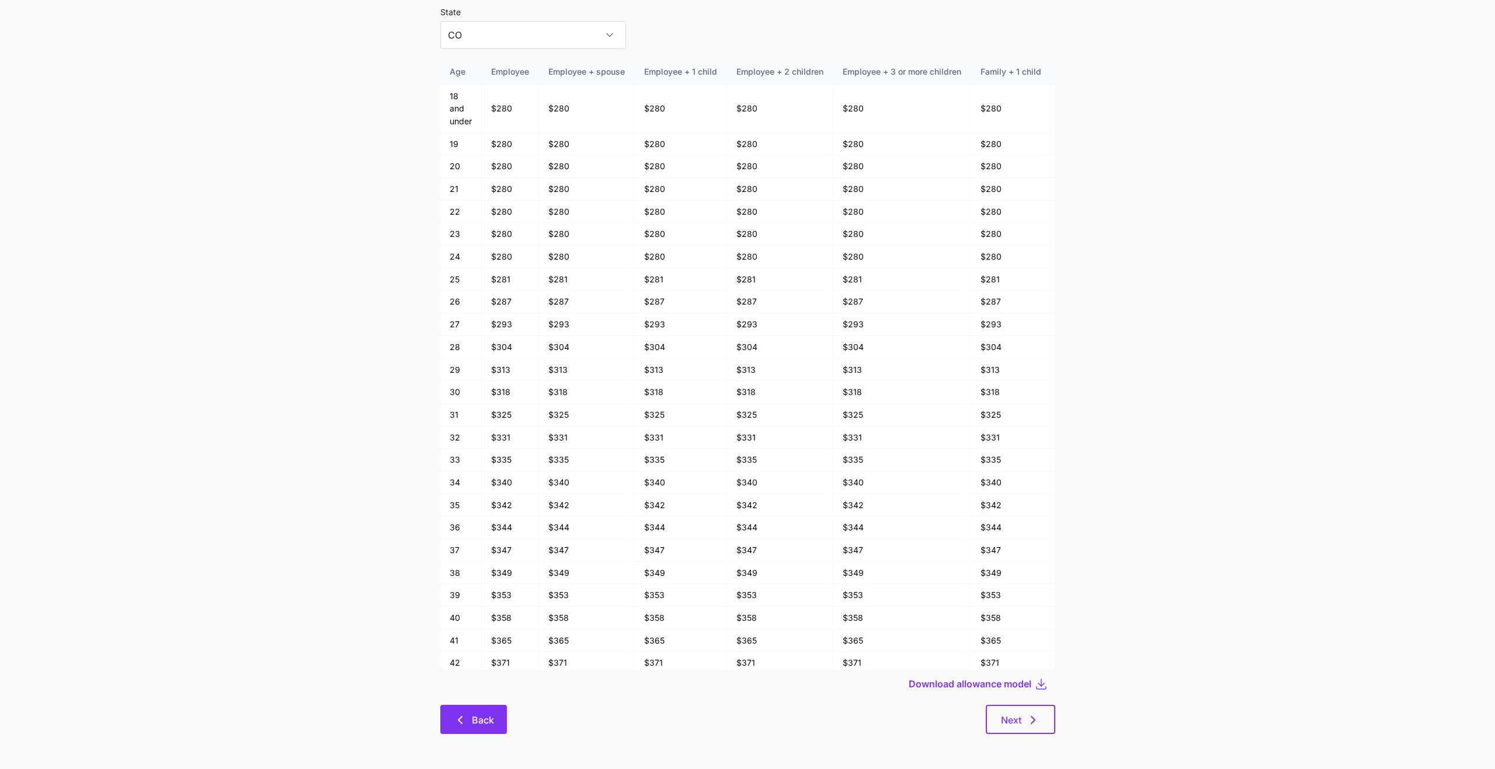
click at [465, 724] on icon "button" at bounding box center [460, 720] width 14 height 14
